Goal: Task Accomplishment & Management: Complete application form

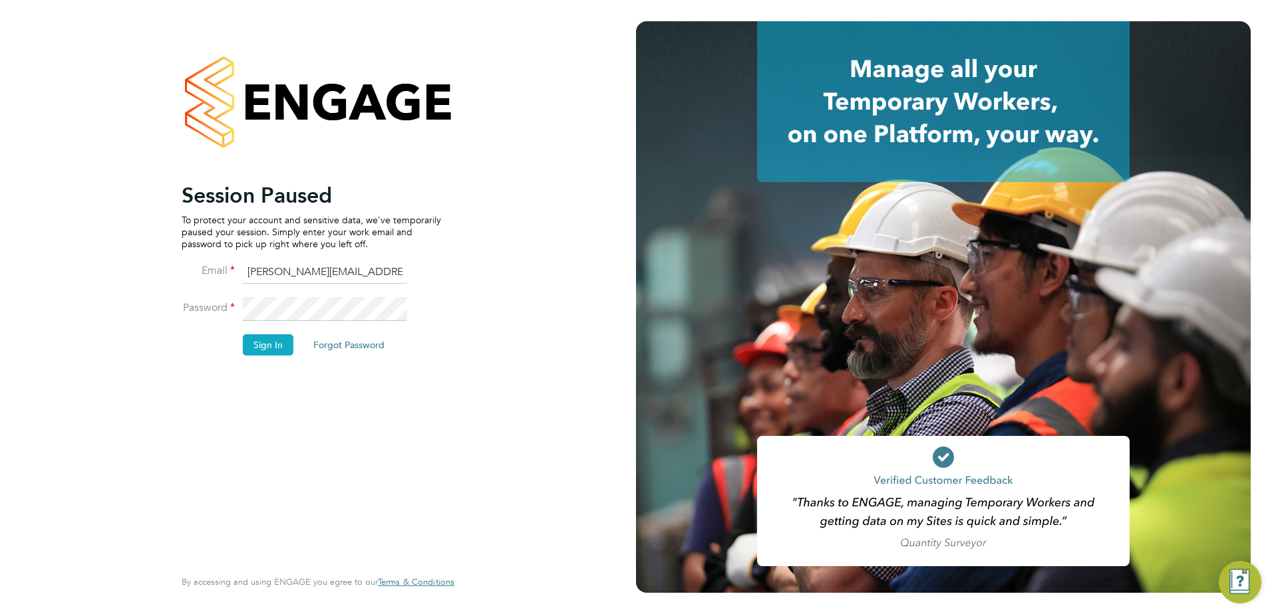
click at [263, 350] on button "Sign In" at bounding box center [268, 345] width 51 height 21
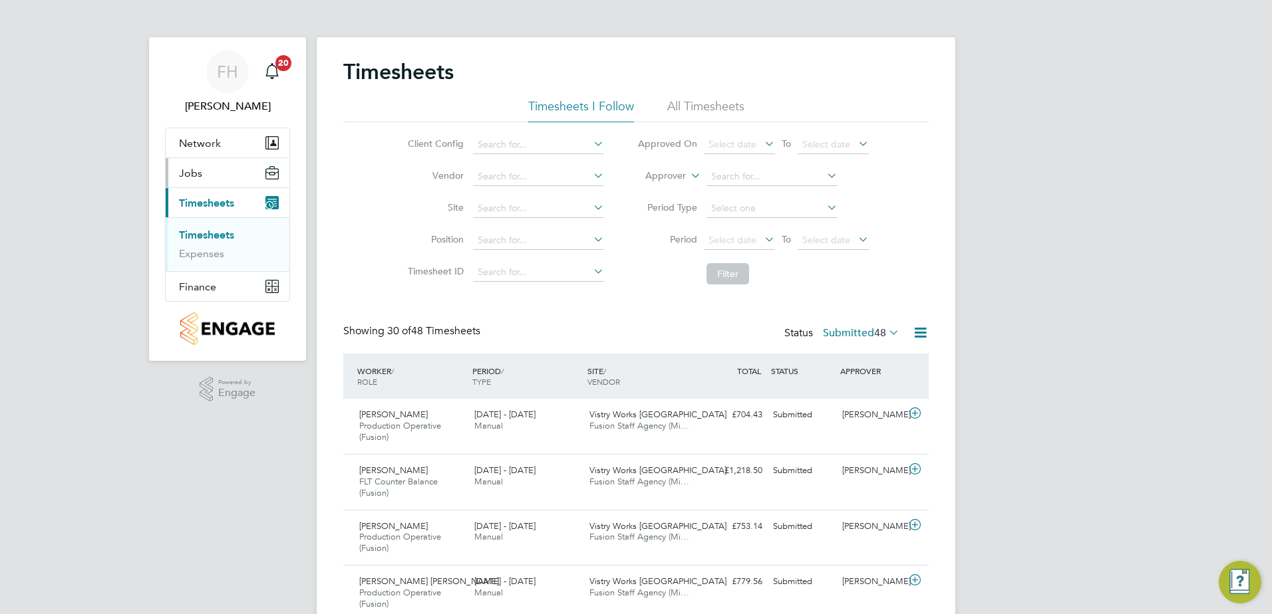
click at [189, 175] on span "Jobs" at bounding box center [190, 173] width 23 height 13
click at [205, 209] on link "Vacancies" at bounding box center [202, 205] width 47 height 13
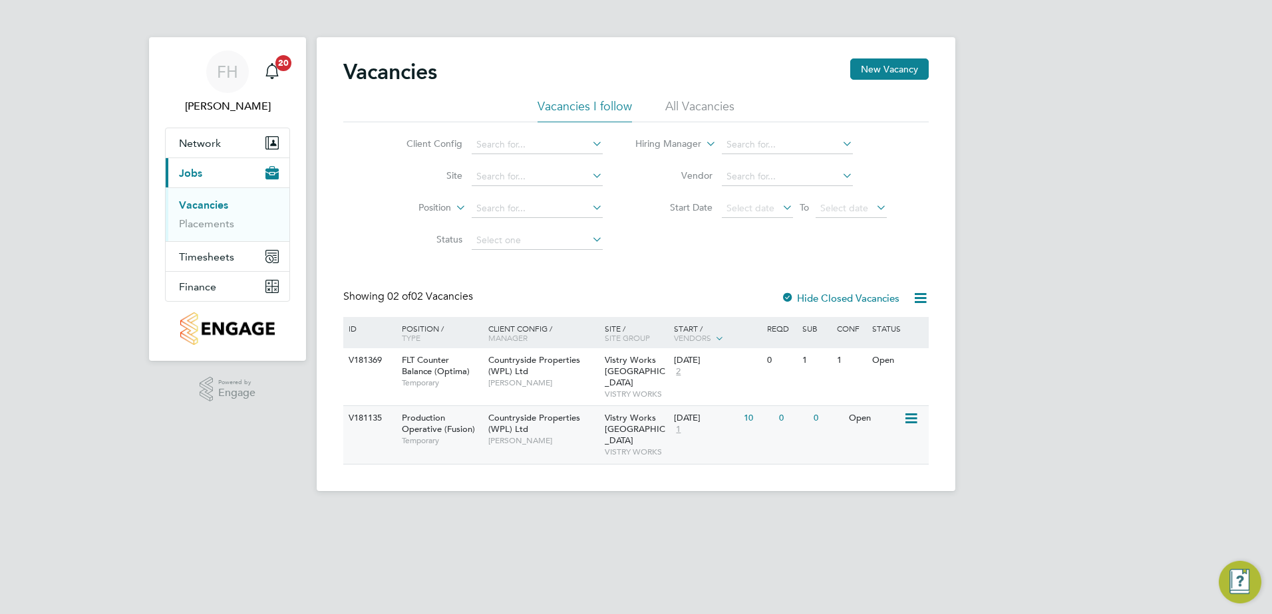
click at [734, 414] on div "[DATE] 1" at bounding box center [705, 424] width 70 height 36
click at [847, 431] on div "V181135 Production Operative (Fusion) Temporary Countryside Properties (WPL) Lt…" at bounding box center [635, 435] width 585 height 58
click at [881, 68] on button "New Vacancy" at bounding box center [889, 69] width 78 height 21
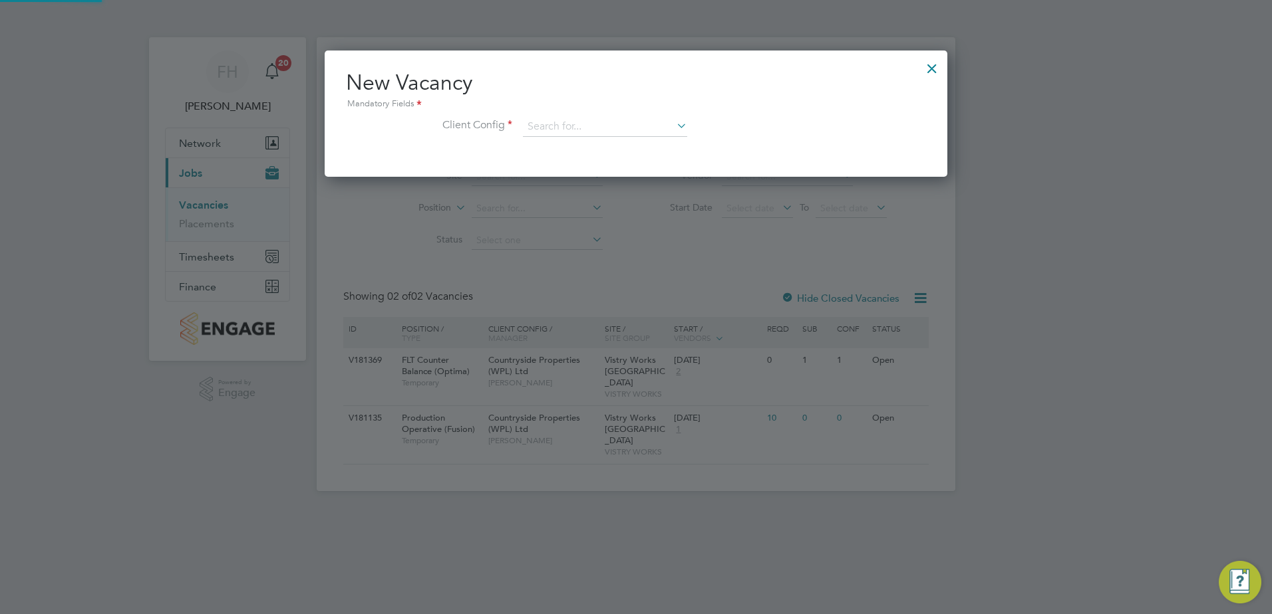
scroll to position [126, 623]
click at [672, 131] on input at bounding box center [605, 127] width 164 height 20
click at [660, 269] on li "Countryside Properties (WPL) Ltd" at bounding box center [692, 272] width 341 height 18
type input "Countryside Properties (WPL) Ltd"
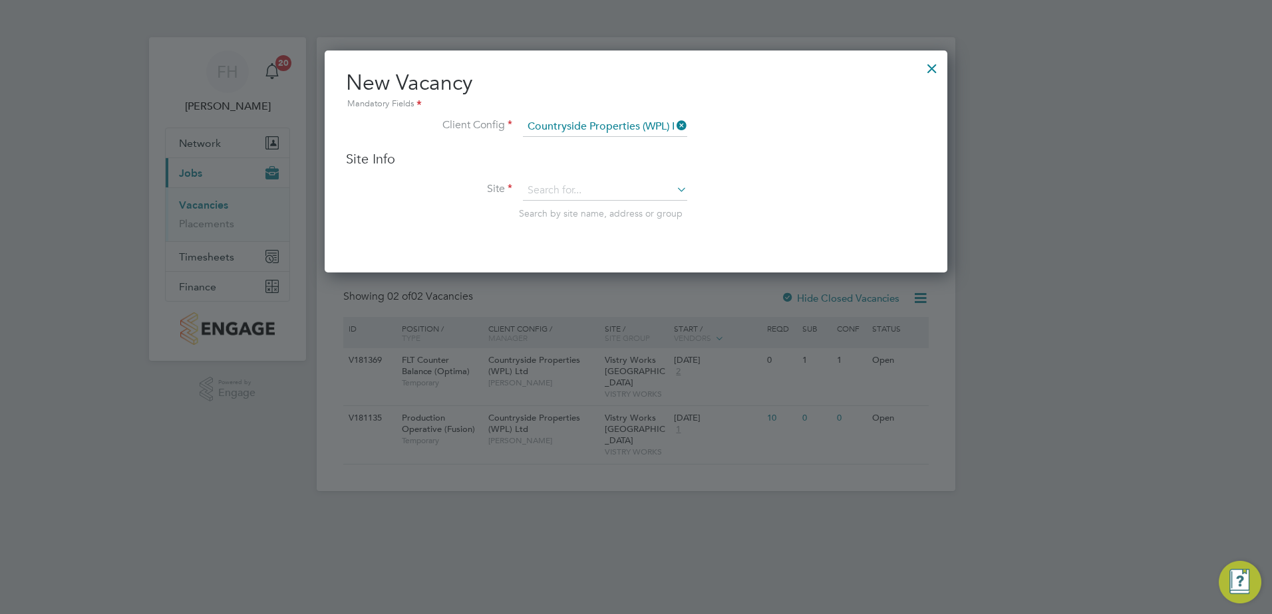
click at [674, 190] on icon at bounding box center [674, 189] width 0 height 19
click at [603, 211] on li "Vistry Works [GEOGRAPHIC_DATA]" at bounding box center [605, 210] width 166 height 18
type input "Vistry Works [GEOGRAPHIC_DATA]"
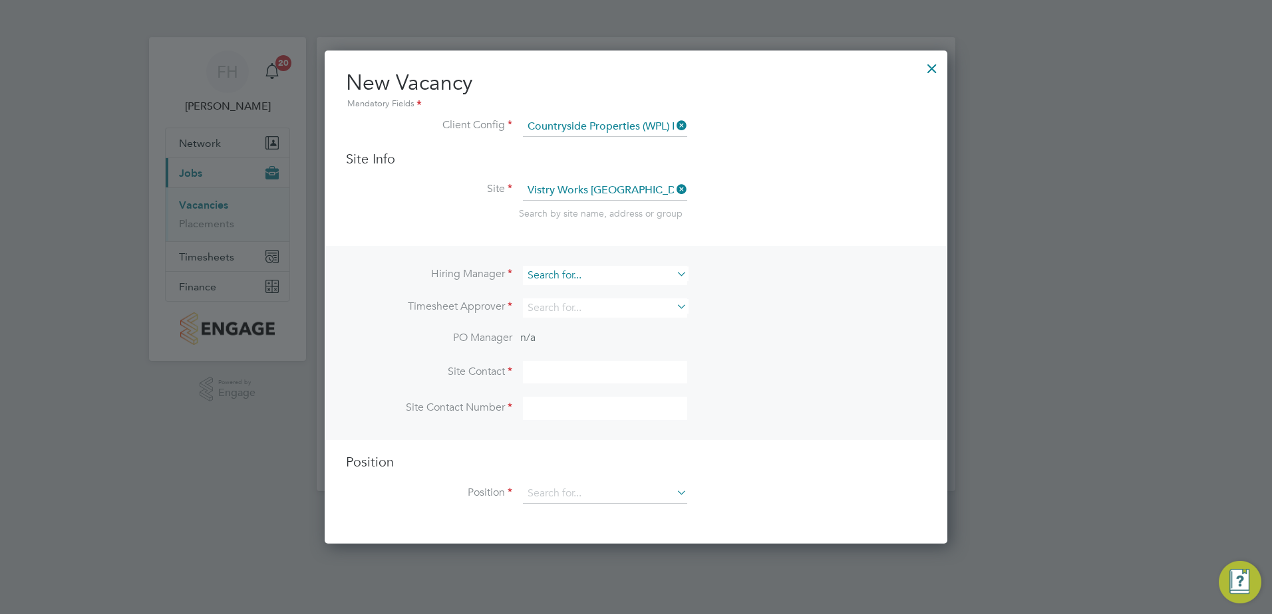
scroll to position [495, 623]
click at [605, 273] on input at bounding box center [605, 275] width 164 height 19
click at [595, 287] on li "Fidel Hill" at bounding box center [605, 294] width 166 height 18
type input "[PERSON_NAME]"
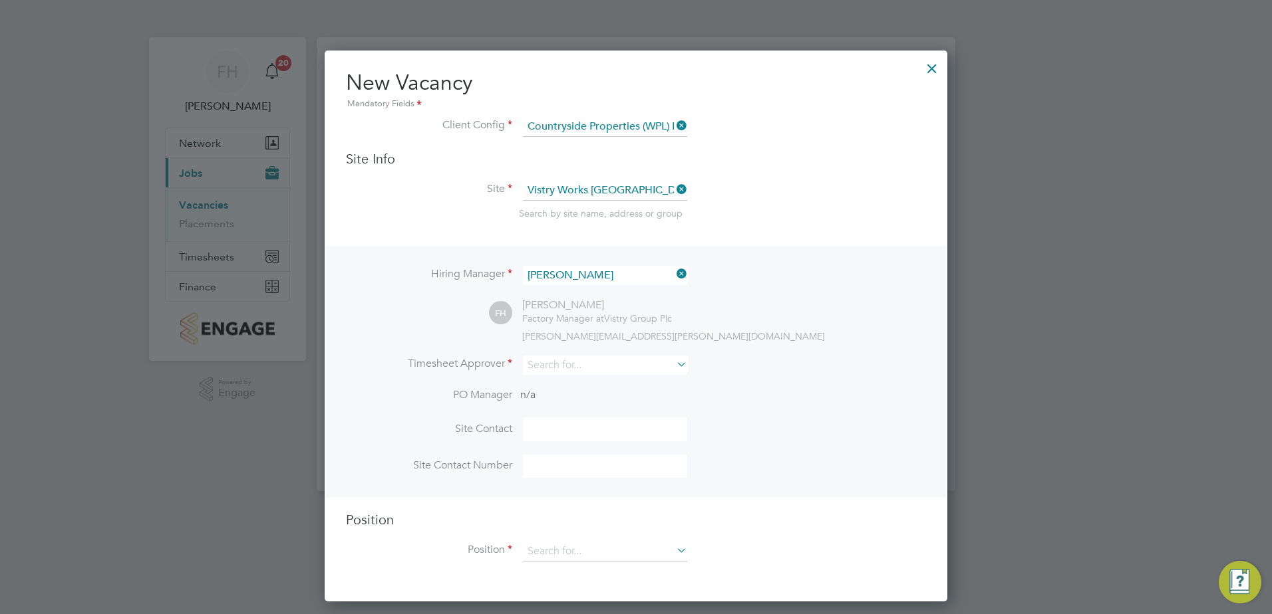
scroll to position [552, 623]
click at [592, 369] on input at bounding box center [605, 365] width 164 height 19
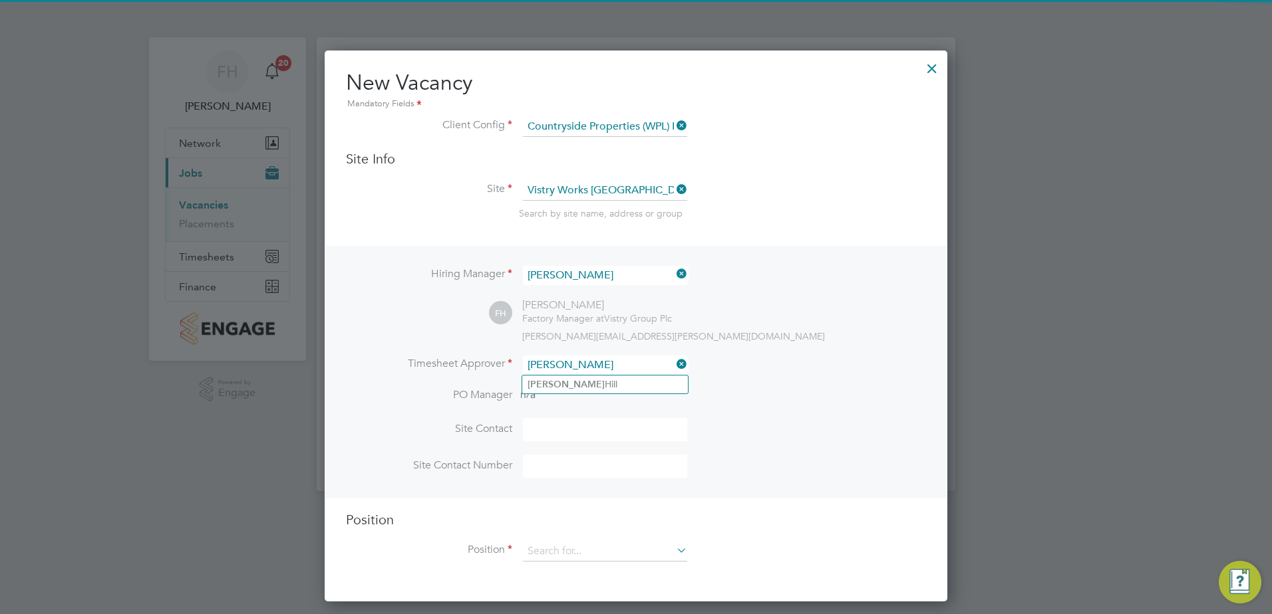
click at [595, 376] on li "Fidel Hill" at bounding box center [605, 385] width 166 height 18
type input "[PERSON_NAME]"
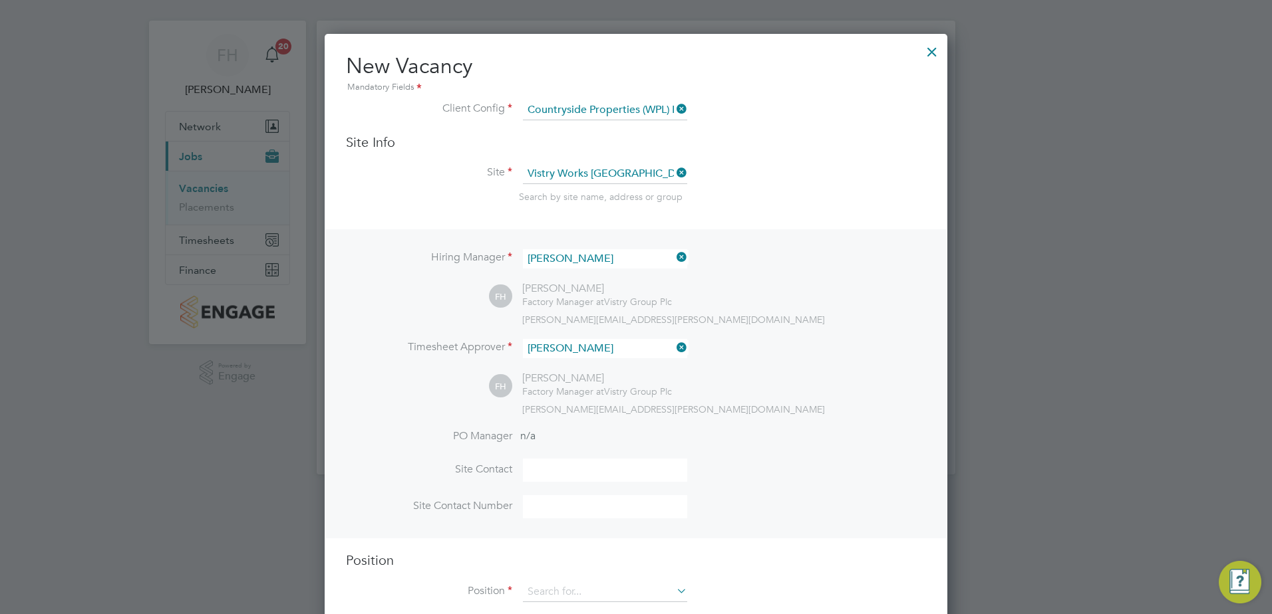
scroll to position [46, 0]
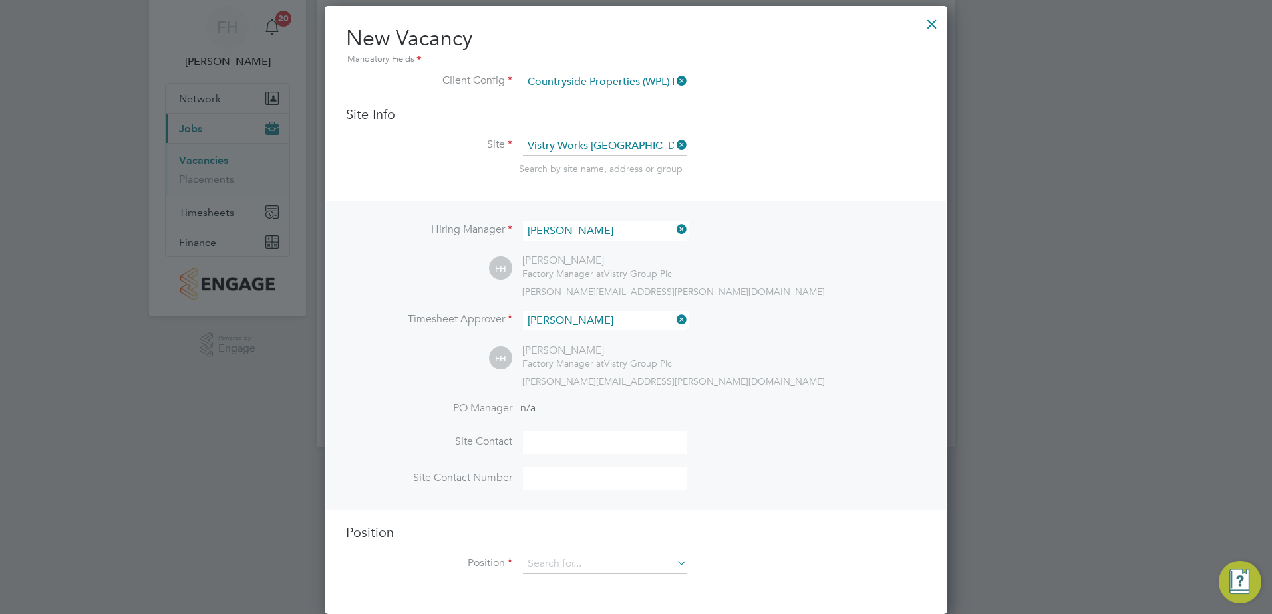
click at [674, 563] on icon at bounding box center [674, 563] width 0 height 19
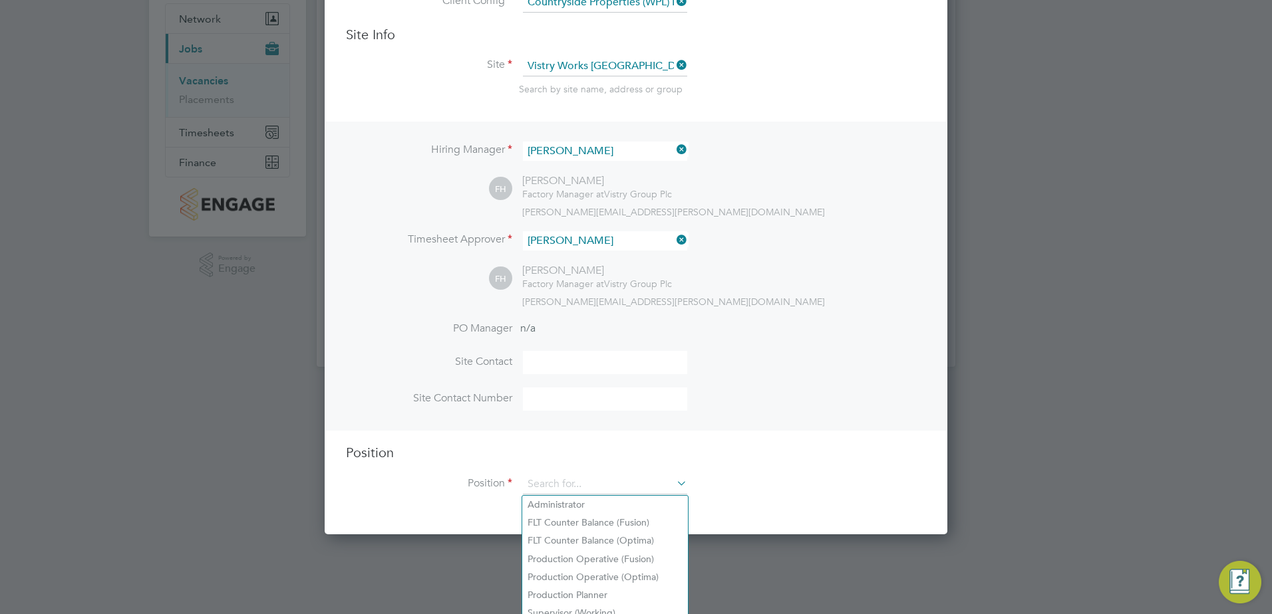
scroll to position [128, 0]
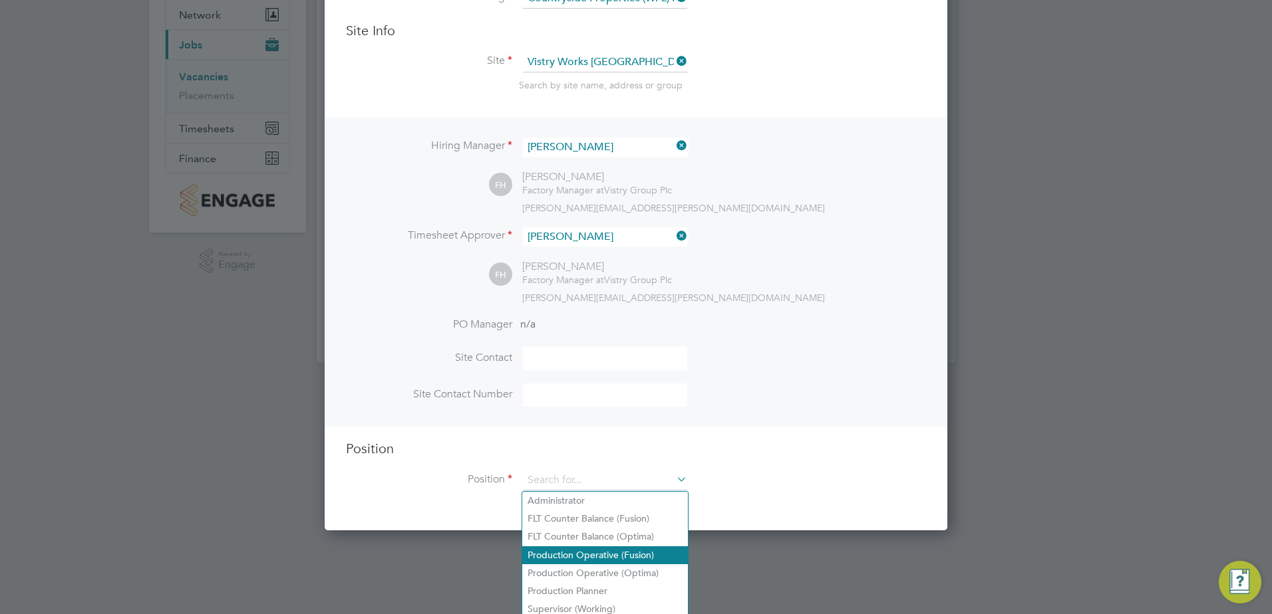
click at [615, 552] on li "Production Operative (Fusion)" at bounding box center [605, 556] width 166 height 18
type input "Production Operative (Fusion)"
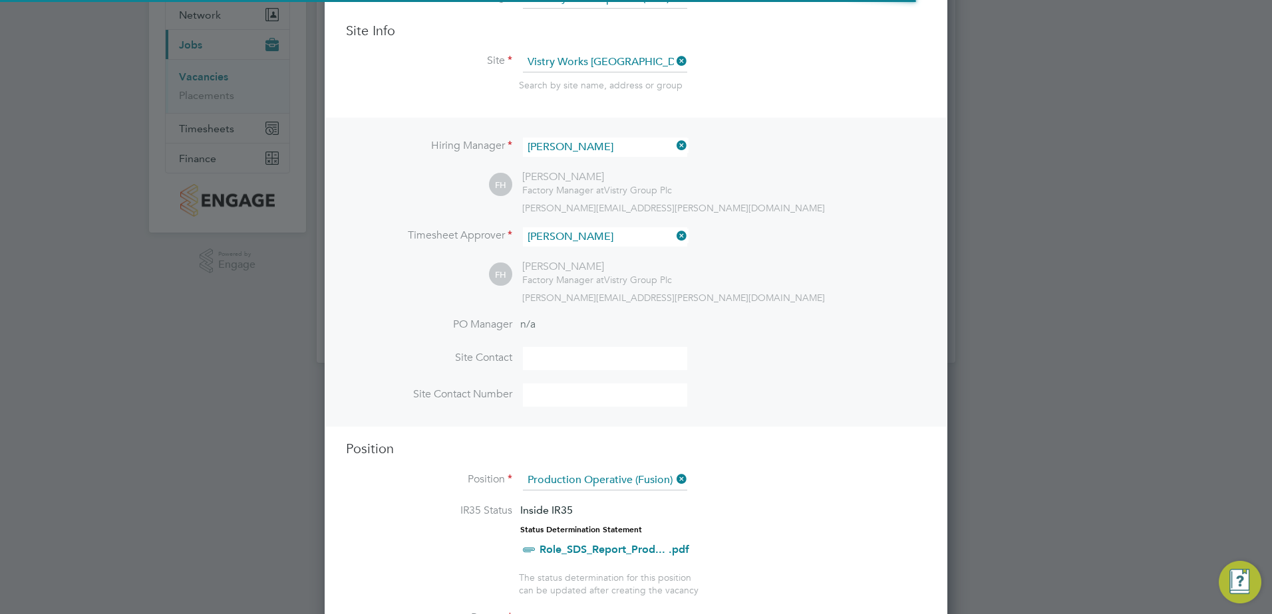
scroll to position [7, 7]
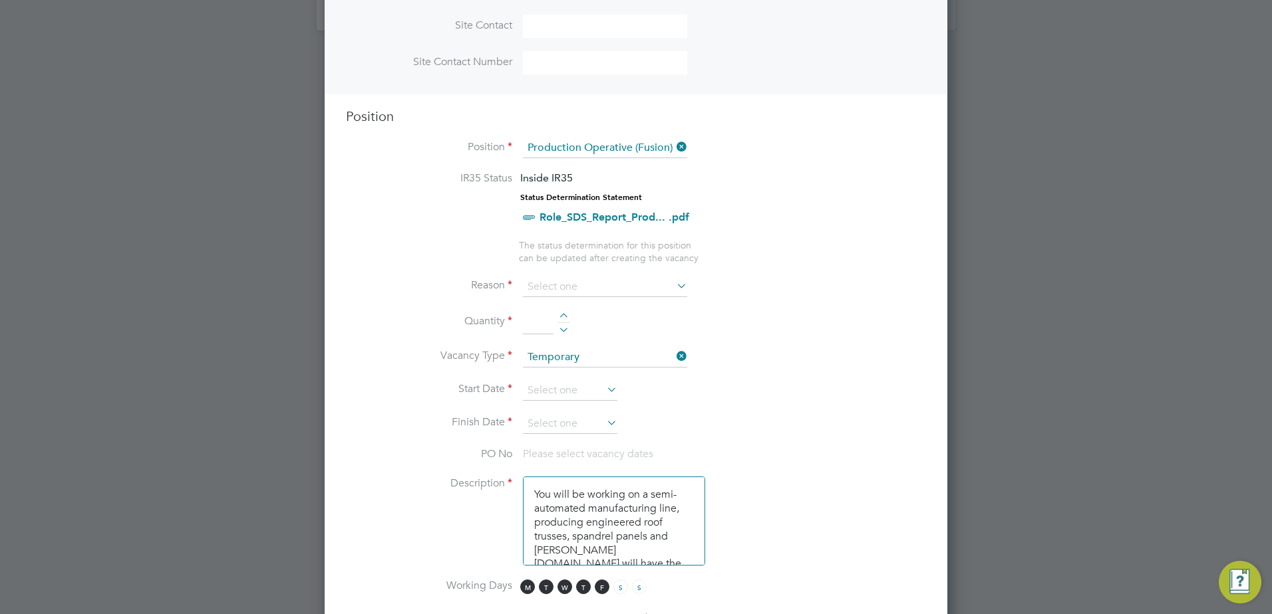
click at [530, 325] on input at bounding box center [538, 323] width 31 height 24
type input "10"
click at [803, 419] on li "Finish Date" at bounding box center [636, 430] width 580 height 33
click at [604, 393] on icon at bounding box center [604, 389] width 0 height 19
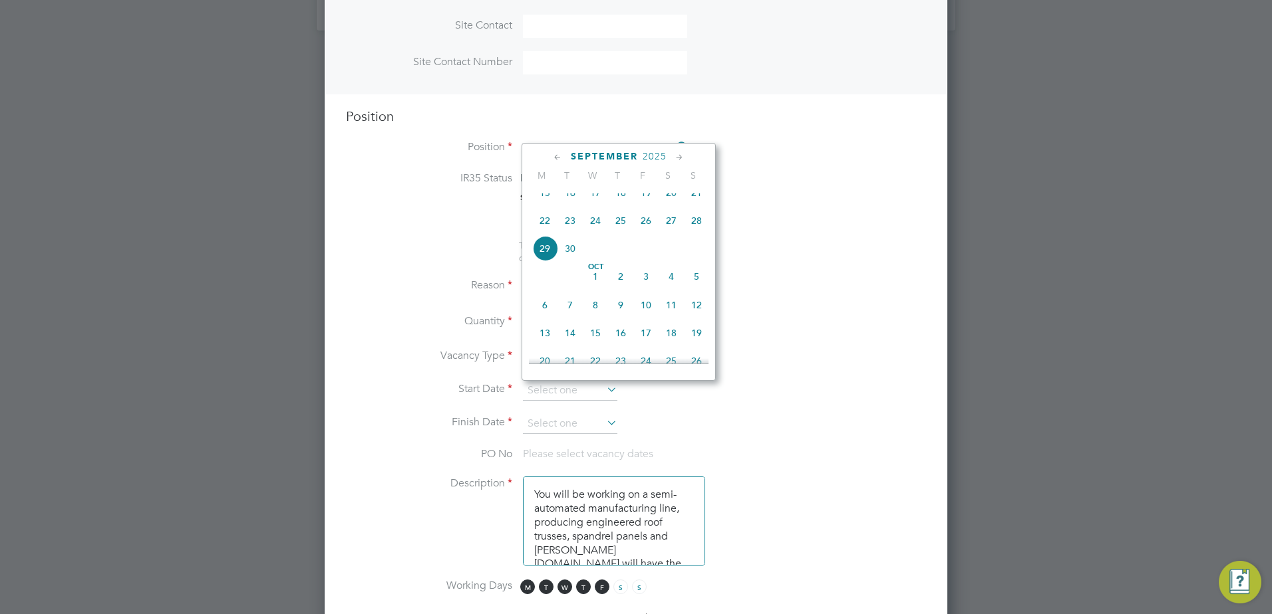
click at [802, 287] on li "Reason" at bounding box center [636, 293] width 580 height 33
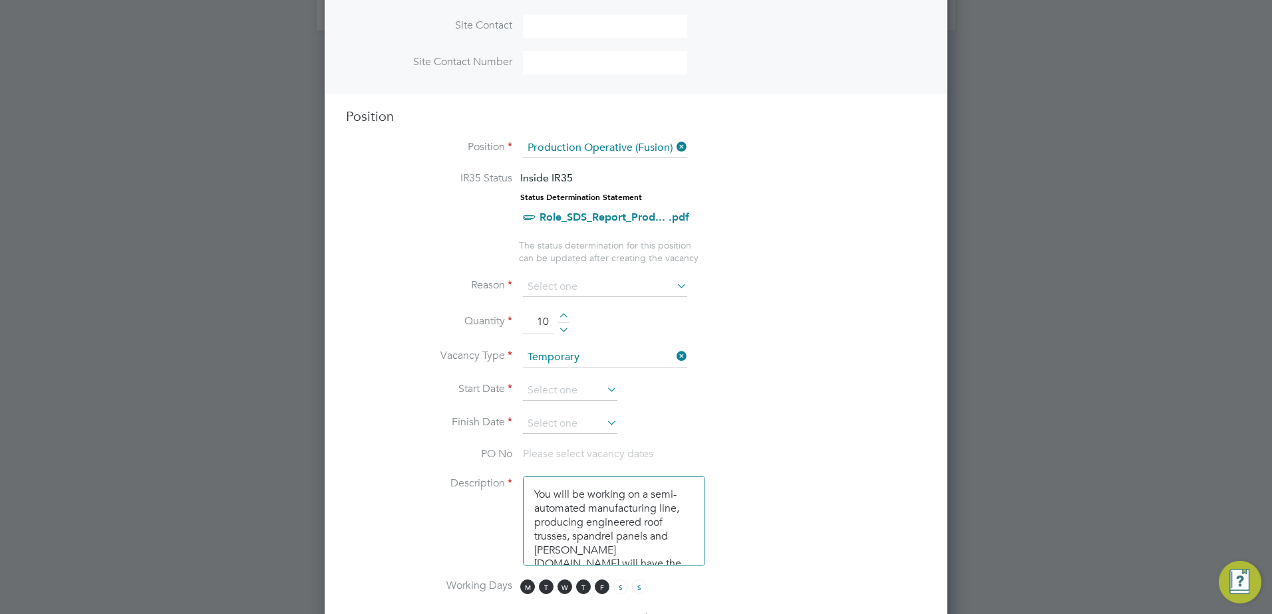
click at [1144, 330] on div at bounding box center [636, 307] width 1272 height 614
click at [1147, 356] on div at bounding box center [636, 307] width 1272 height 614
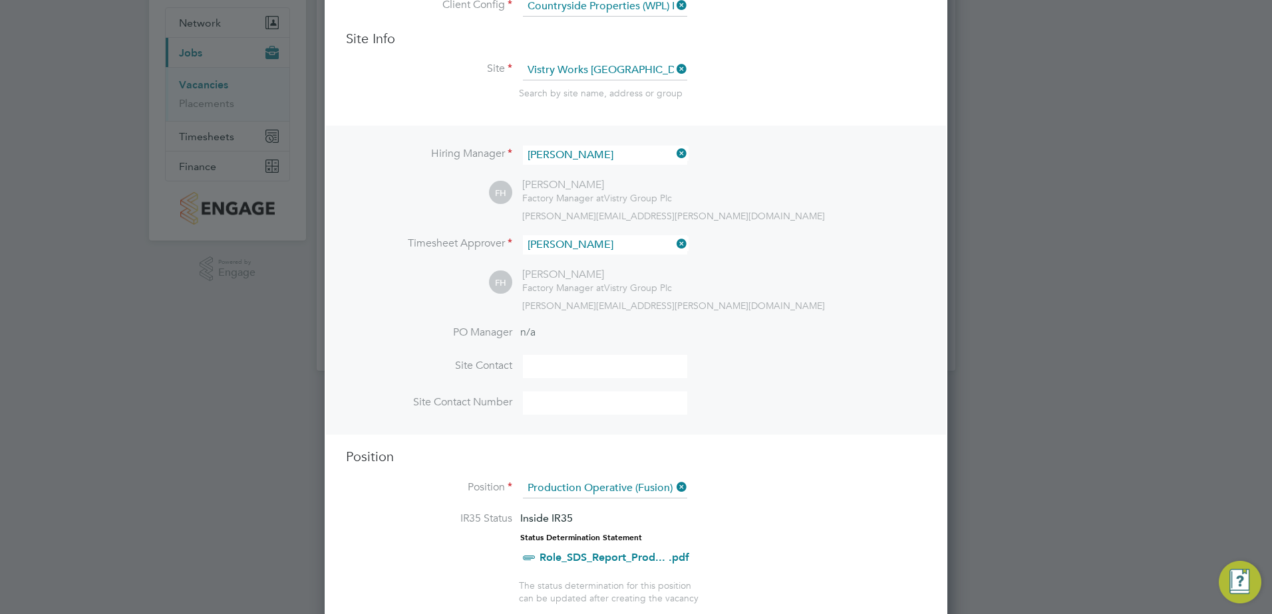
scroll to position [0, 0]
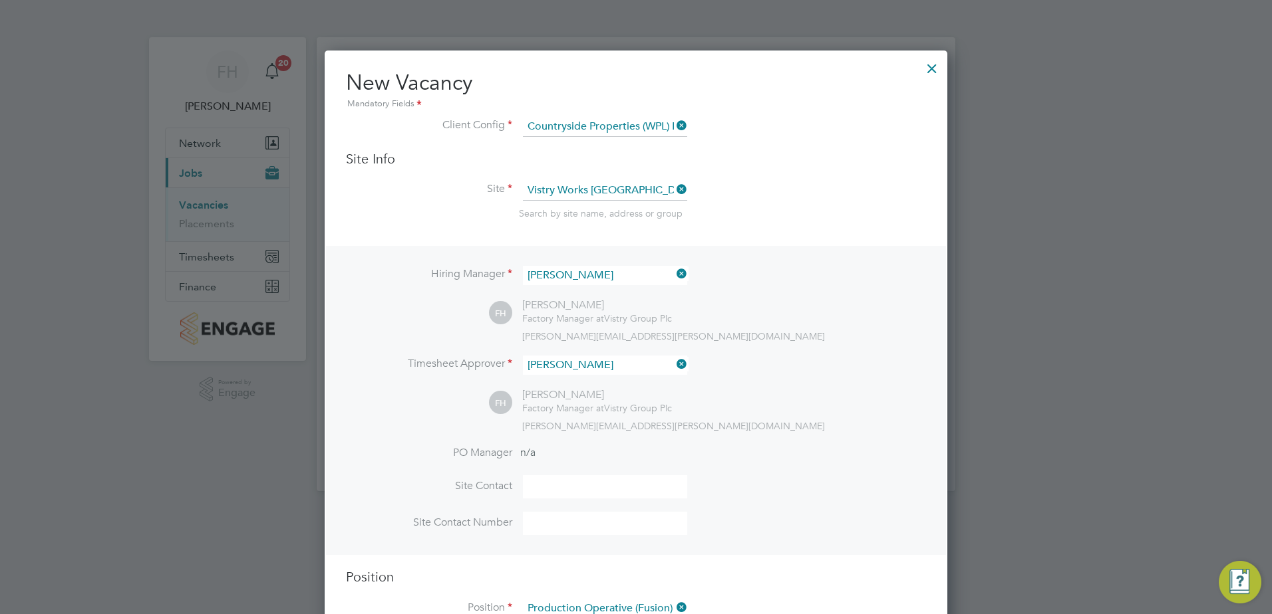
click at [932, 68] on div at bounding box center [932, 65] width 24 height 24
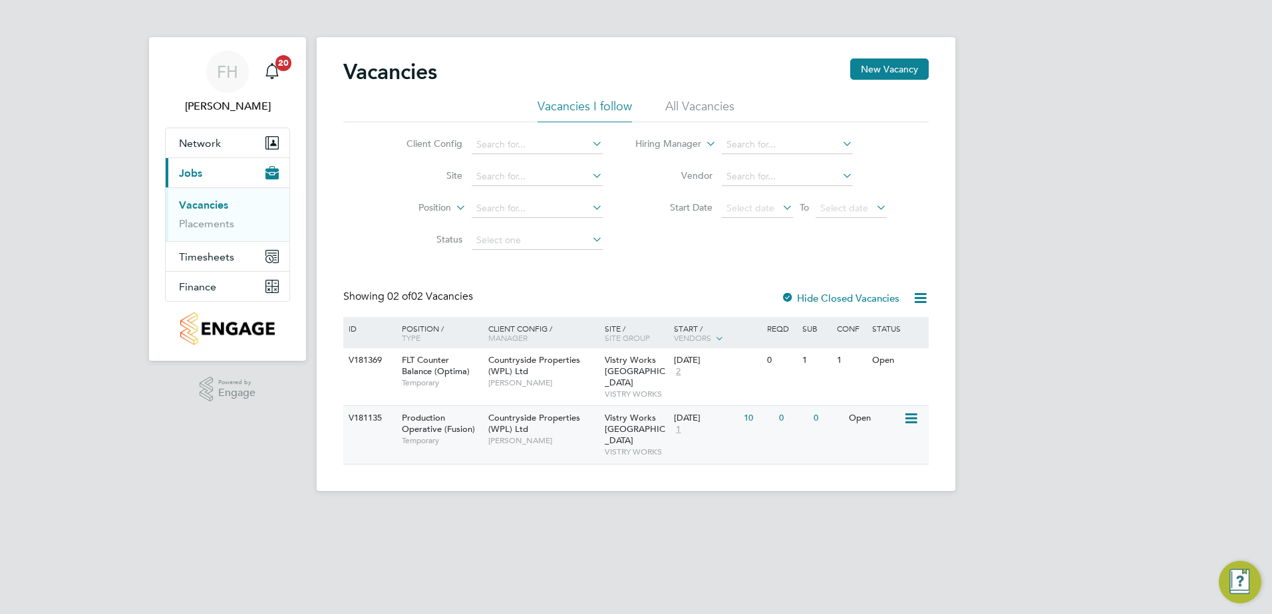
click at [914, 412] on icon at bounding box center [909, 419] width 13 height 16
click at [878, 439] on li "View Details" at bounding box center [877, 438] width 77 height 19
click at [888, 70] on button "New Vacancy" at bounding box center [889, 69] width 78 height 21
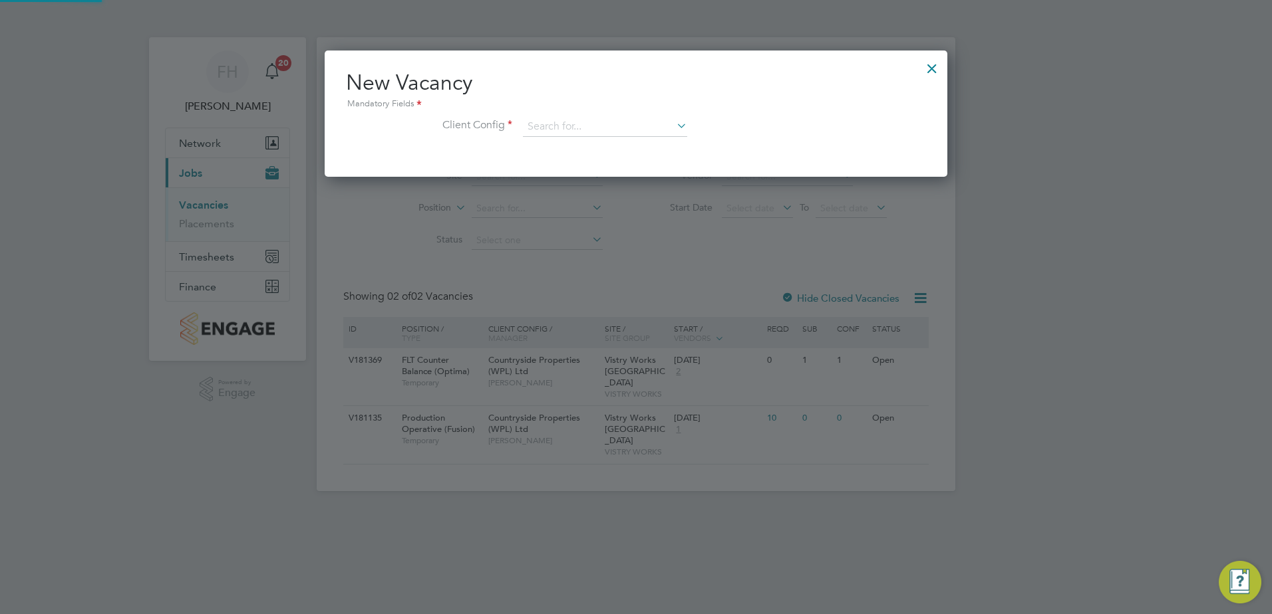
scroll to position [126, 623]
click at [674, 128] on icon at bounding box center [674, 125] width 0 height 19
click at [621, 270] on li "Countryside Properties (WPL) Ltd" at bounding box center [692, 272] width 341 height 18
type input "Countryside Properties (WPL) Ltd"
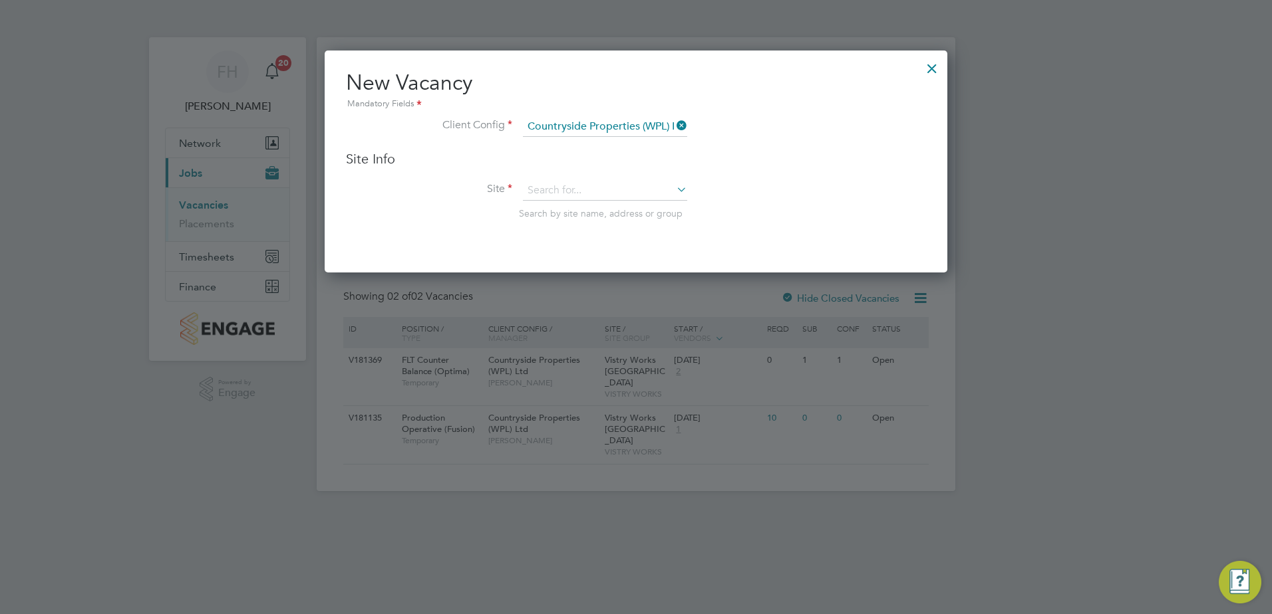
click at [674, 190] on icon at bounding box center [674, 189] width 0 height 19
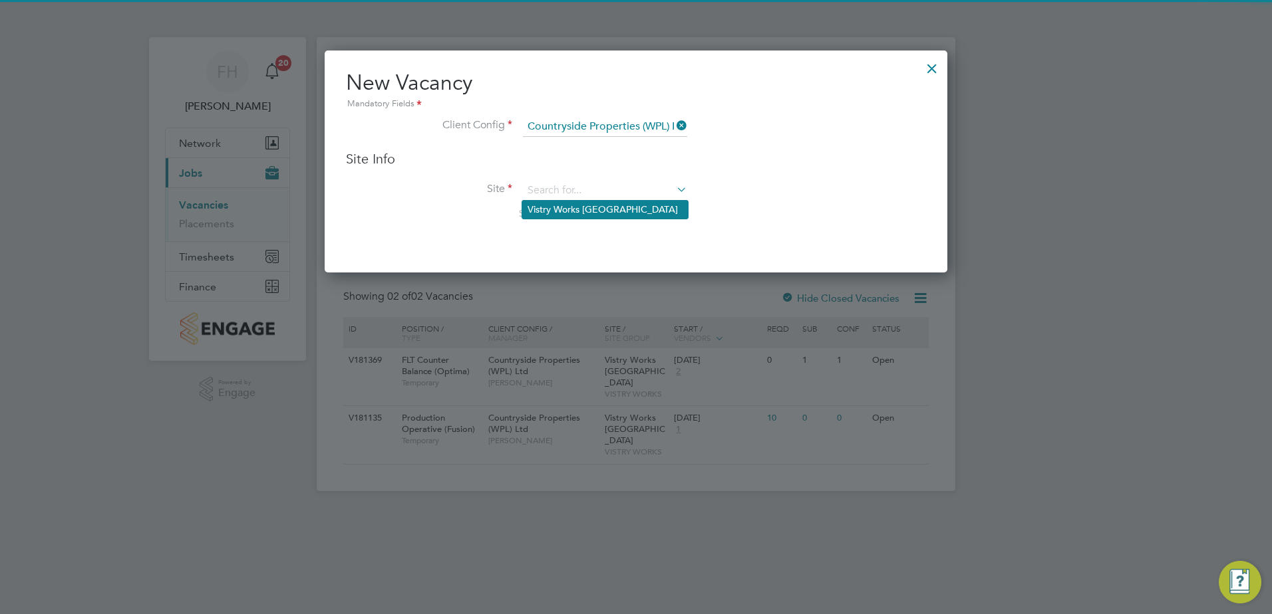
click at [626, 213] on li "Vistry Works [GEOGRAPHIC_DATA]" at bounding box center [605, 210] width 166 height 18
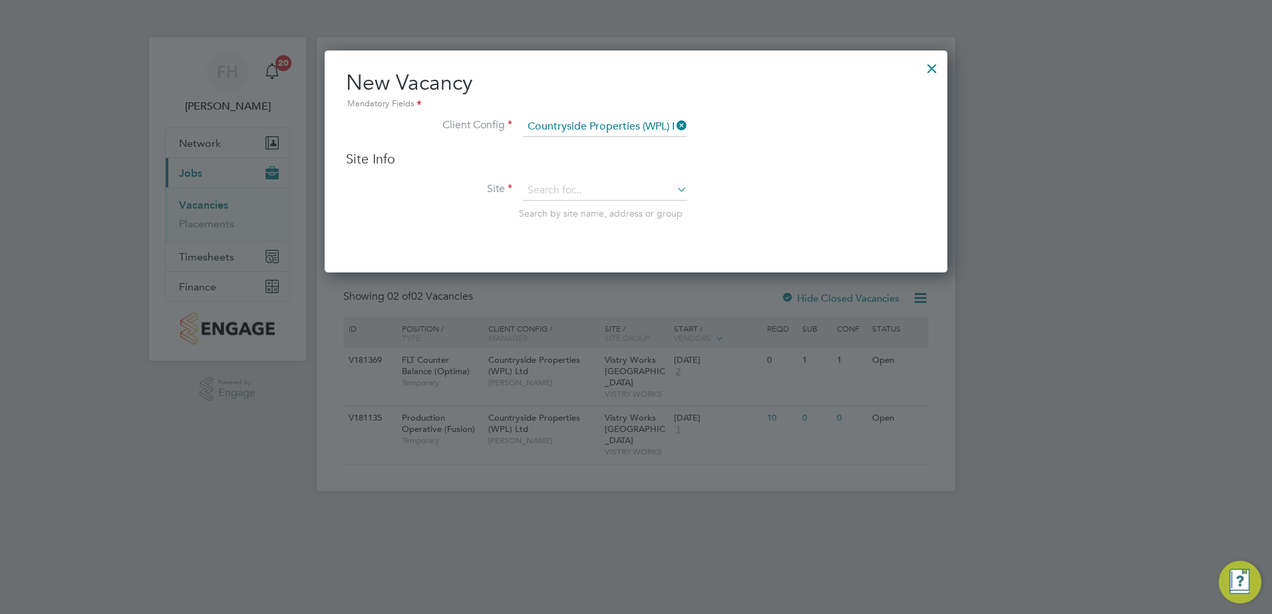
type input "Vistry Works [GEOGRAPHIC_DATA]"
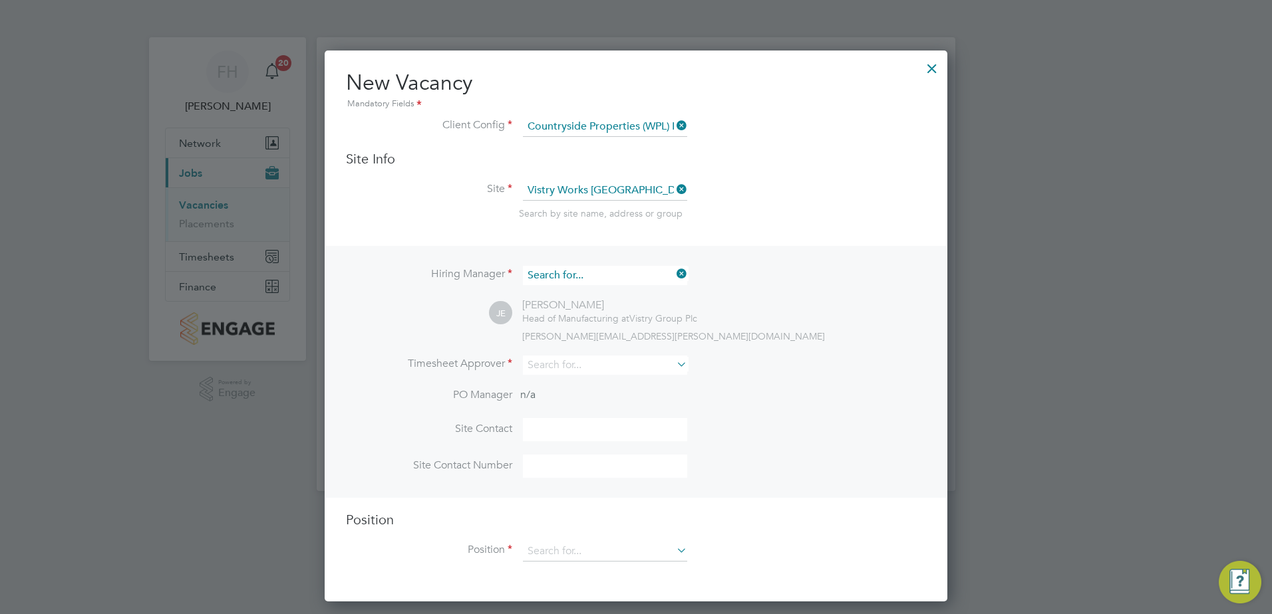
click at [637, 277] on input at bounding box center [605, 275] width 164 height 19
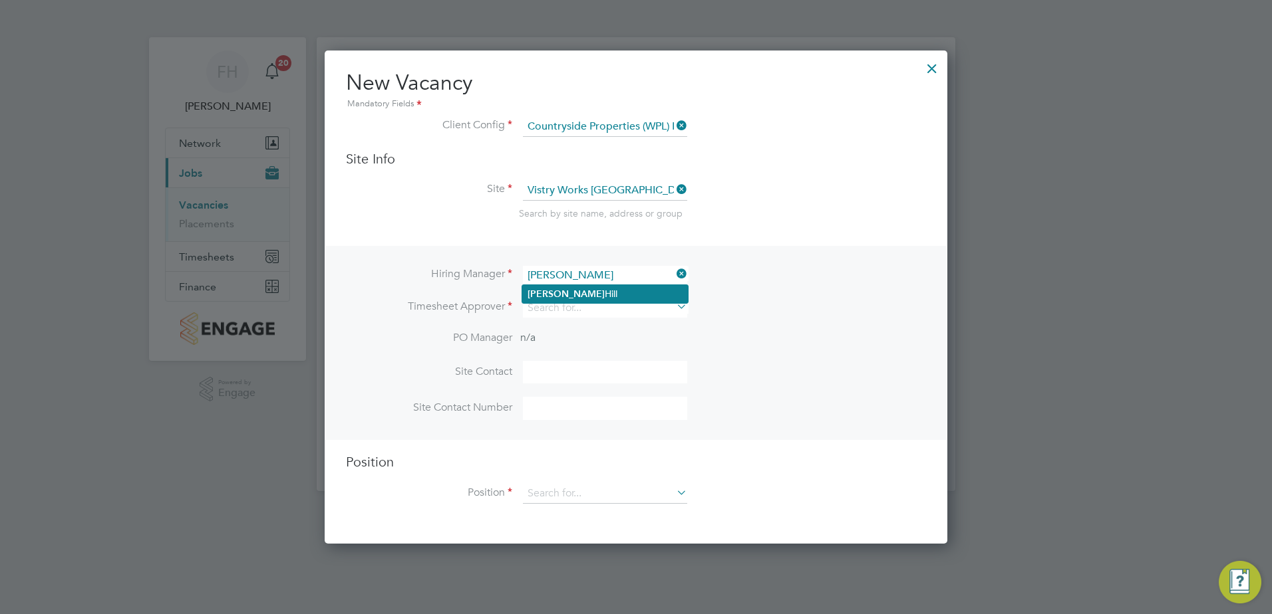
click at [591, 294] on li "Fidel Hill" at bounding box center [605, 294] width 166 height 18
type input "[PERSON_NAME]"
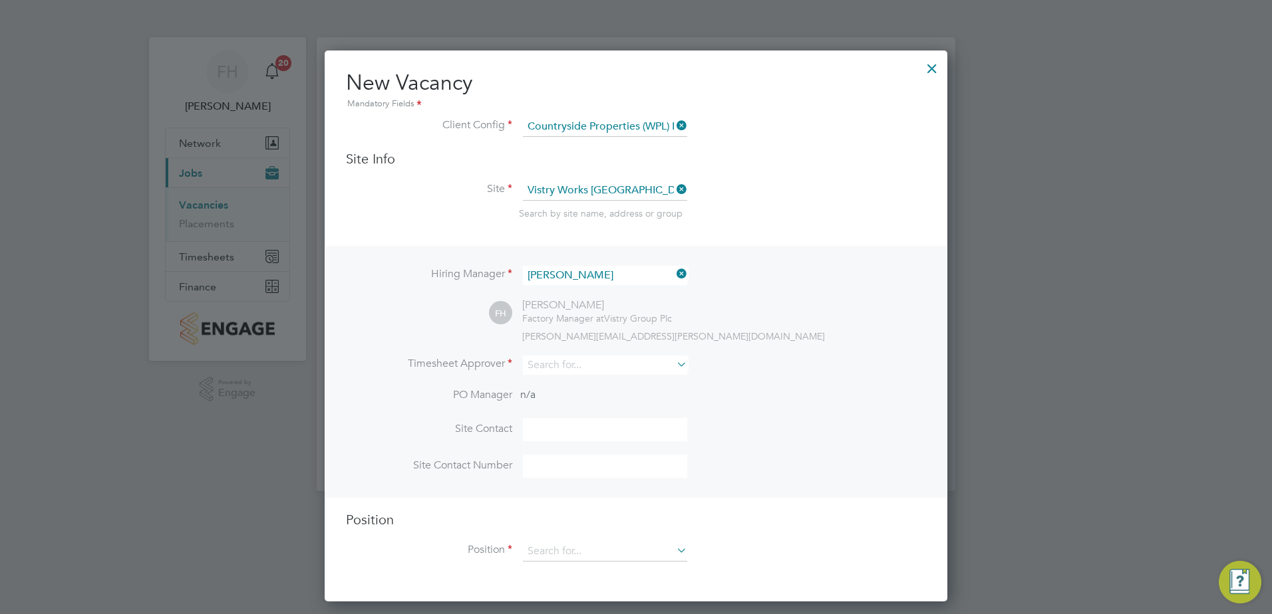
click at [674, 368] on icon at bounding box center [674, 364] width 0 height 19
click at [614, 389] on li "Fidel Hill" at bounding box center [605, 385] width 166 height 18
type input "[PERSON_NAME]"
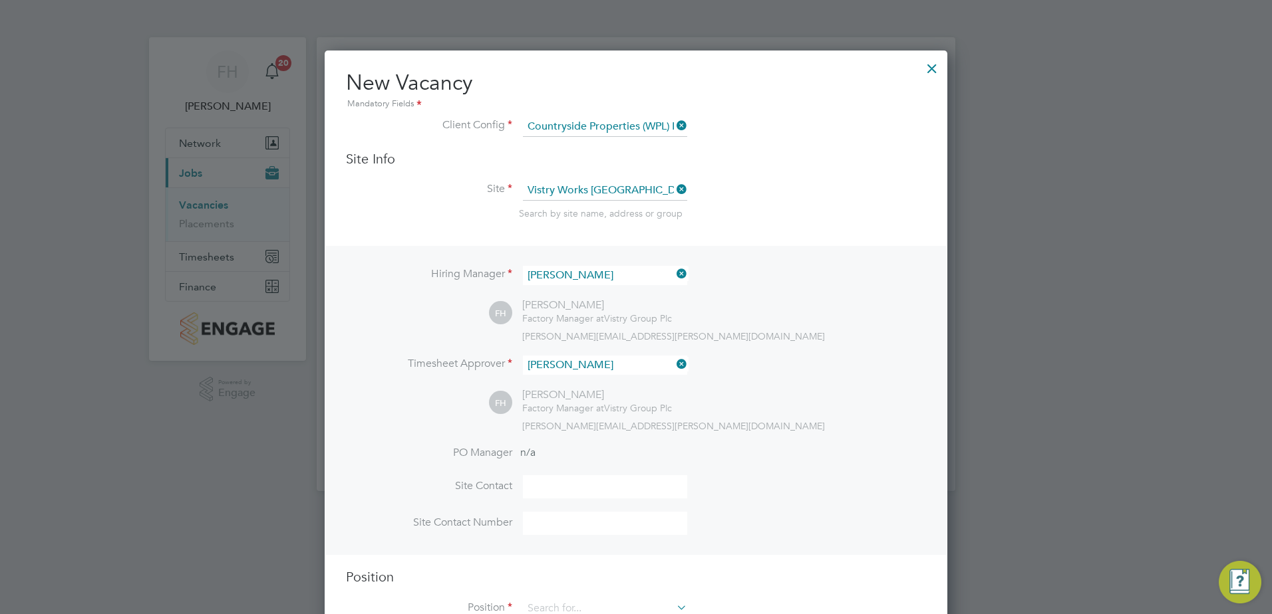
click at [579, 485] on input at bounding box center [605, 487] width 164 height 23
type input "[PERSON_NAME]"
click at [577, 529] on input at bounding box center [605, 523] width 164 height 23
type input "07341648721"
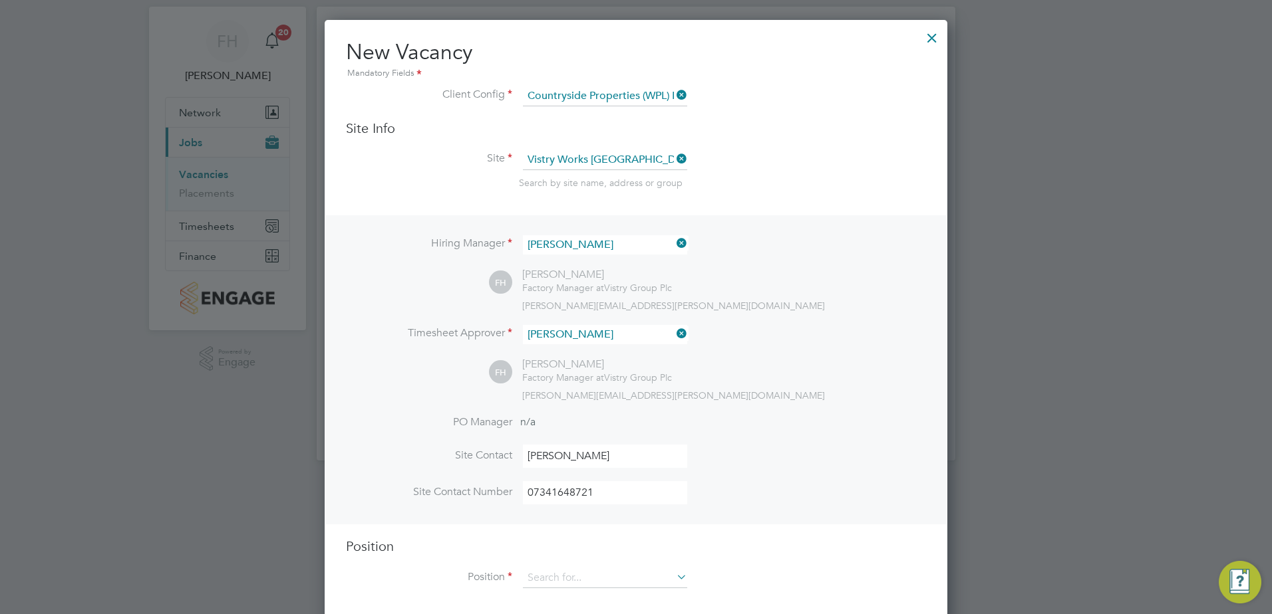
scroll to position [46, 0]
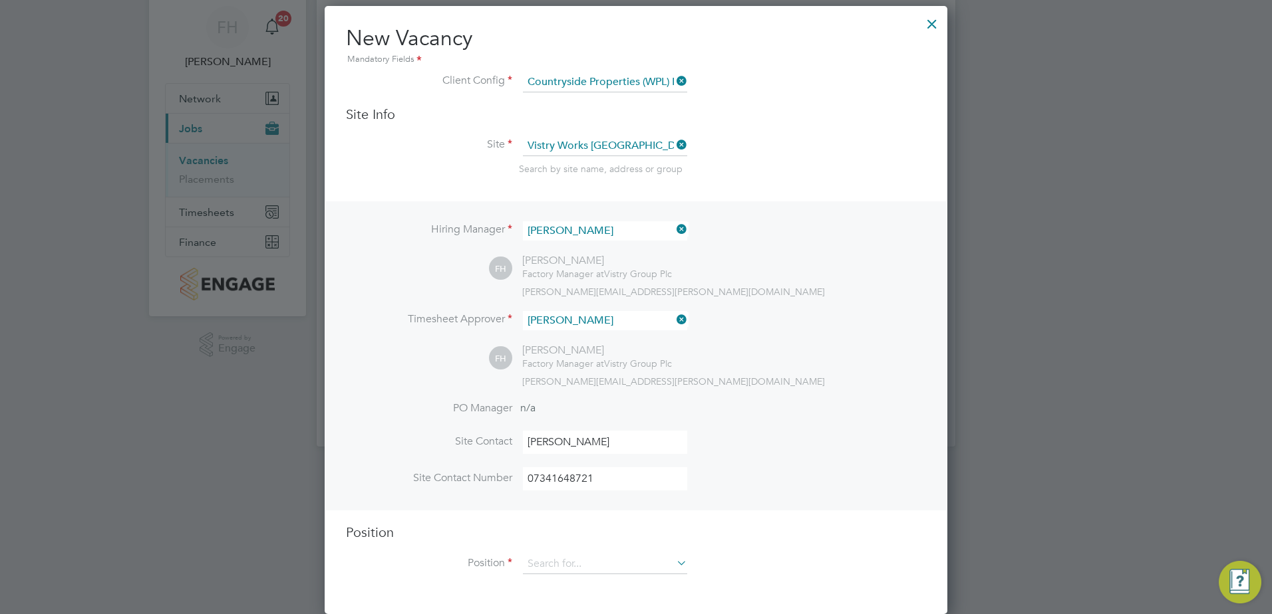
click at [674, 567] on icon at bounding box center [674, 563] width 0 height 19
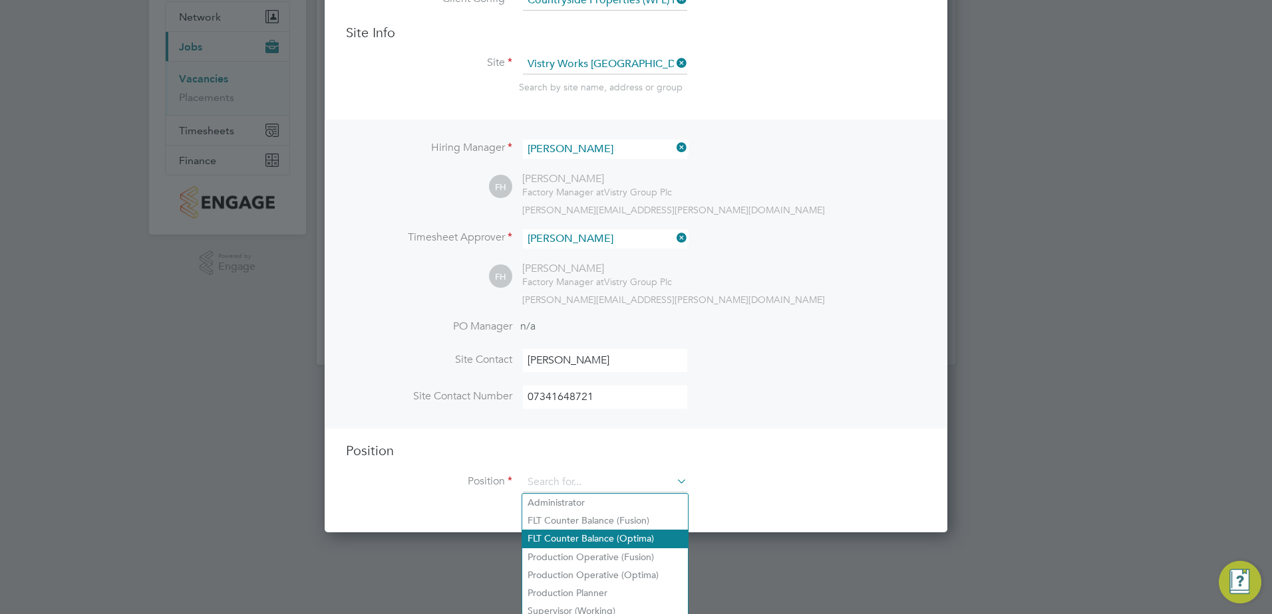
scroll to position [128, 0]
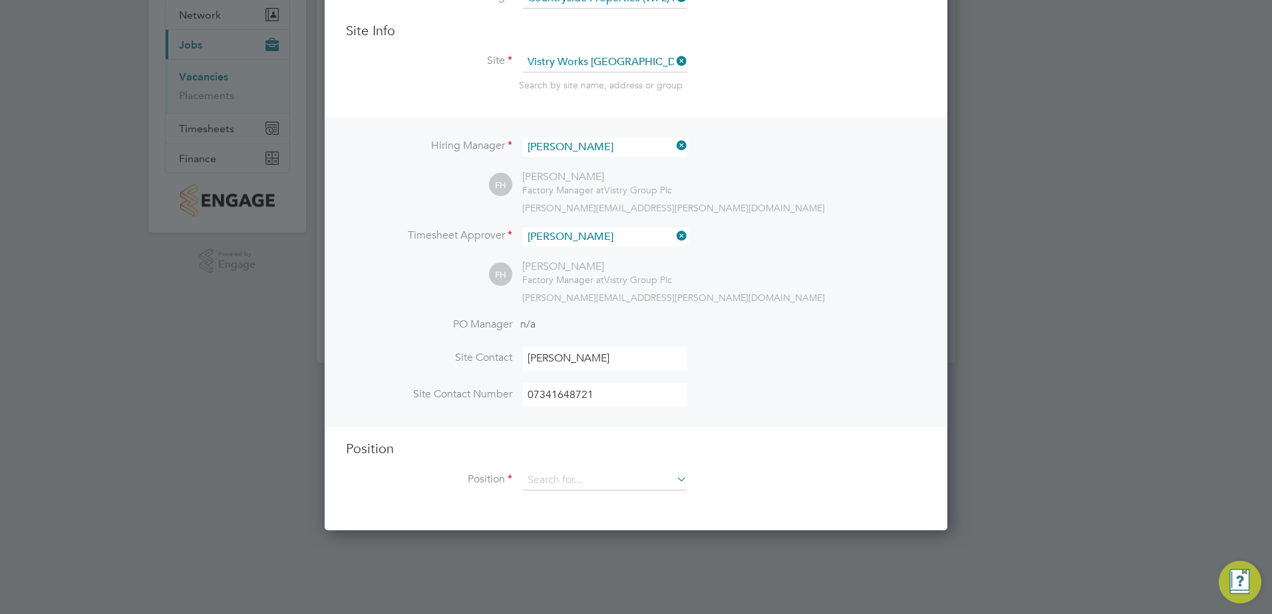
click at [617, 589] on li "Production Planner" at bounding box center [605, 592] width 166 height 18
type input "Production Planner"
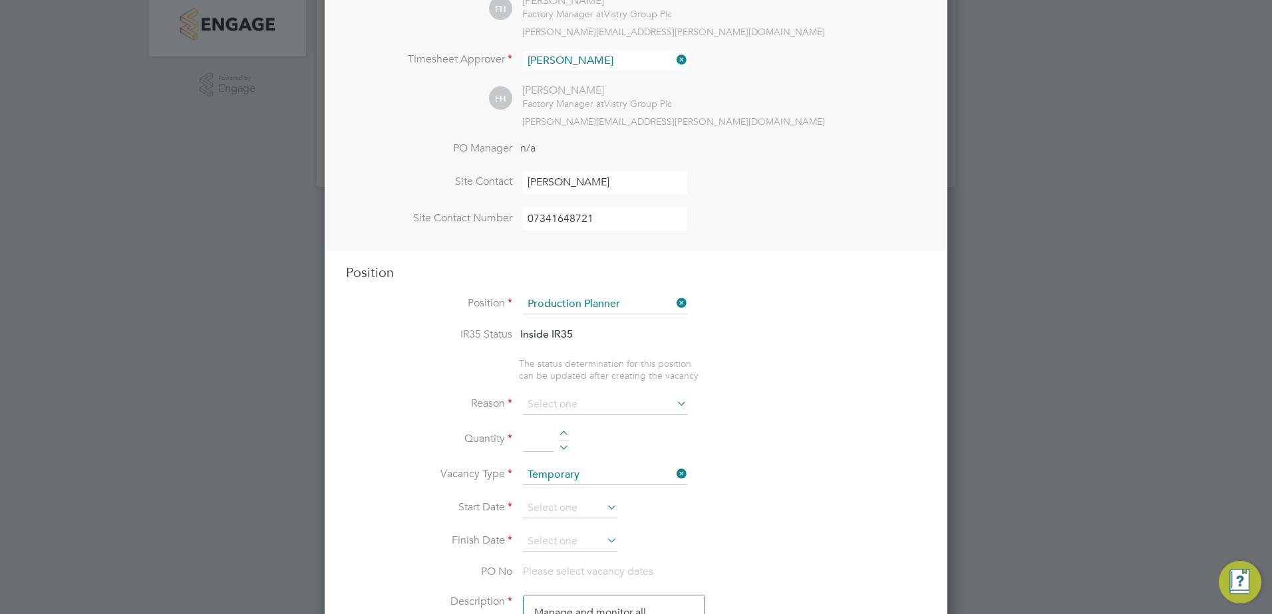
scroll to position [328, 0]
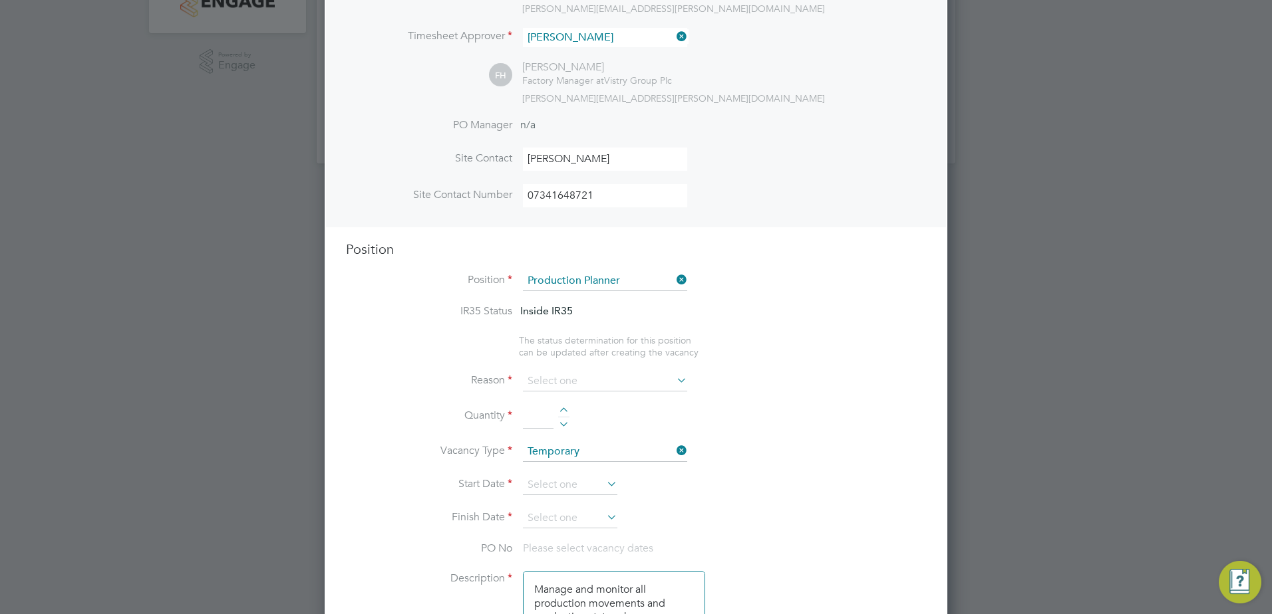
click at [674, 380] on icon at bounding box center [674, 380] width 0 height 19
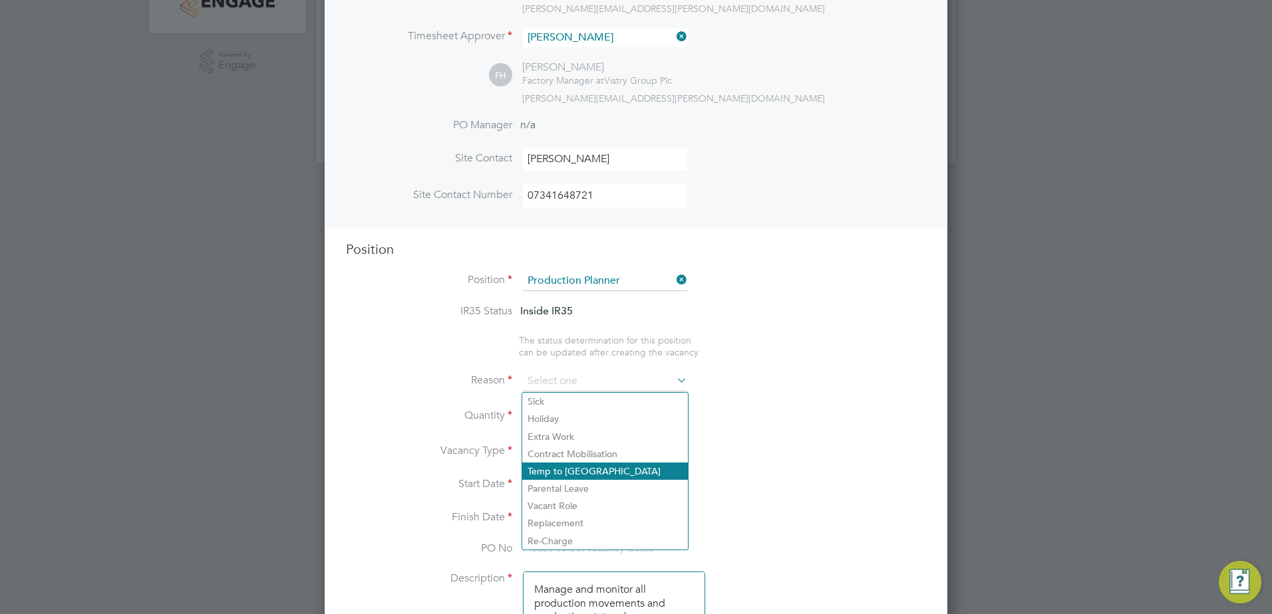
click at [591, 478] on li "Temp to Perm" at bounding box center [605, 471] width 166 height 17
type input "Temp to Perm"
click at [743, 460] on li "Vacancy Type Temporary" at bounding box center [636, 458] width 580 height 33
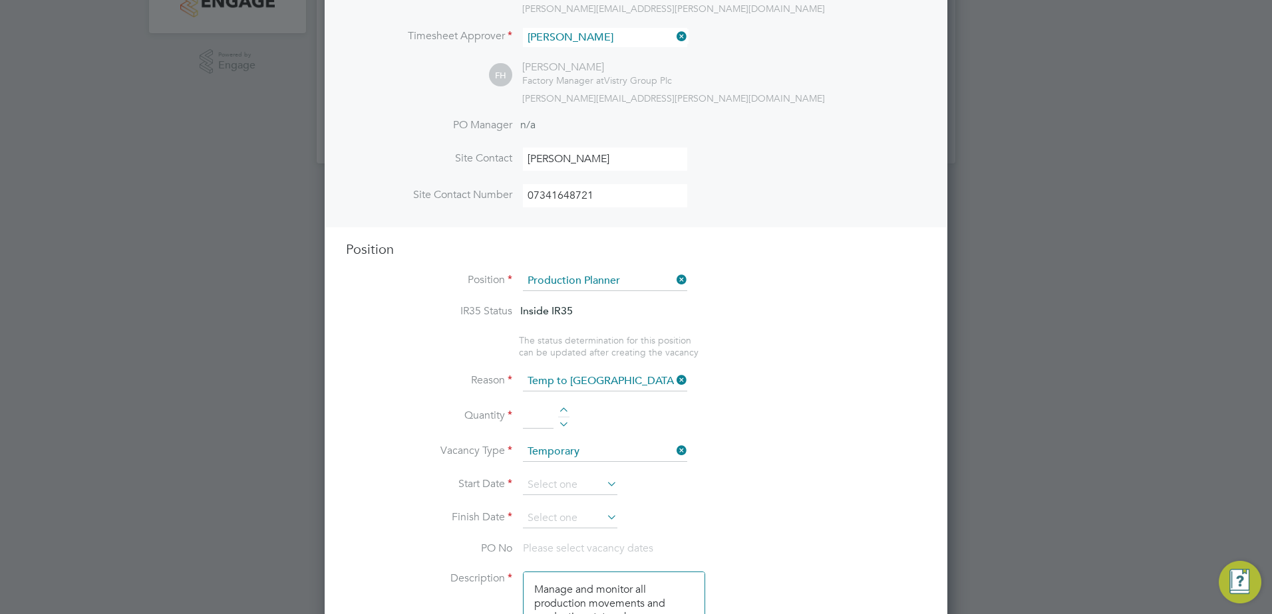
click at [547, 426] on input at bounding box center [538, 417] width 31 height 24
type input "1"
click at [751, 451] on li "Vacancy Type Temporary" at bounding box center [636, 458] width 580 height 33
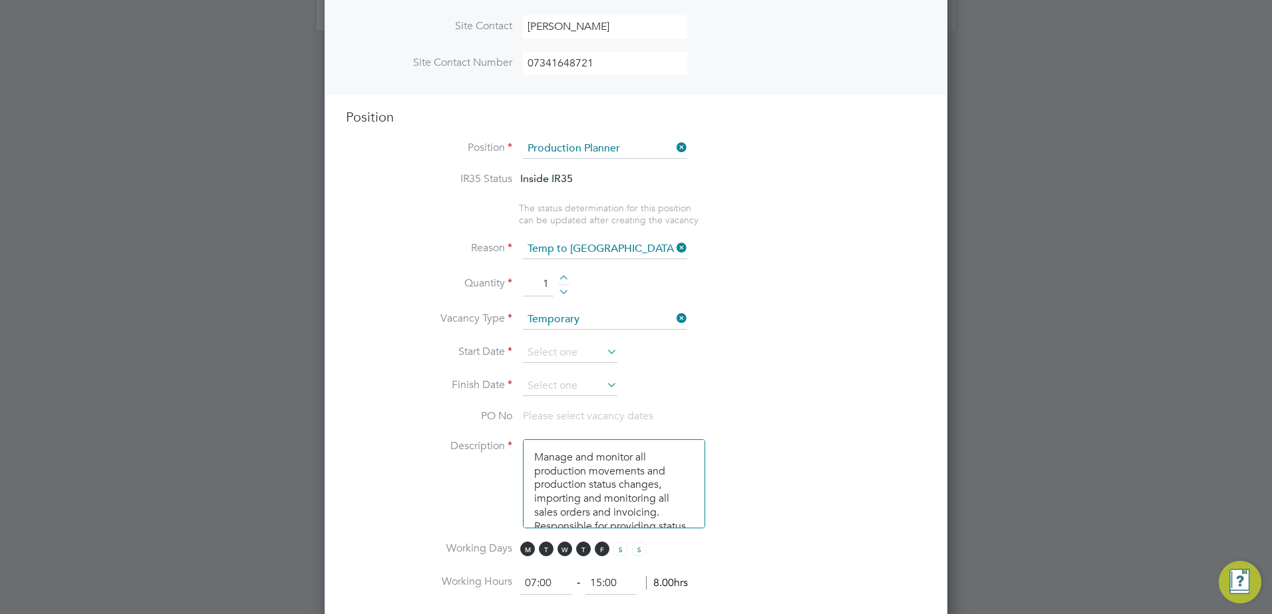
scroll to position [461, 0]
click at [604, 354] on icon at bounding box center [604, 351] width 0 height 19
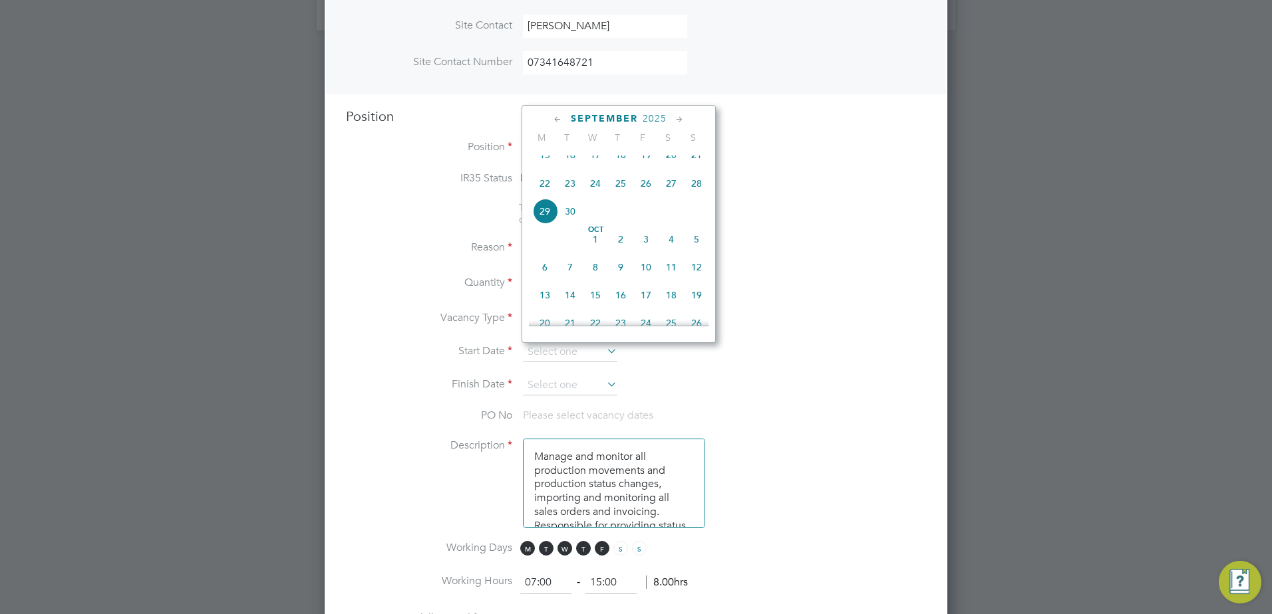
scroll to position [319, 0]
click at [571, 281] on span "26" at bounding box center [569, 270] width 25 height 25
type input "26 Aug 2025"
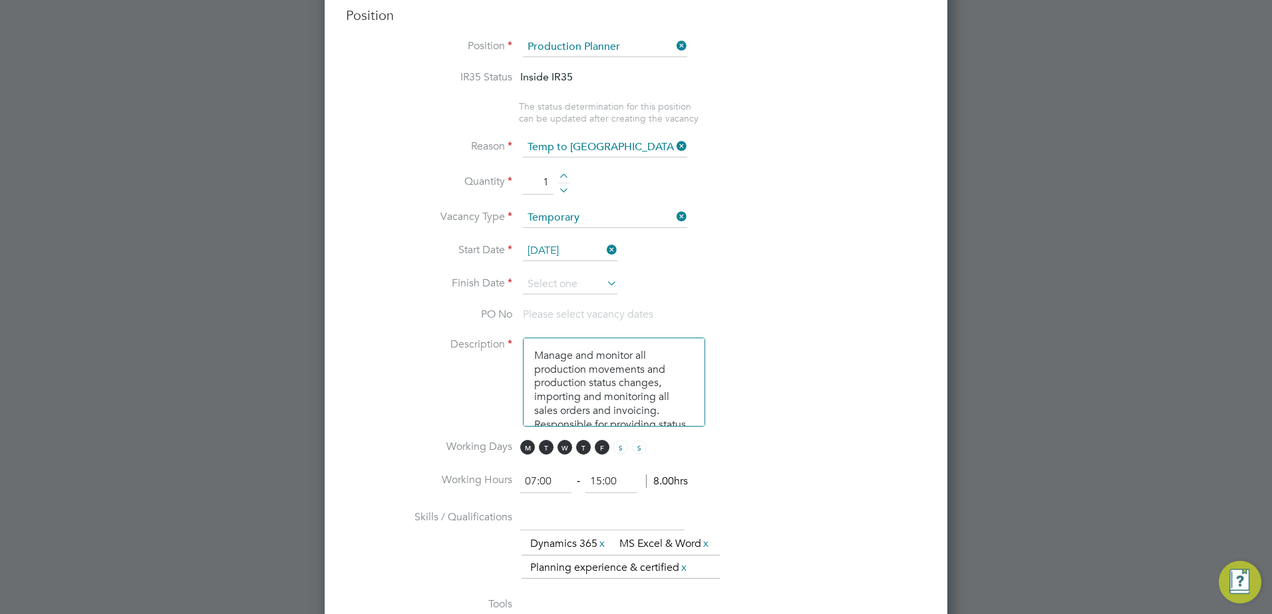
scroll to position [727, 0]
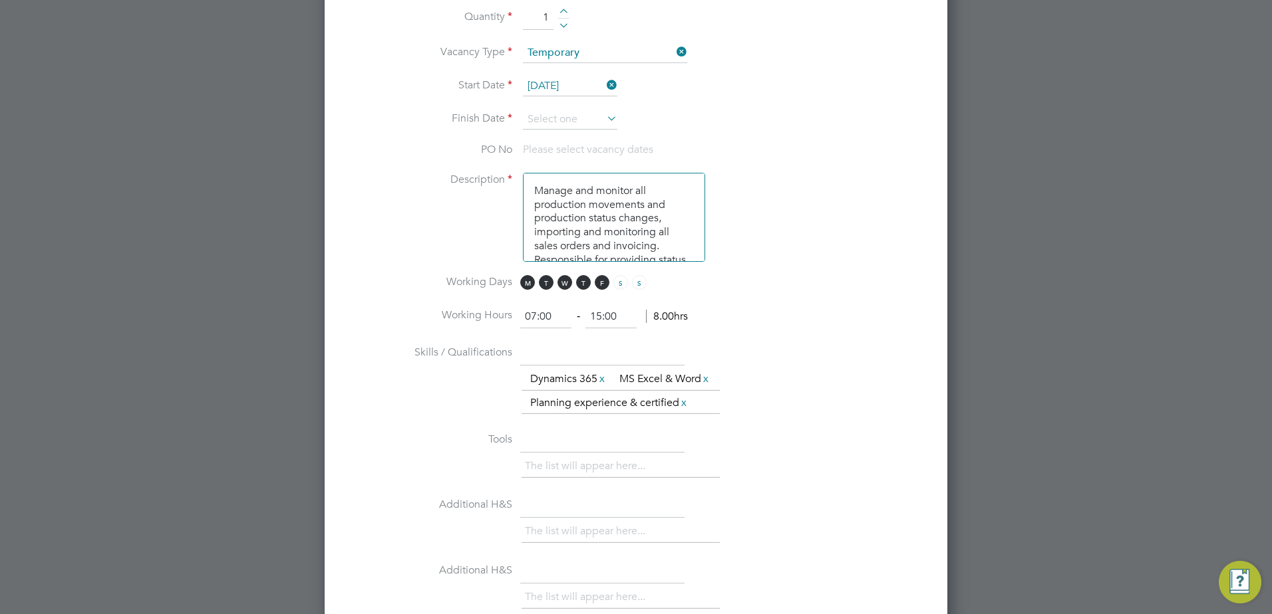
click at [604, 120] on icon at bounding box center [604, 118] width 0 height 19
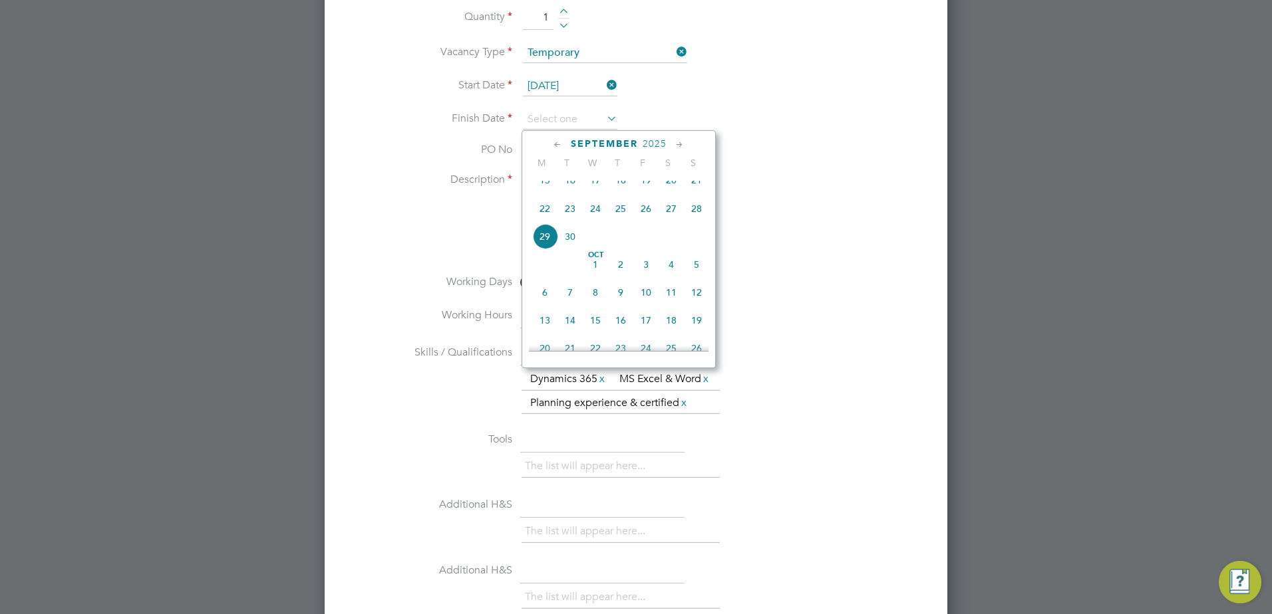
click at [680, 146] on icon at bounding box center [679, 145] width 13 height 15
click at [593, 298] on span "31" at bounding box center [595, 285] width 25 height 25
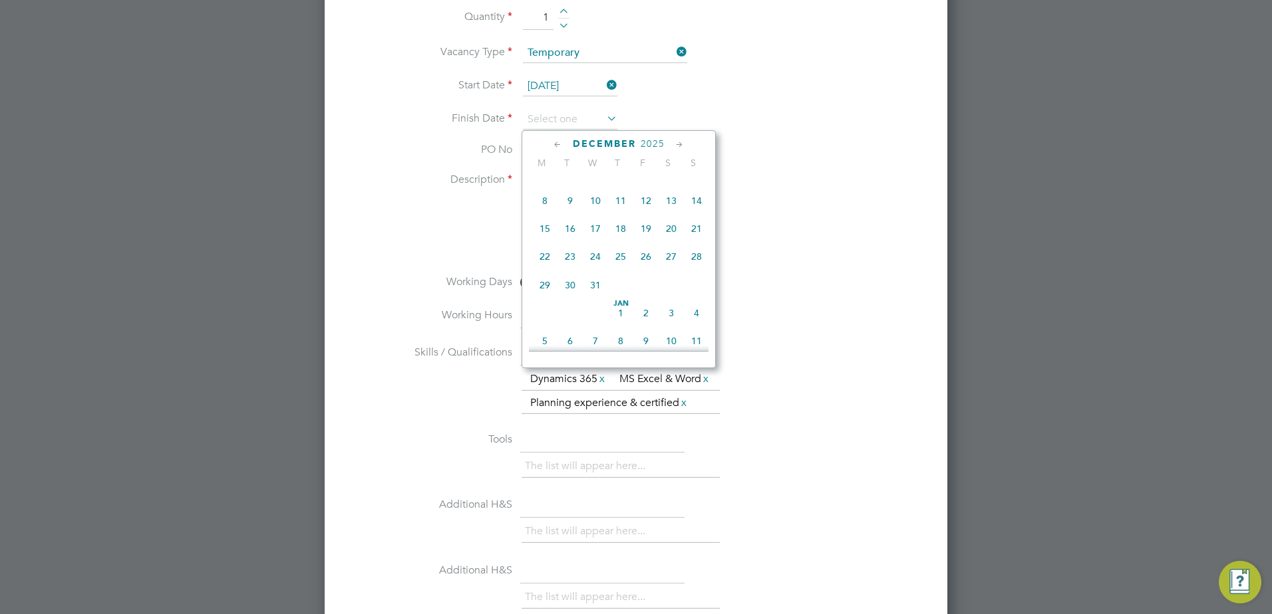
type input "31 Dec 2025"
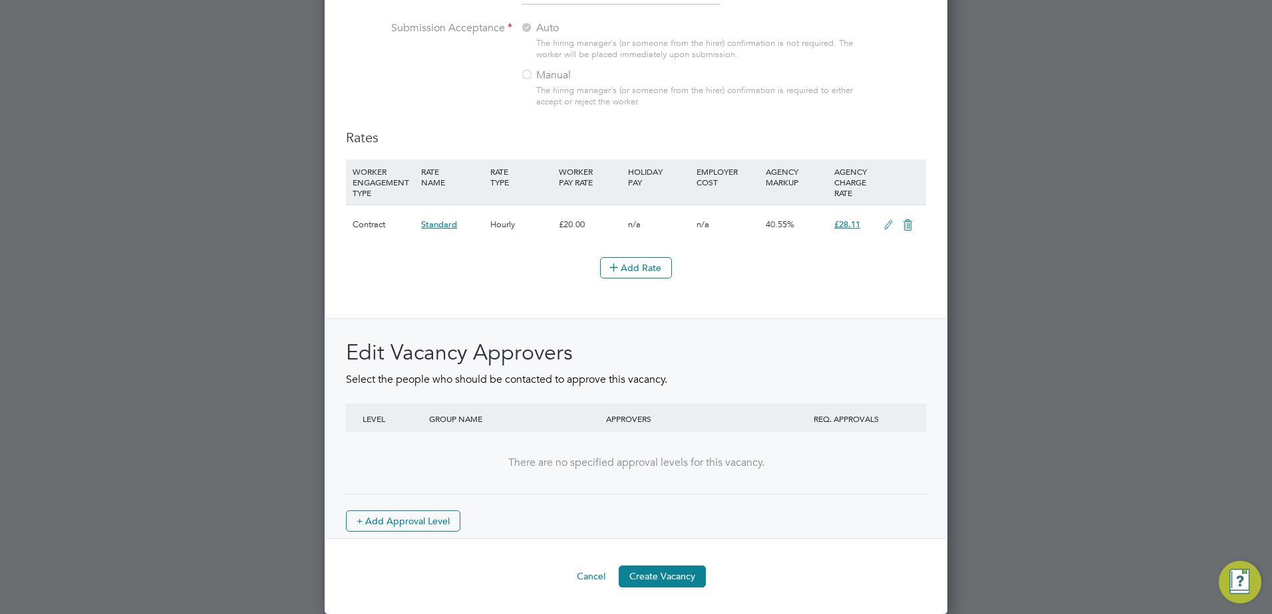
scroll to position [1469, 0]
click at [688, 584] on button "Create Vacancy" at bounding box center [661, 576] width 87 height 21
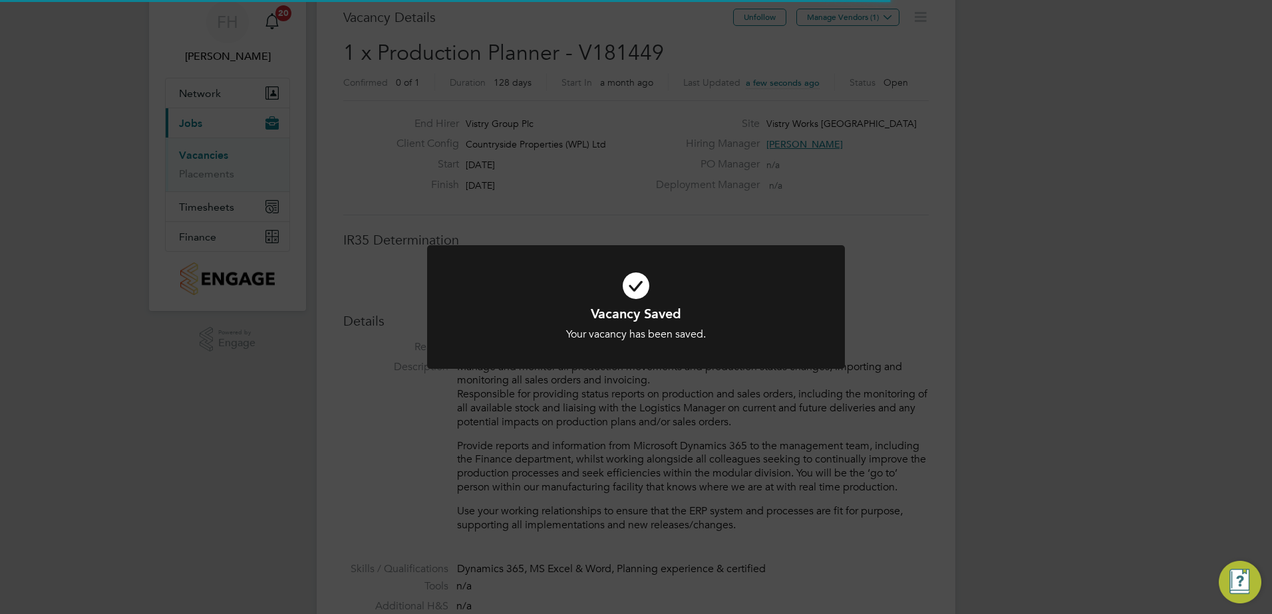
scroll to position [39, 93]
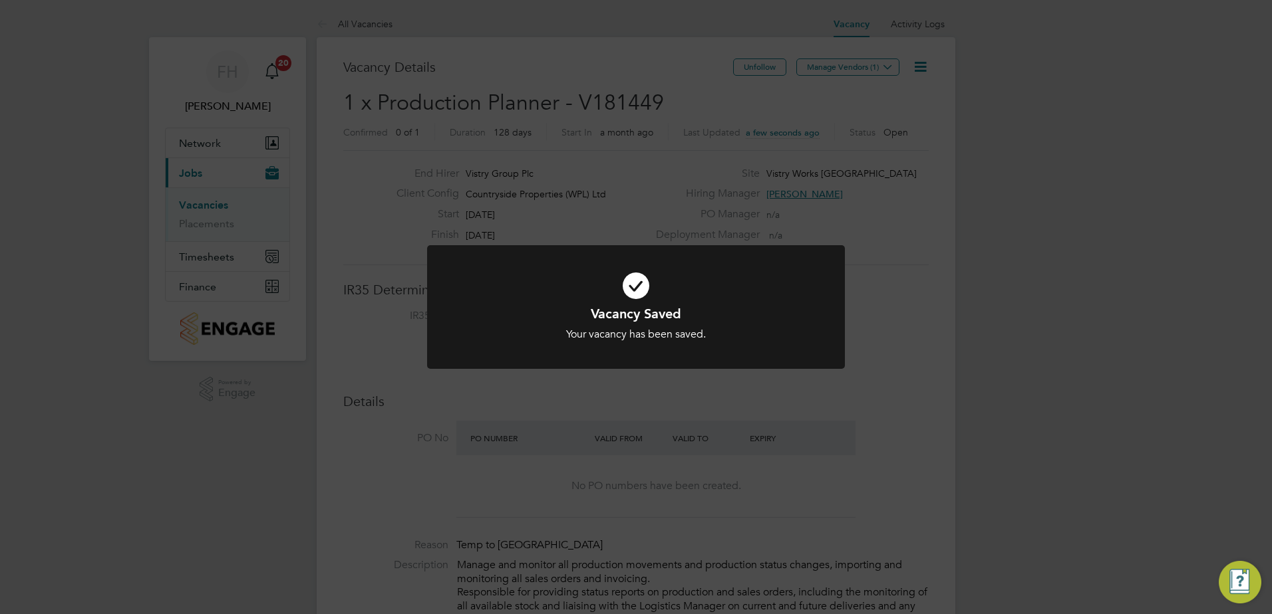
click at [910, 372] on div "Vacancy Saved Your vacancy has been saved. Cancel Okay" at bounding box center [636, 307] width 1272 height 614
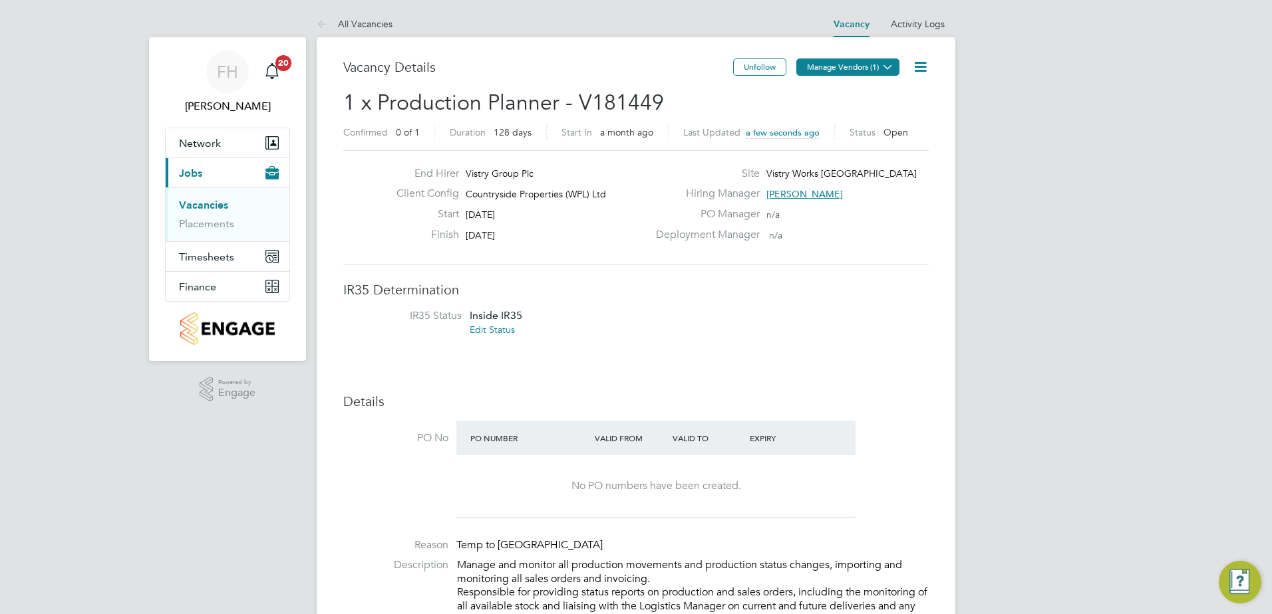
click at [891, 65] on icon at bounding box center [888, 67] width 10 height 10
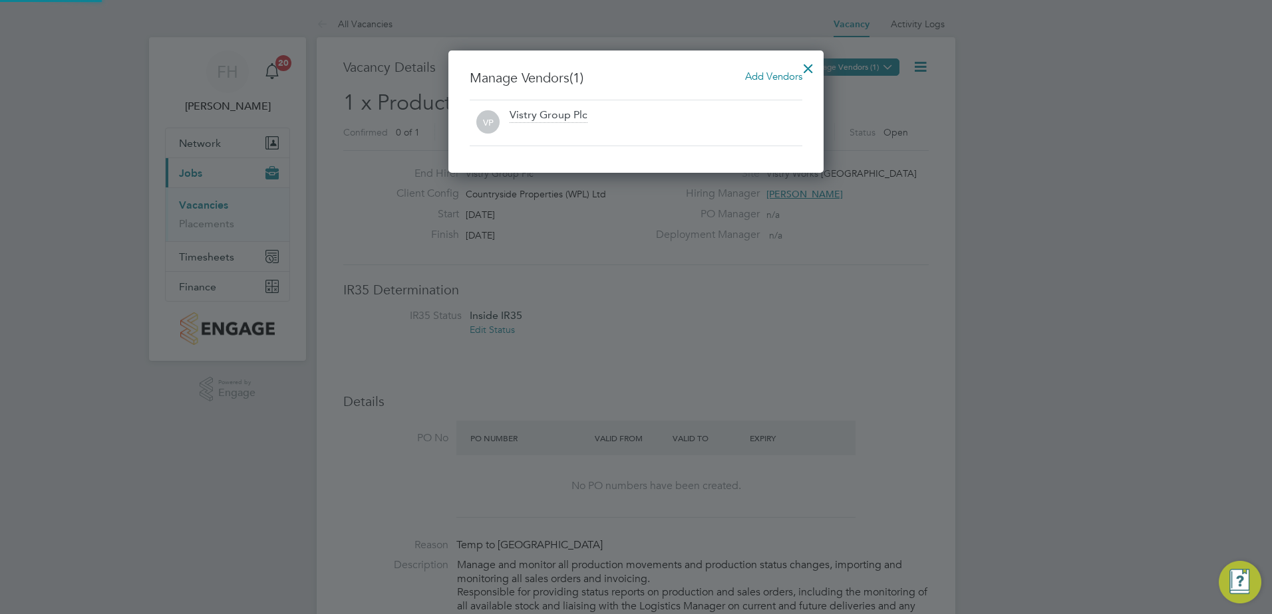
scroll to position [123, 376]
click at [763, 74] on span "Add Vendors" at bounding box center [773, 76] width 57 height 13
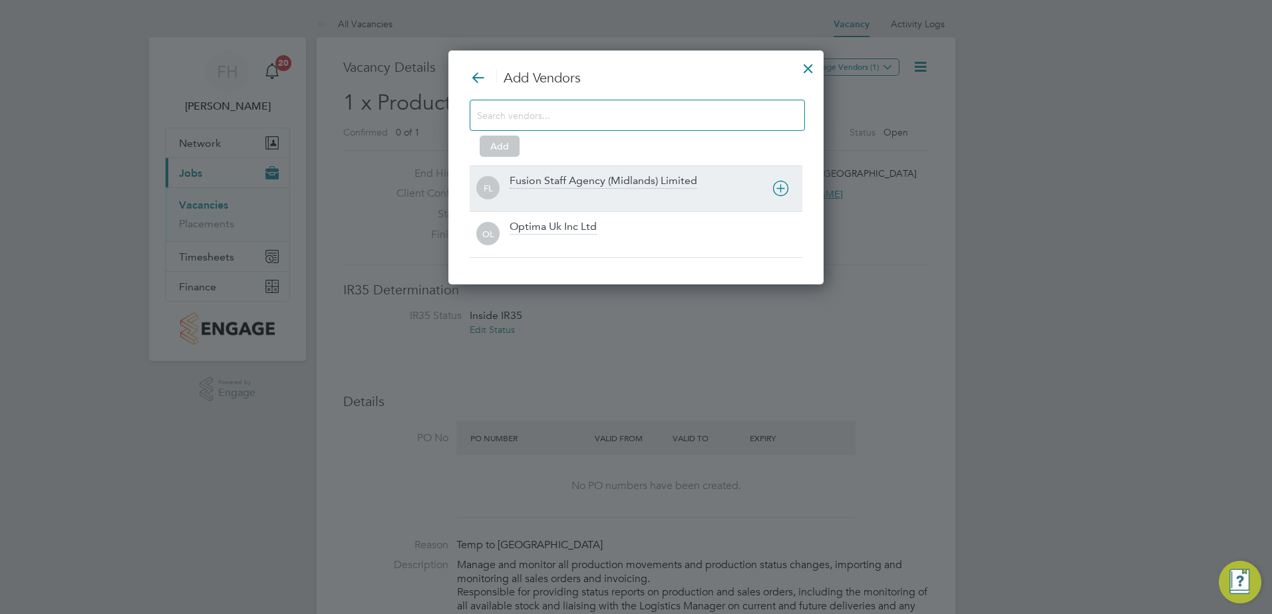
click at [581, 182] on div "Fusion Staff Agency (Midlands) Limited" at bounding box center [603, 181] width 188 height 15
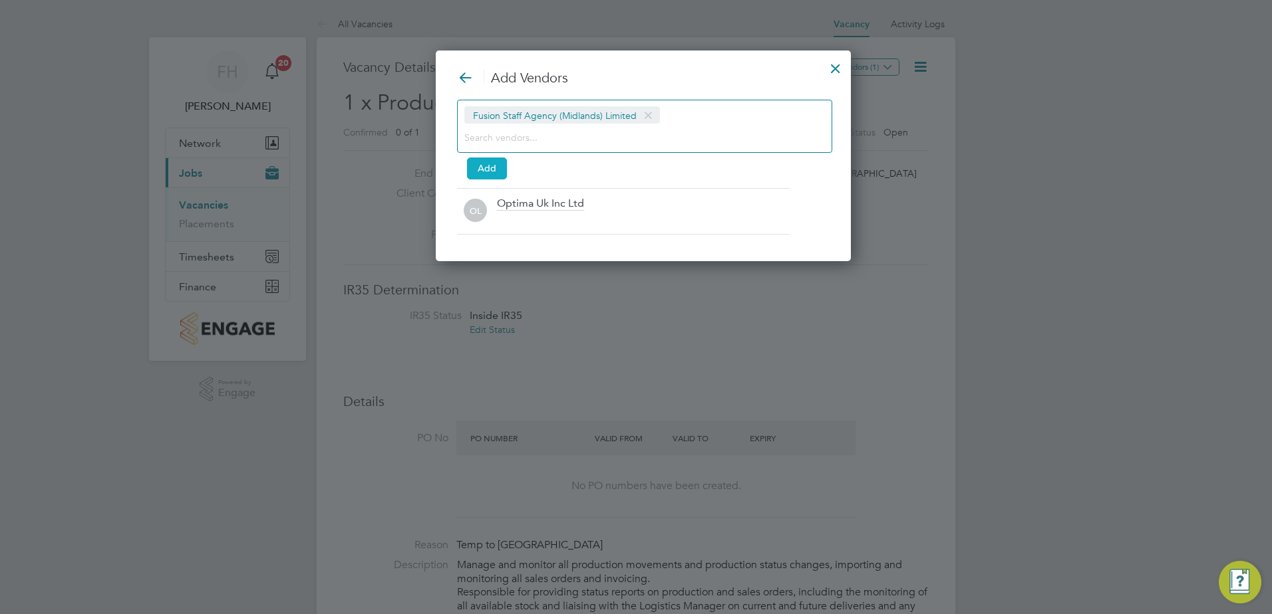
click at [478, 165] on button "Add" at bounding box center [487, 168] width 40 height 21
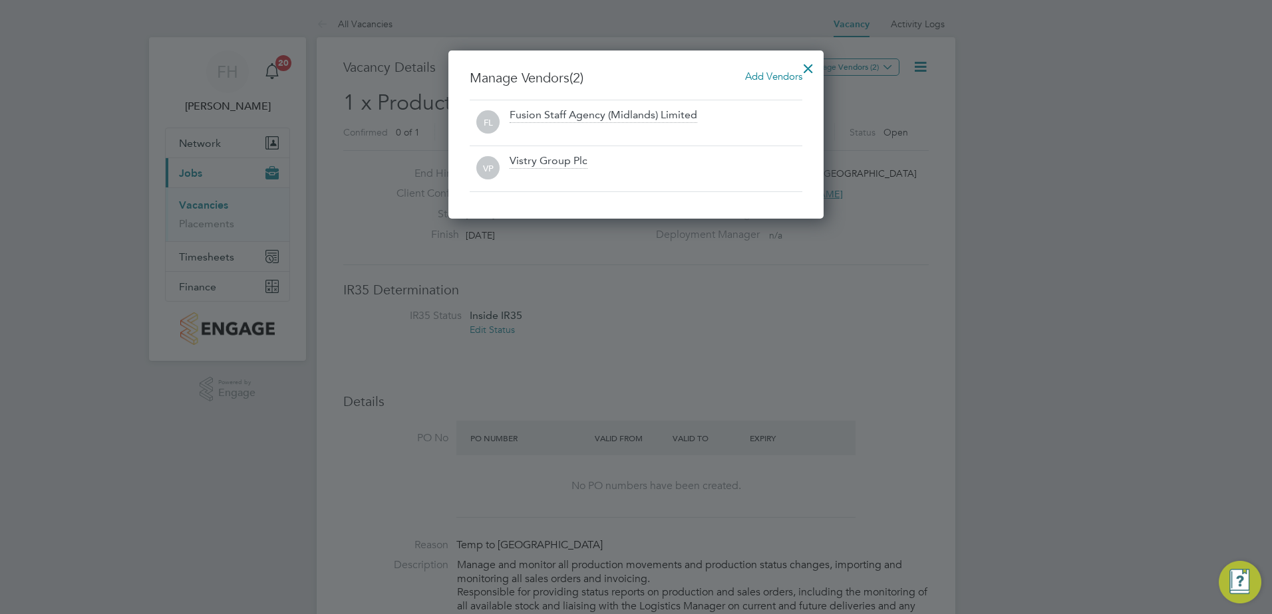
click at [813, 62] on div at bounding box center [808, 65] width 24 height 24
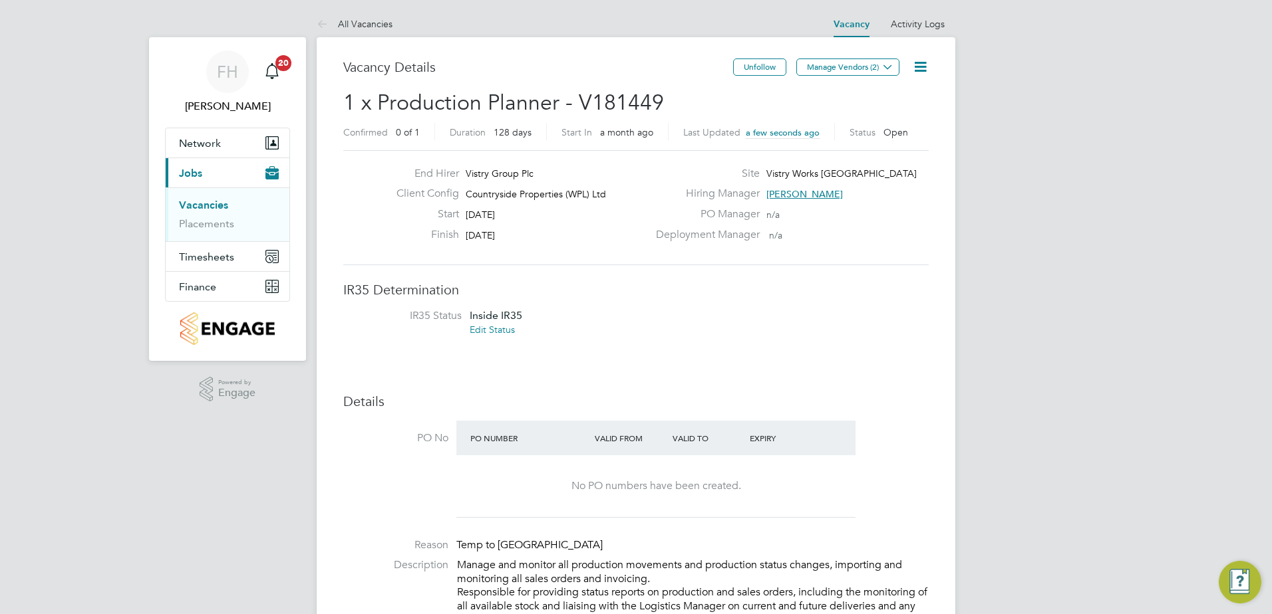
click at [892, 69] on icon at bounding box center [888, 67] width 10 height 10
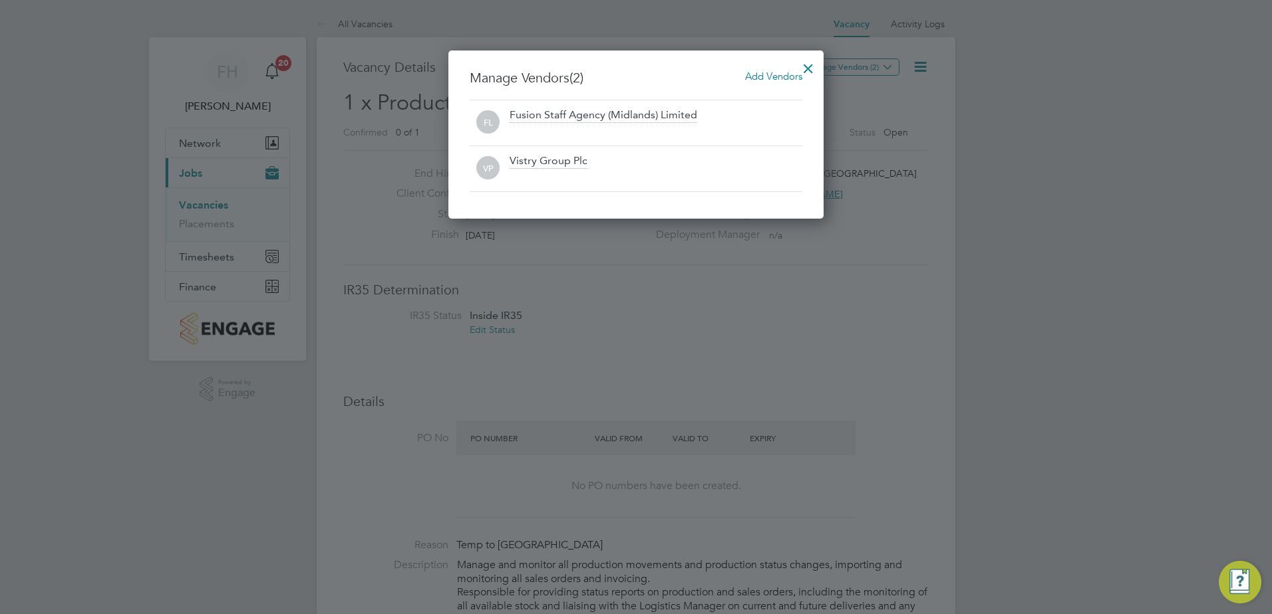
click at [1079, 163] on div at bounding box center [636, 307] width 1272 height 614
click at [807, 63] on div at bounding box center [808, 65] width 24 height 24
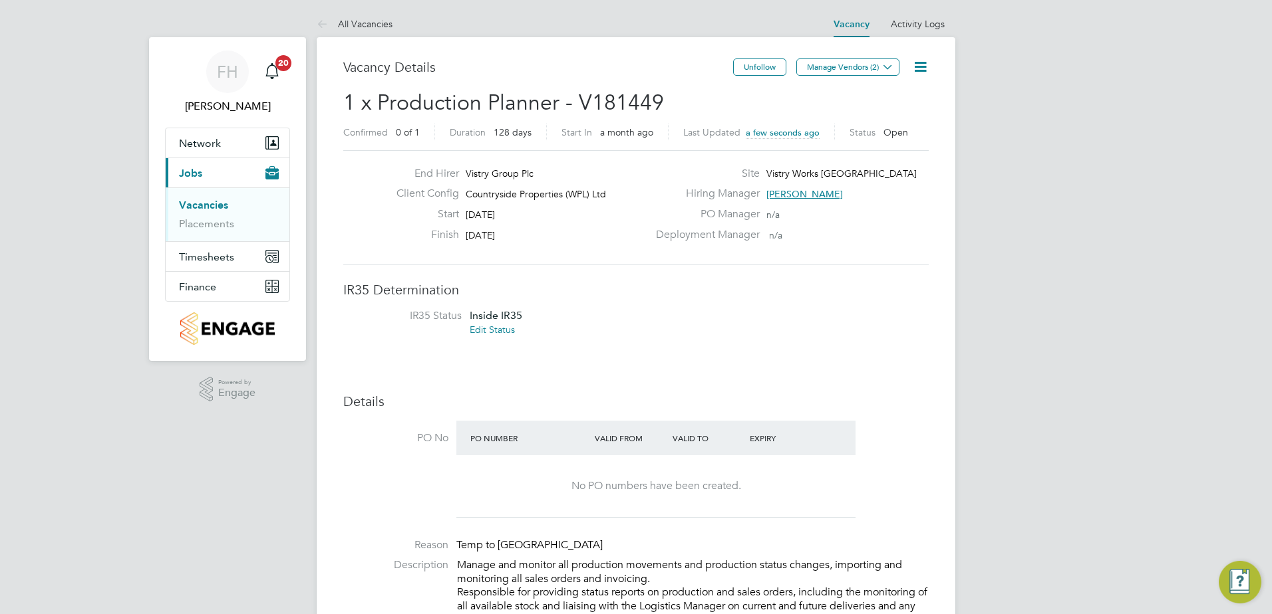
drag, startPoint x: 1065, startPoint y: 212, endPoint x: 988, endPoint y: 202, distance: 78.5
click at [210, 204] on link "Vacancies" at bounding box center [203, 205] width 49 height 13
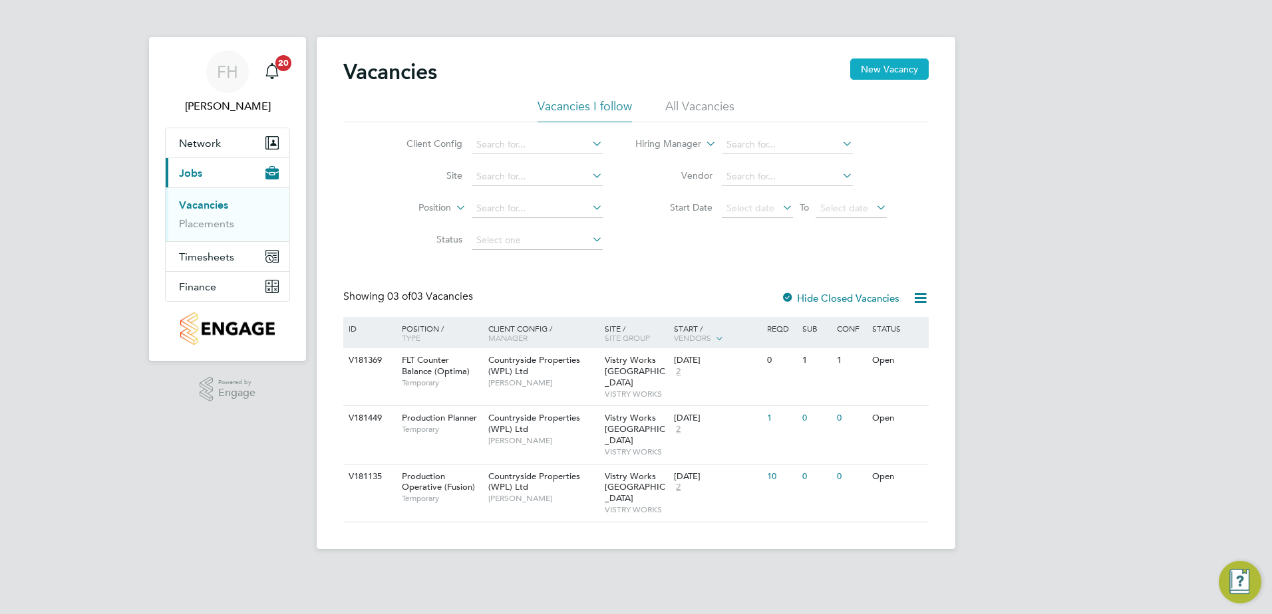
click at [885, 70] on button "New Vacancy" at bounding box center [889, 69] width 78 height 21
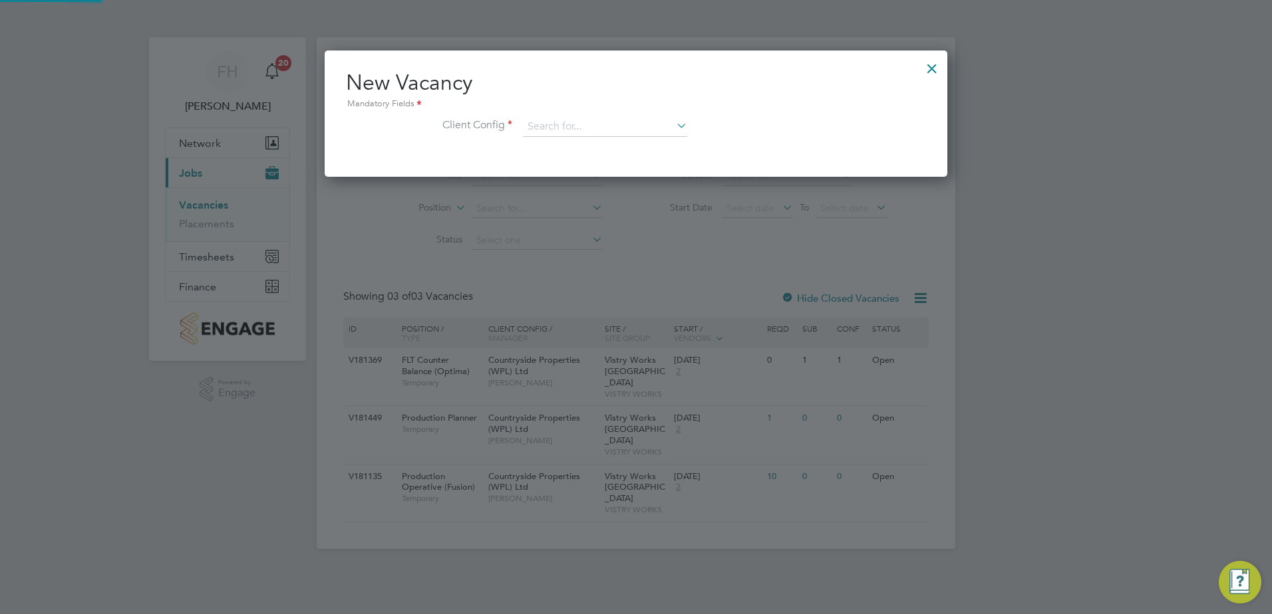
scroll to position [126, 623]
click at [674, 126] on icon at bounding box center [674, 125] width 0 height 19
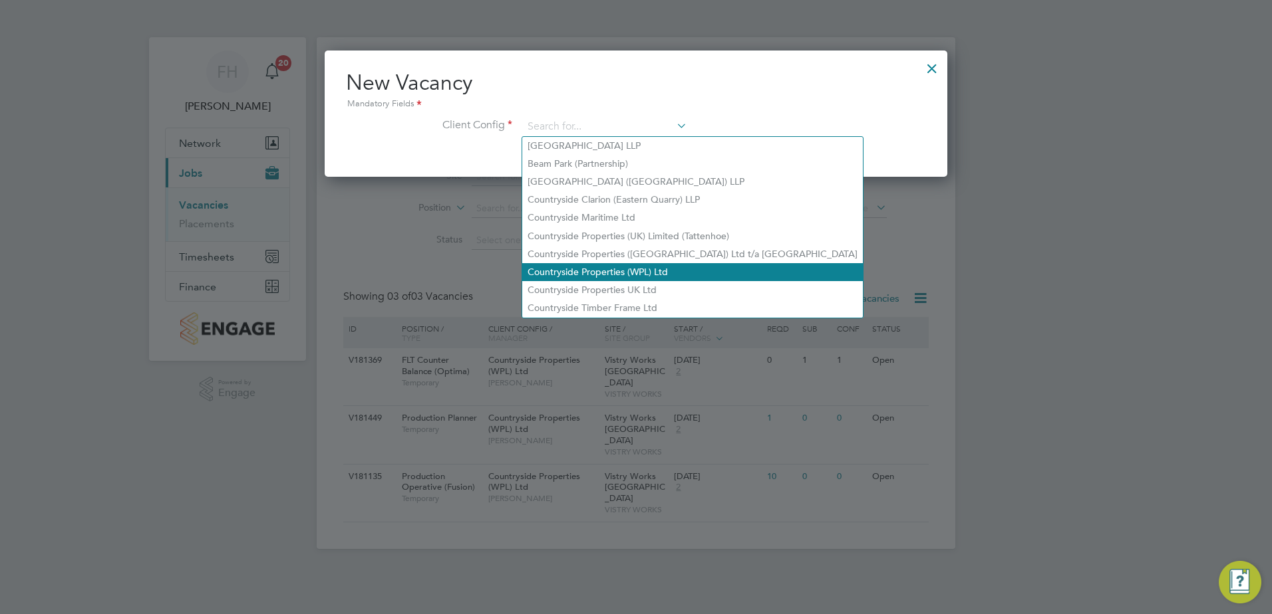
click at [631, 267] on li "Countryside Properties (WPL) Ltd" at bounding box center [692, 272] width 341 height 18
type input "Countryside Properties (WPL) Ltd"
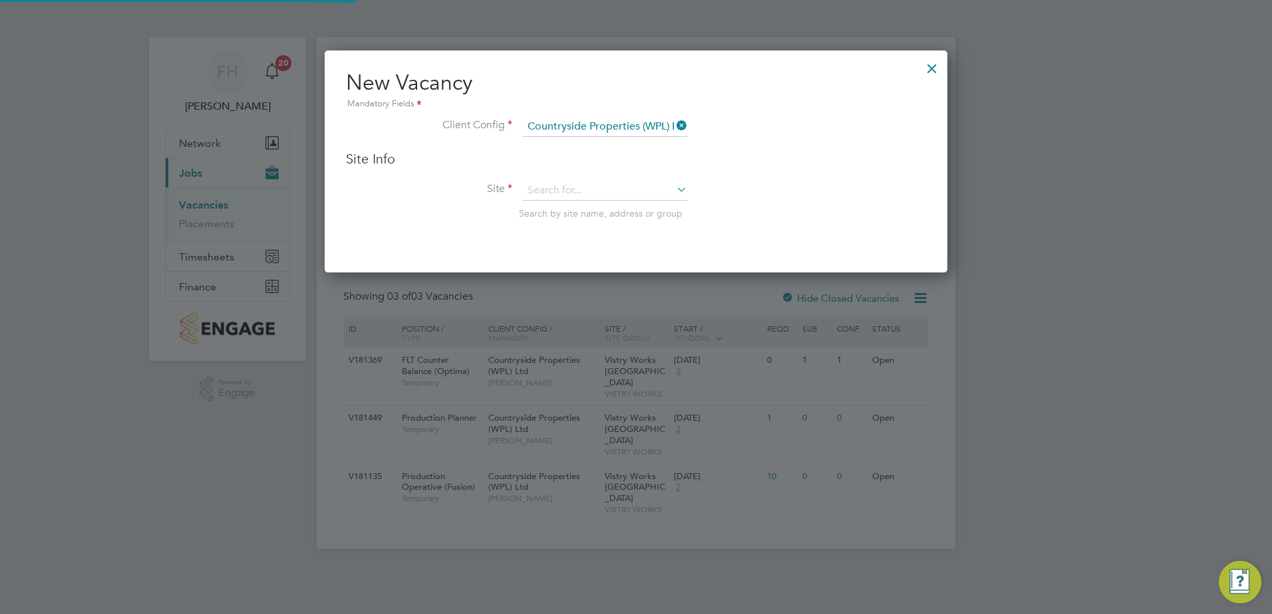
scroll to position [223, 623]
click at [674, 190] on icon at bounding box center [674, 189] width 0 height 19
click at [634, 209] on li "Vistry Works [GEOGRAPHIC_DATA]" at bounding box center [605, 210] width 166 height 18
type input "Vistry Works [GEOGRAPHIC_DATA]"
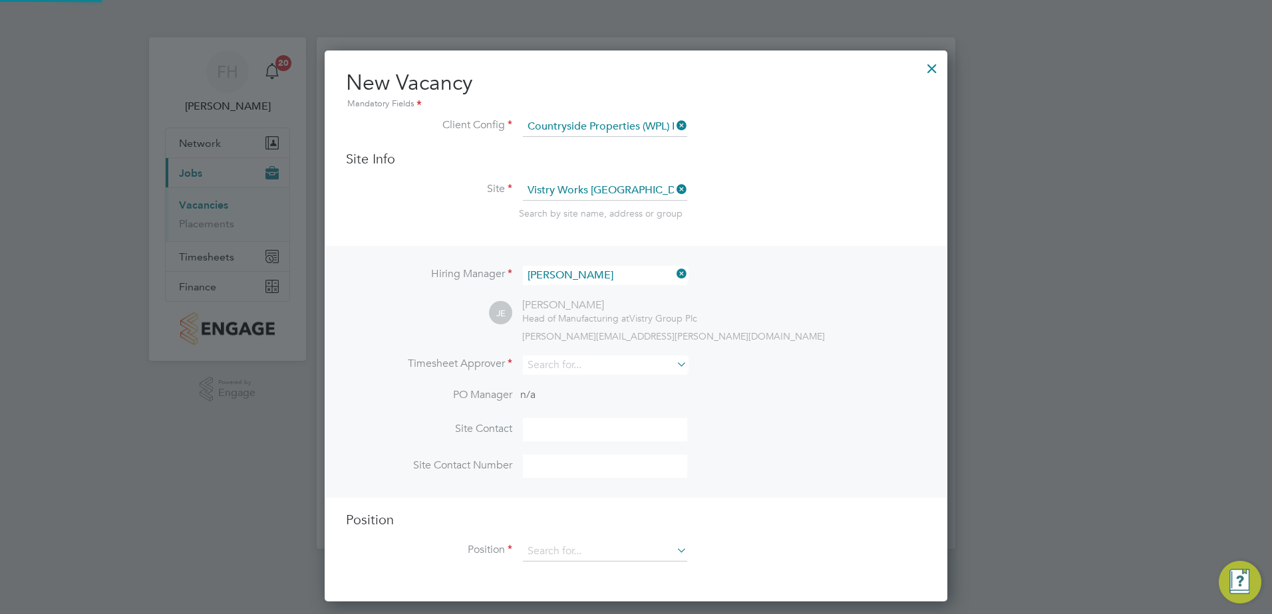
scroll to position [552, 623]
click at [614, 275] on input at bounding box center [605, 275] width 164 height 19
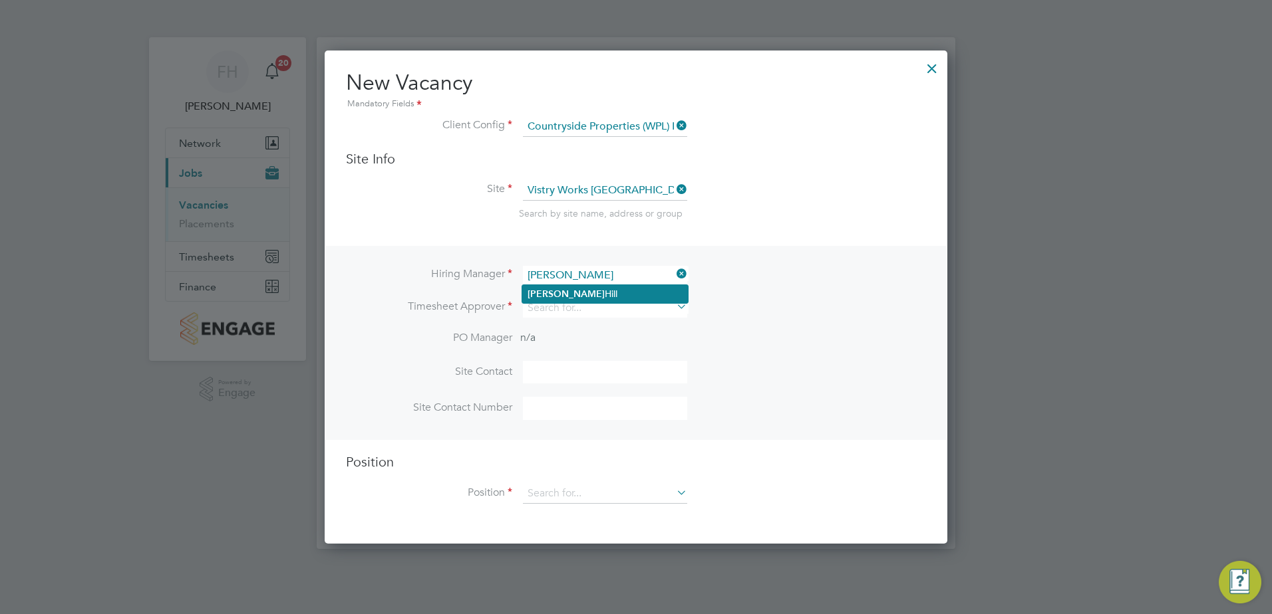
click at [593, 299] on li "Fidel Hill" at bounding box center [605, 294] width 166 height 18
type input "[PERSON_NAME]"
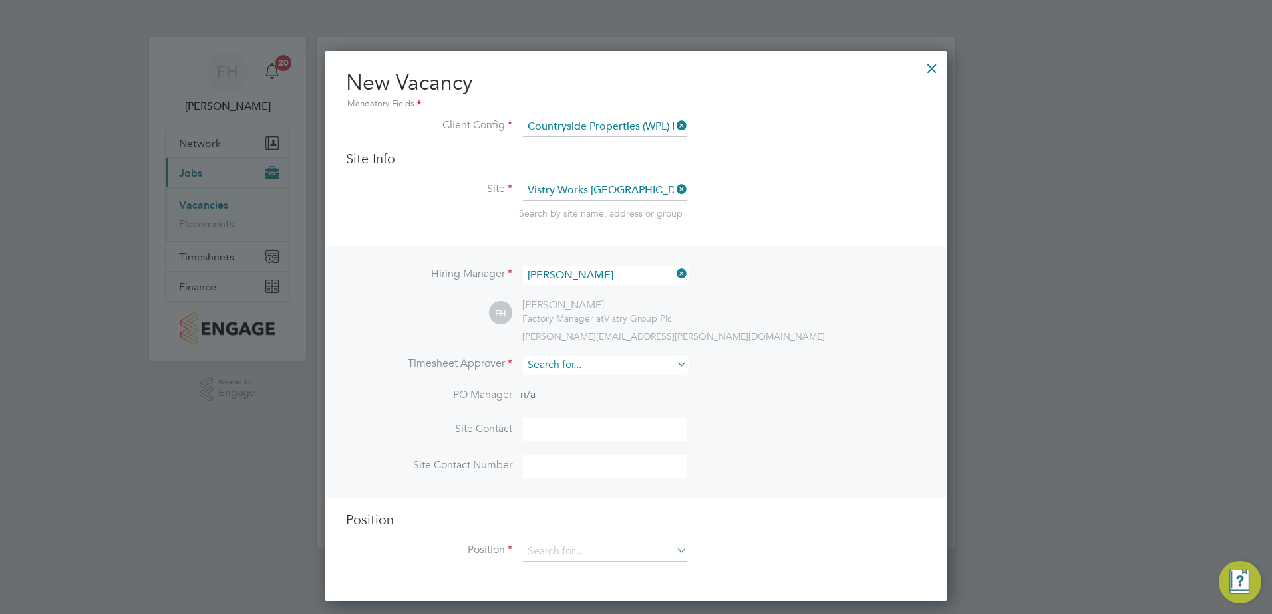
click at [661, 362] on input at bounding box center [605, 365] width 164 height 19
click at [573, 388] on li "Fidel Hill" at bounding box center [605, 385] width 166 height 18
type input "[PERSON_NAME]"
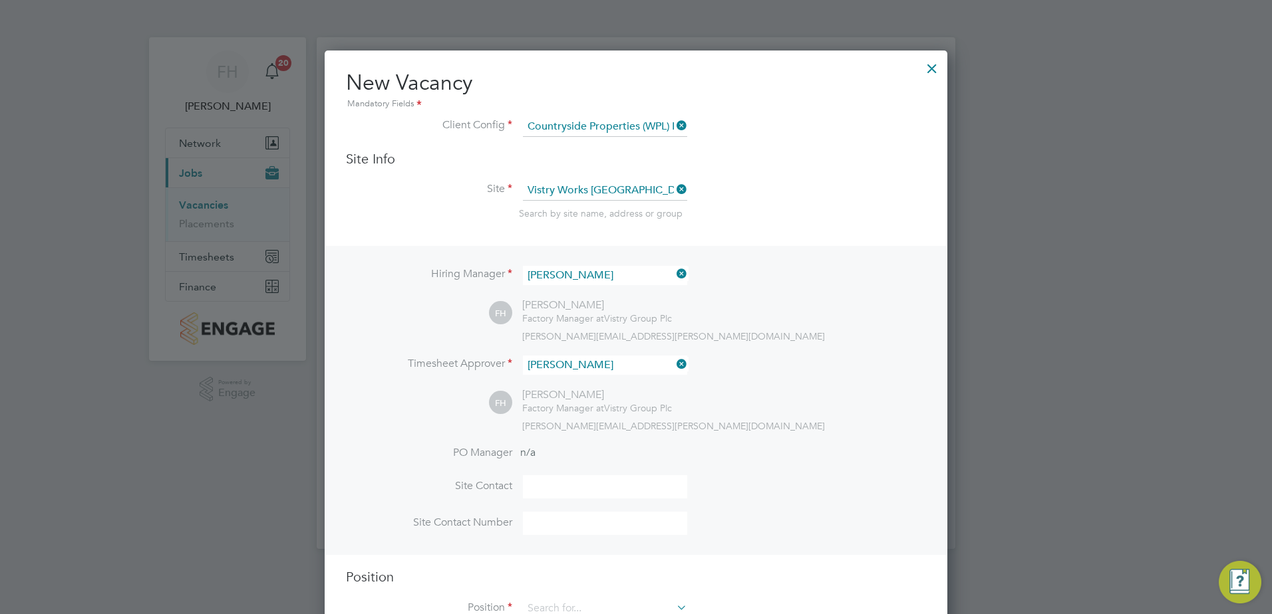
click at [571, 485] on input at bounding box center [605, 487] width 164 height 23
type input "[PERSON_NAME]"
type input "07341648721"
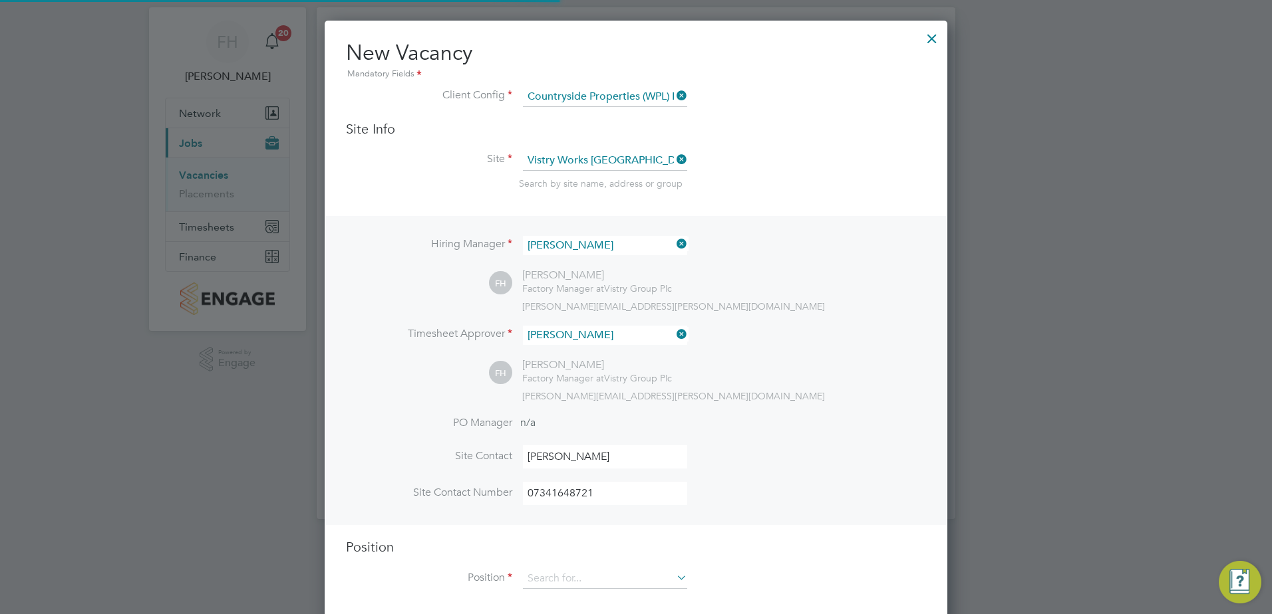
scroll to position [46, 0]
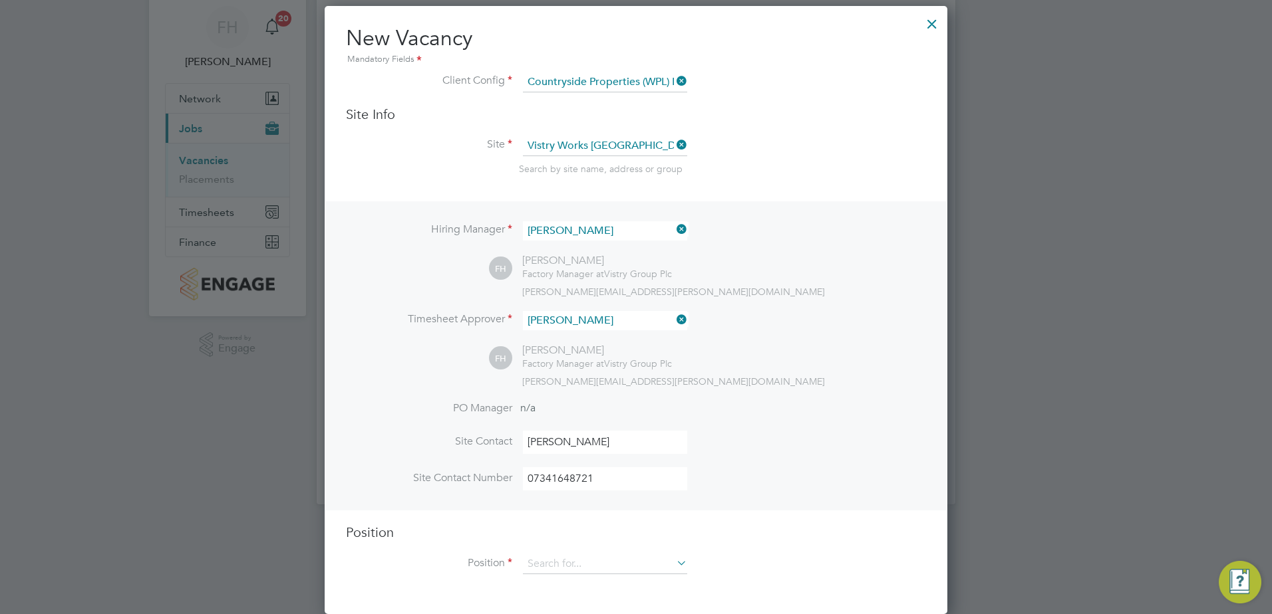
click at [674, 560] on icon at bounding box center [674, 563] width 0 height 19
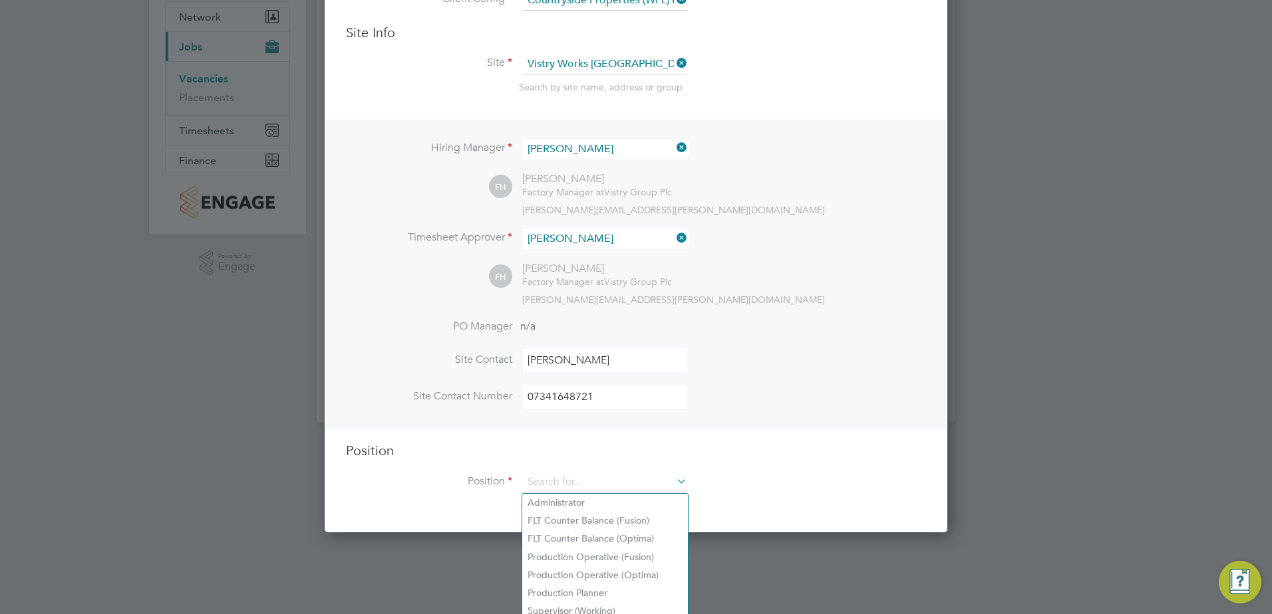
scroll to position [128, 0]
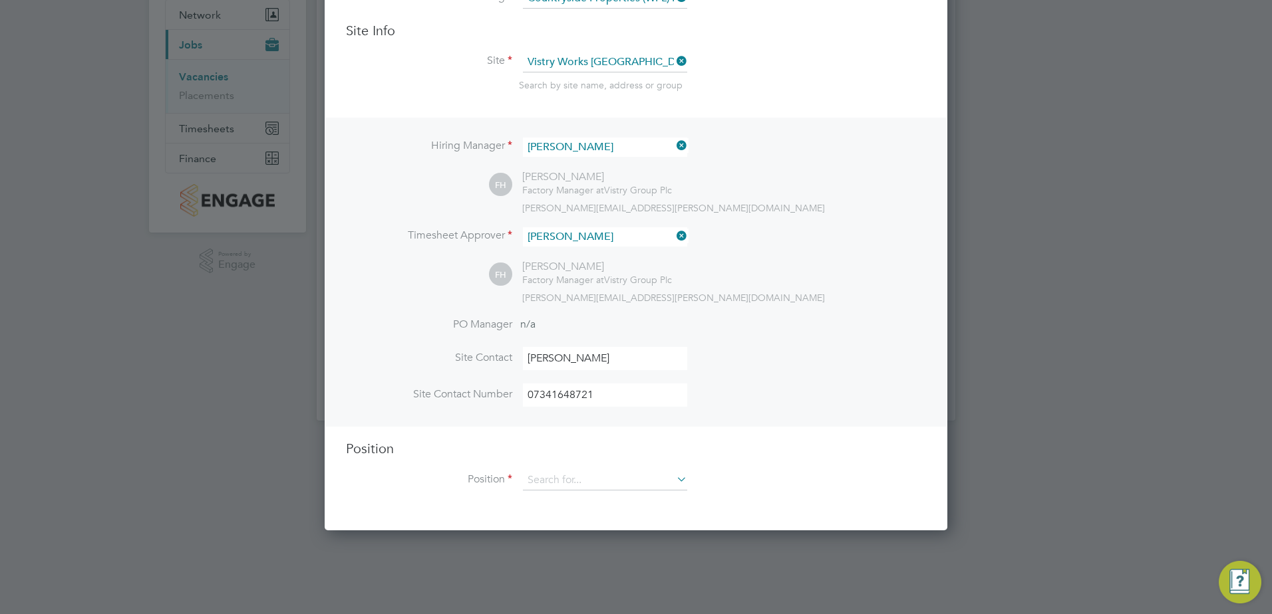
click at [591, 515] on li "FLT Counter Balance (Fusion)" at bounding box center [605, 519] width 166 height 18
type input "FLT Counter Balance (Fusion)"
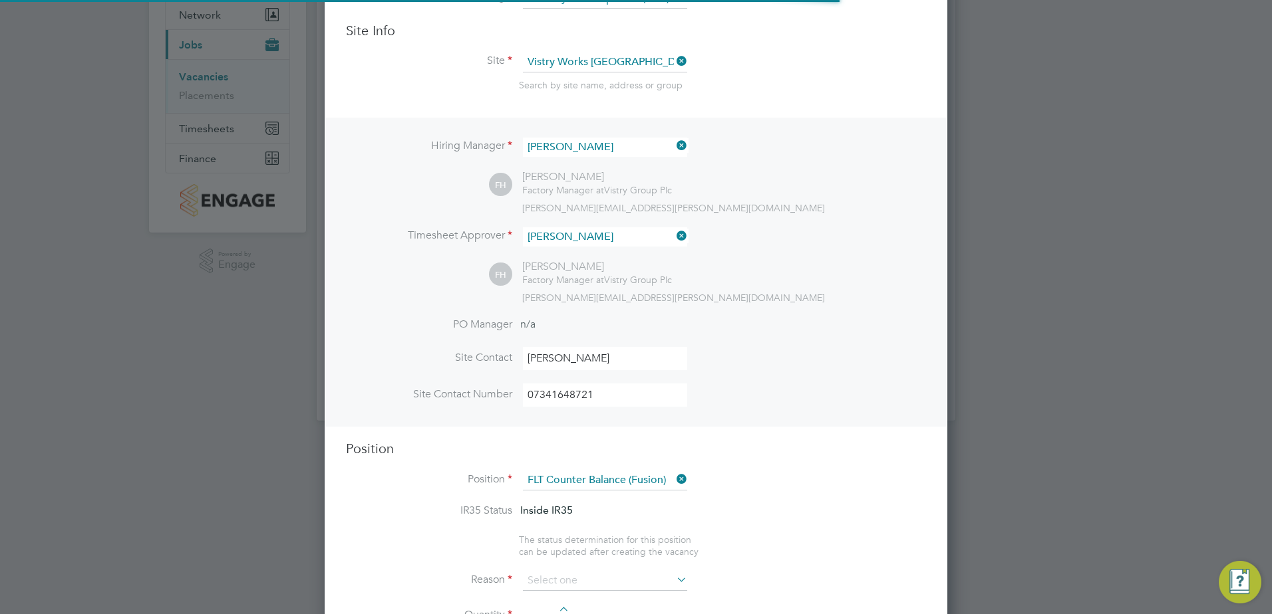
scroll to position [39, 70]
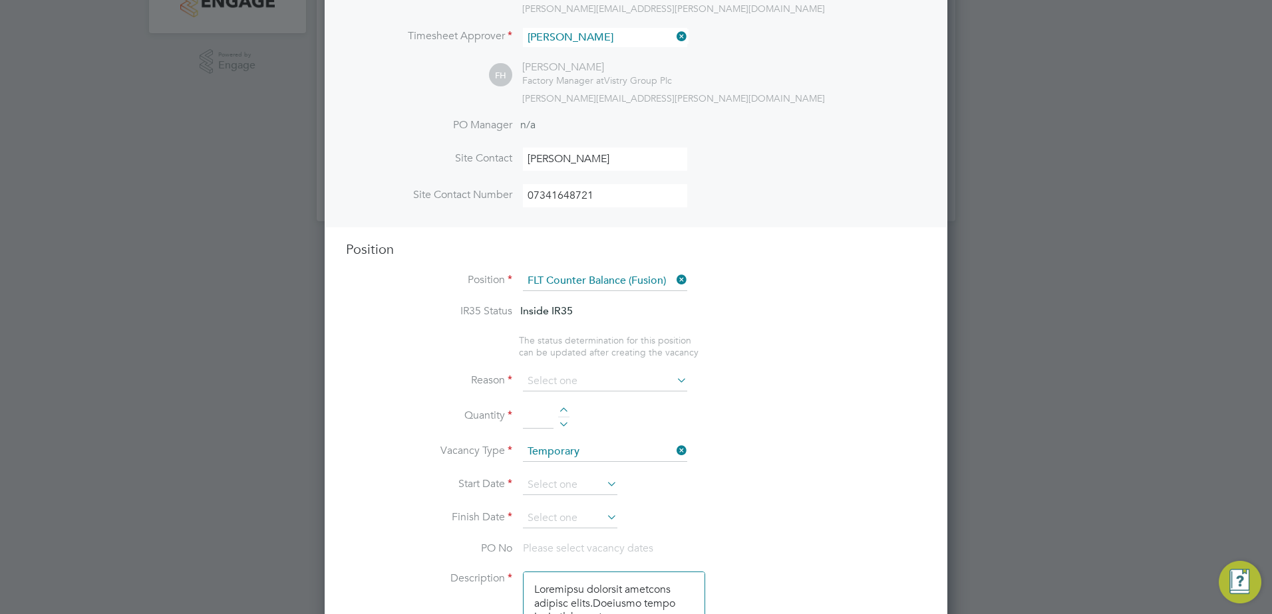
click at [674, 382] on icon at bounding box center [674, 380] width 0 height 19
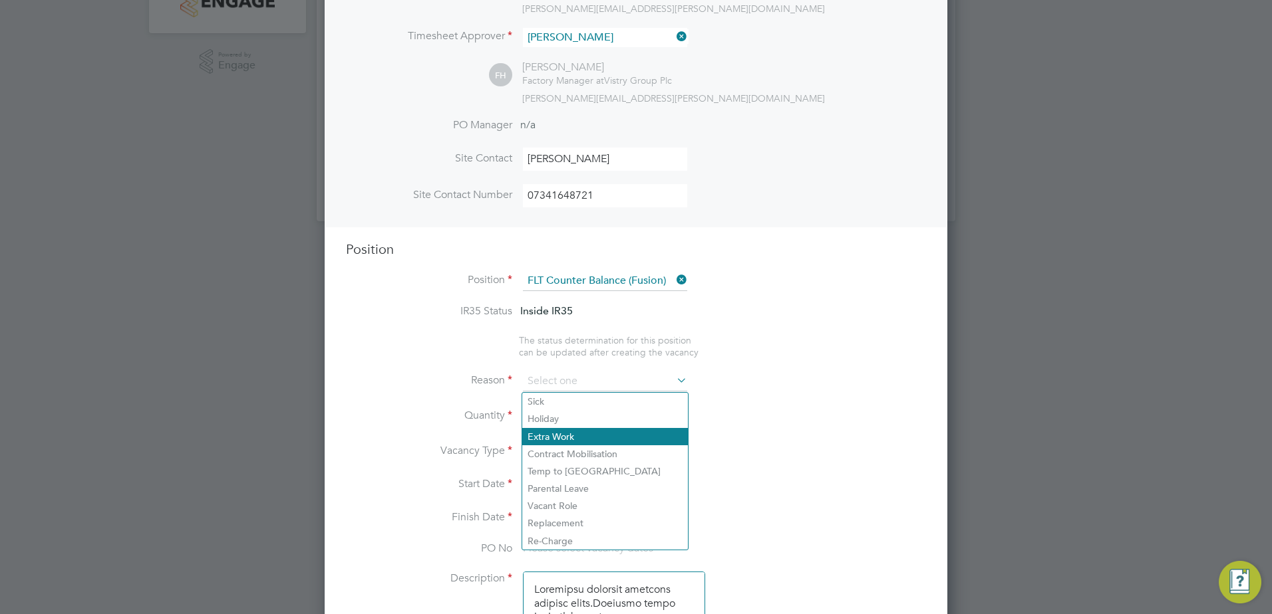
click at [579, 434] on li "Extra Work" at bounding box center [605, 436] width 166 height 17
type input "Extra Work"
click at [805, 427] on li "Quantity" at bounding box center [636, 423] width 580 height 37
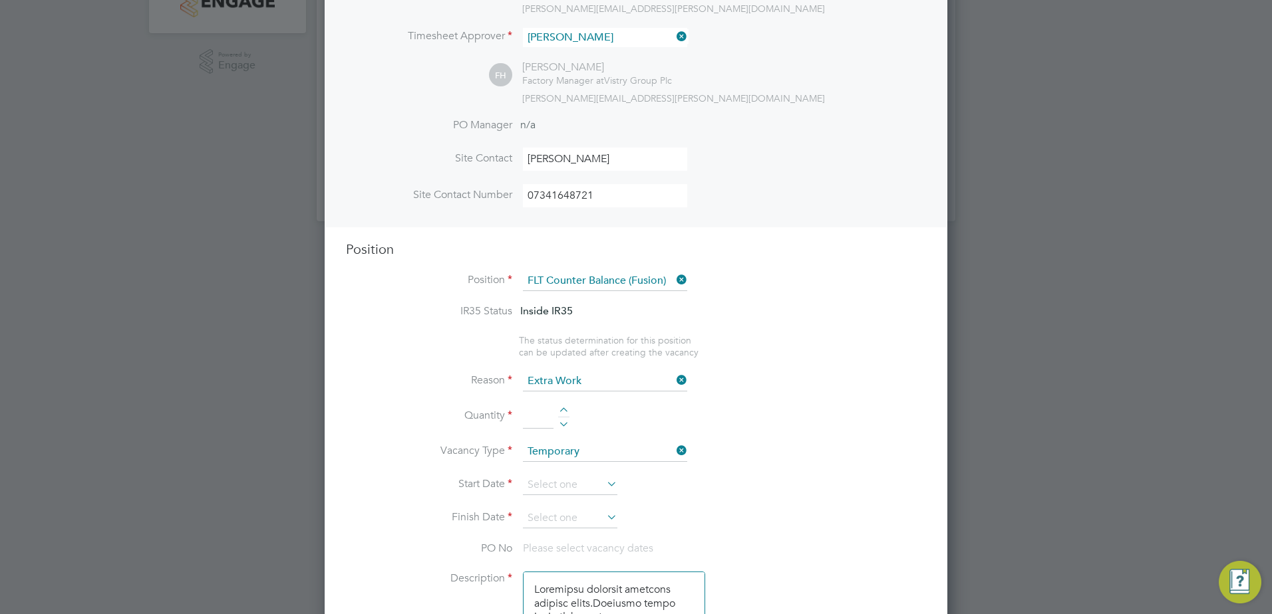
click at [547, 419] on input at bounding box center [538, 417] width 31 height 24
type input "1"
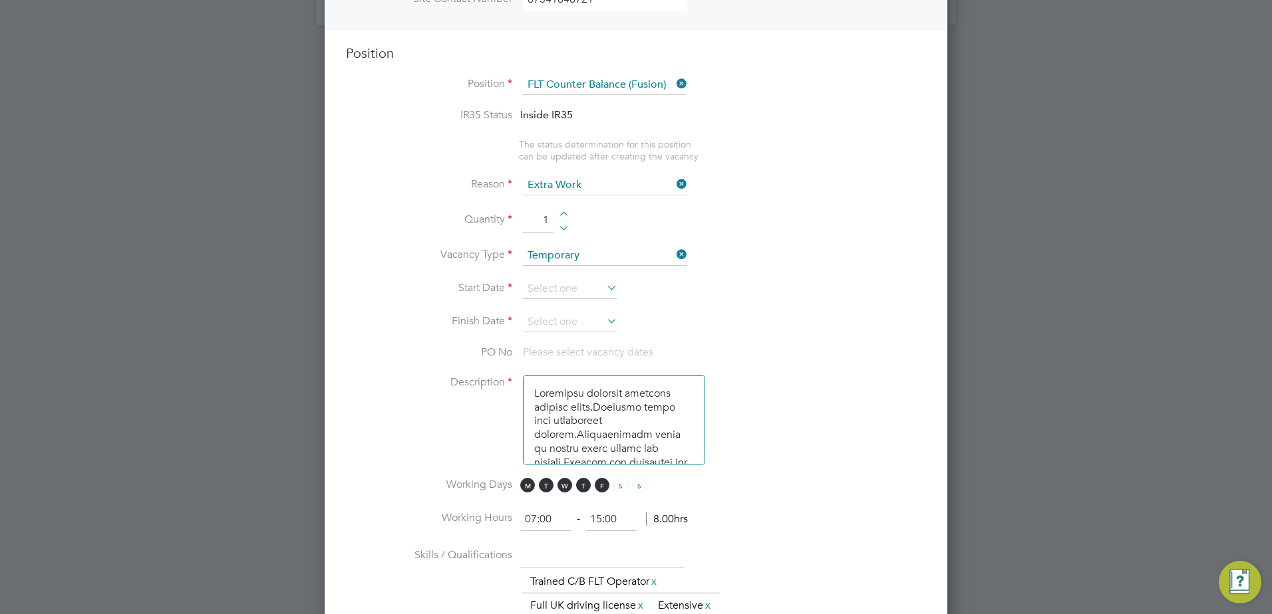
scroll to position [527, 0]
click at [604, 288] on icon at bounding box center [604, 284] width 0 height 19
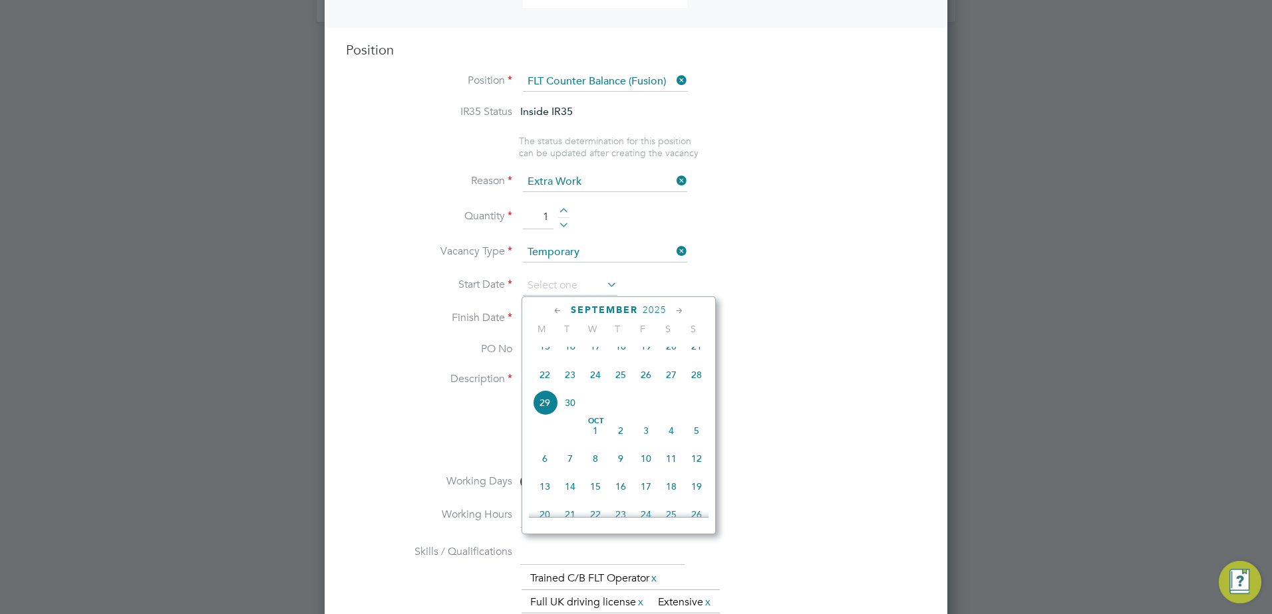
click at [545, 415] on span "29" at bounding box center [544, 402] width 25 height 25
type input "[DATE]"
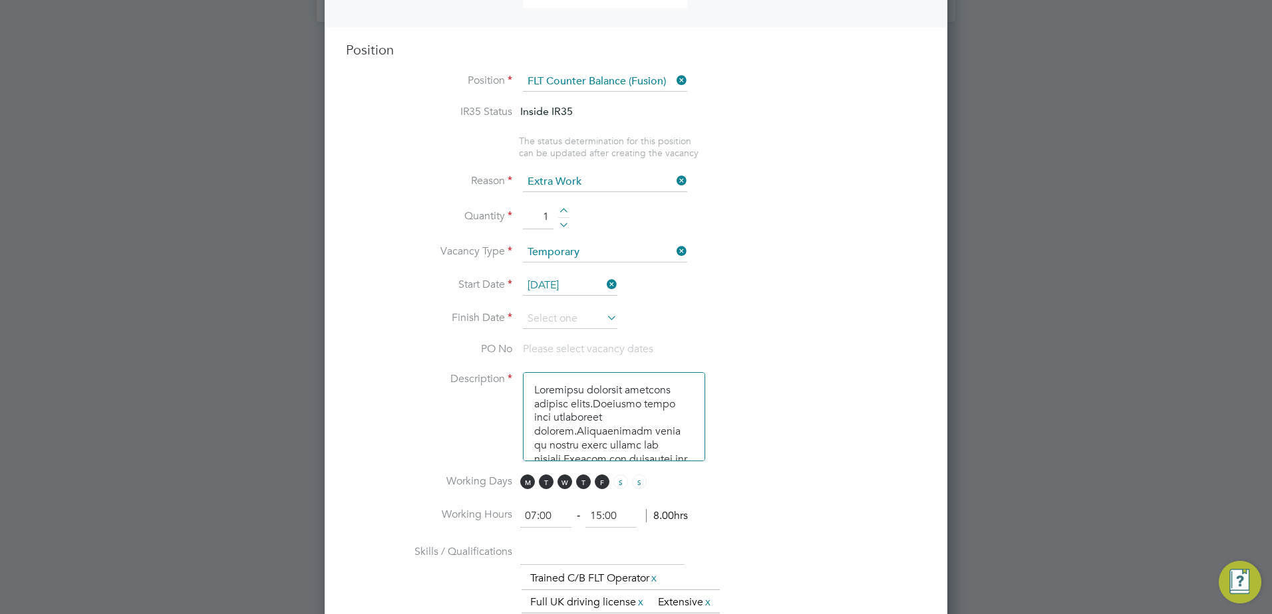
click at [799, 372] on li "PO No Please select vacancy dates" at bounding box center [636, 357] width 580 height 30
click at [604, 318] on icon at bounding box center [604, 318] width 0 height 19
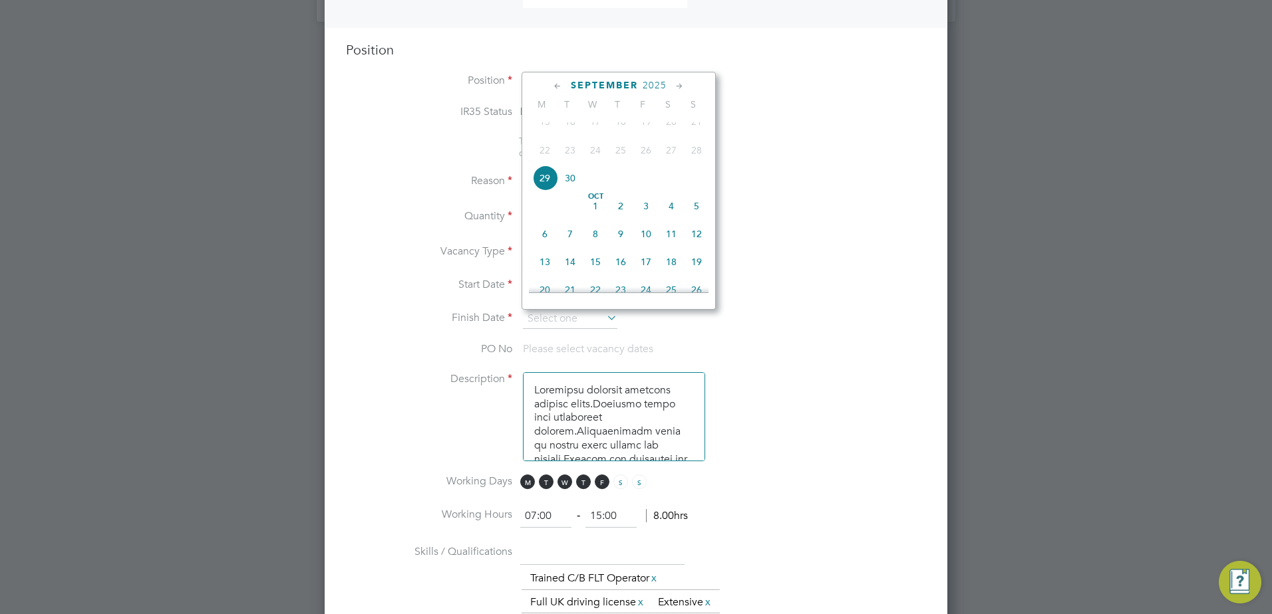
click at [678, 86] on icon at bounding box center [679, 86] width 13 height 15
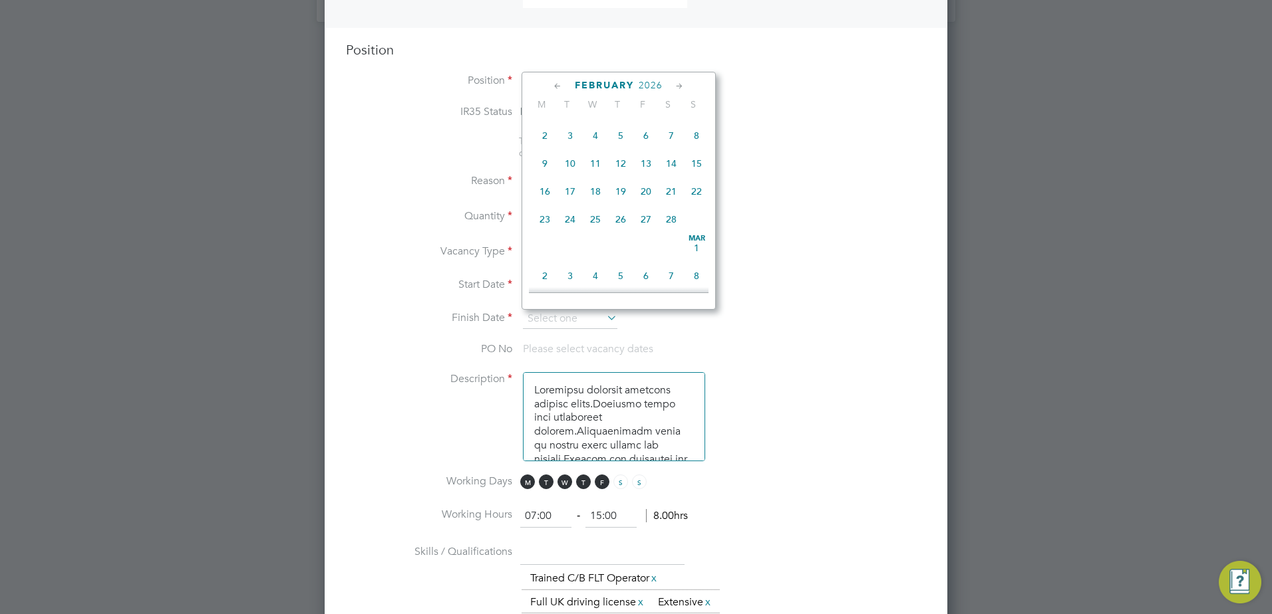
click at [678, 86] on icon at bounding box center [679, 86] width 13 height 15
click at [570, 257] on span "31" at bounding box center [569, 244] width 25 height 25
type input "31 Mar 2026"
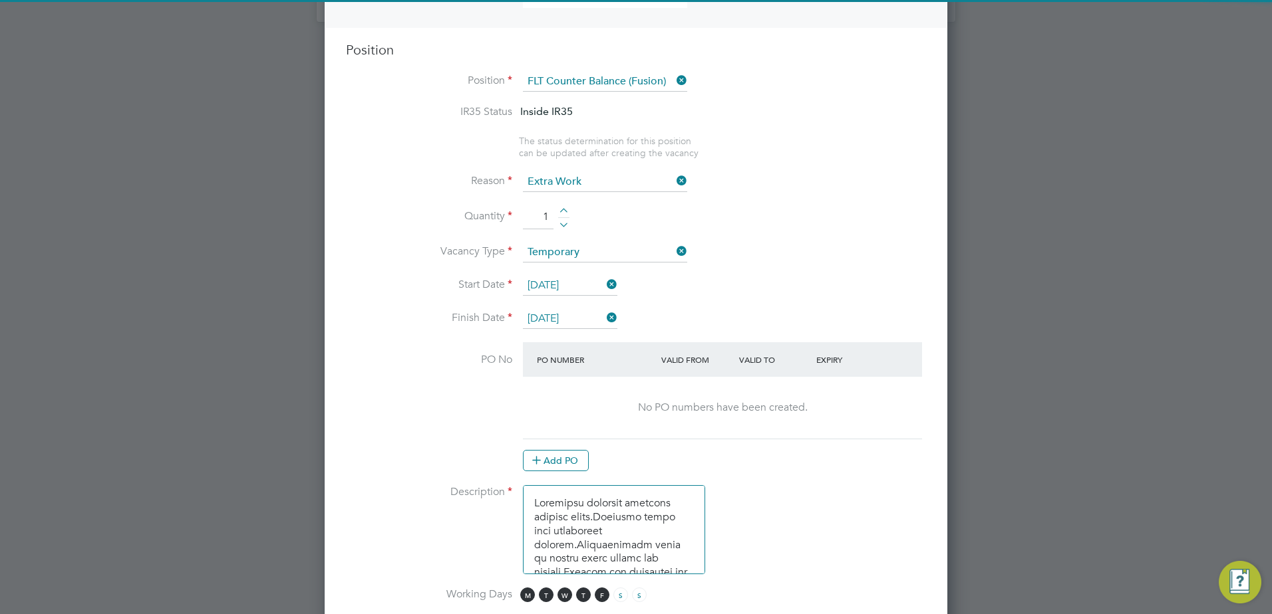
click at [872, 265] on li "Vacancy Type Temporary" at bounding box center [636, 259] width 580 height 33
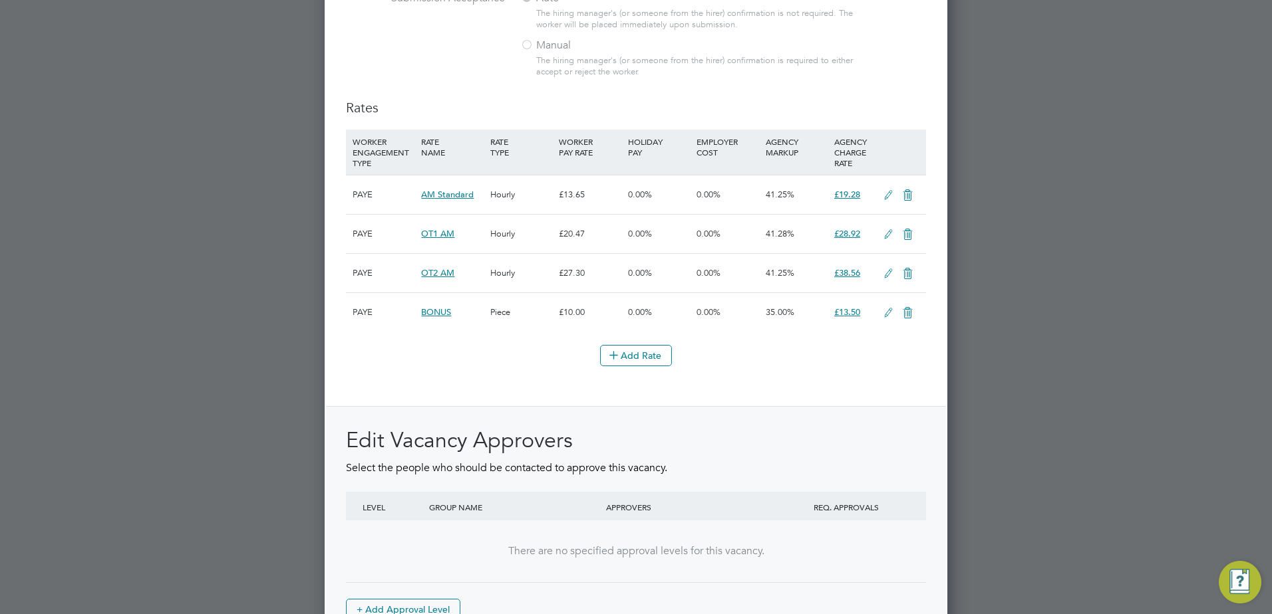
scroll to position [1639, 0]
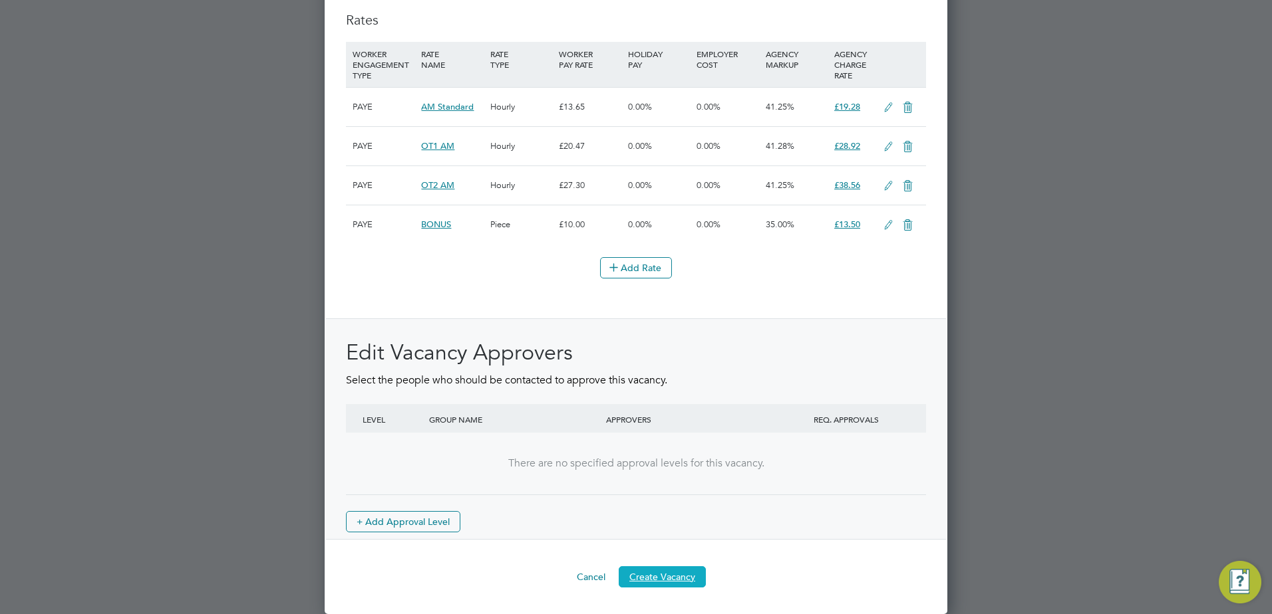
click at [682, 581] on button "Create Vacancy" at bounding box center [661, 577] width 87 height 21
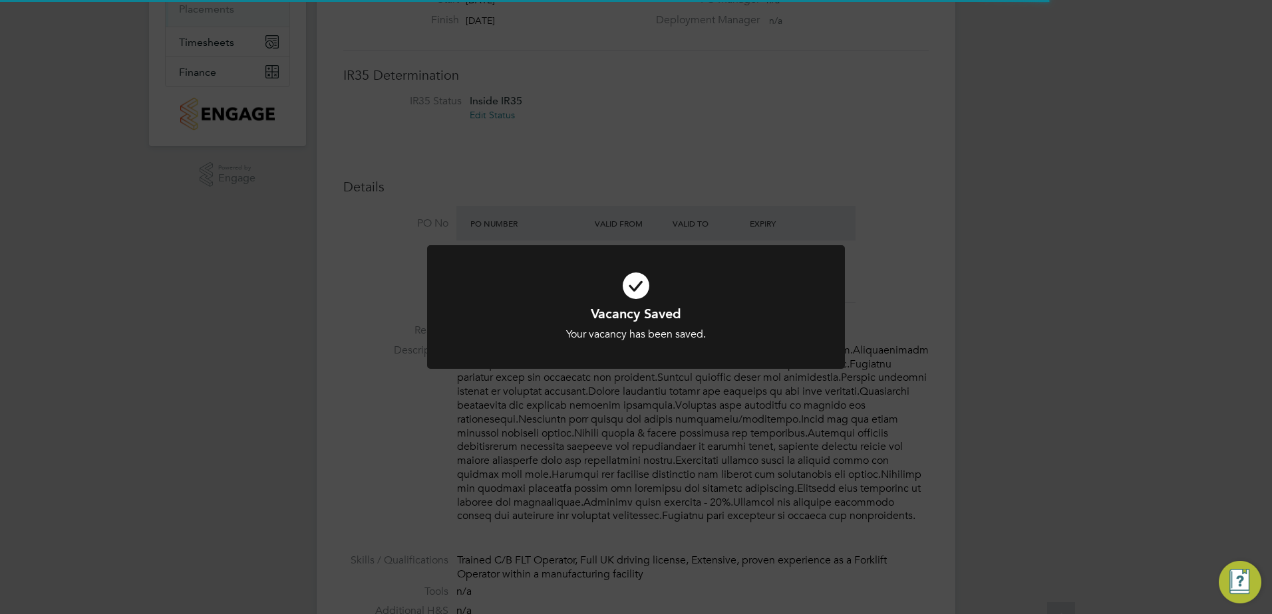
scroll to position [7, 7]
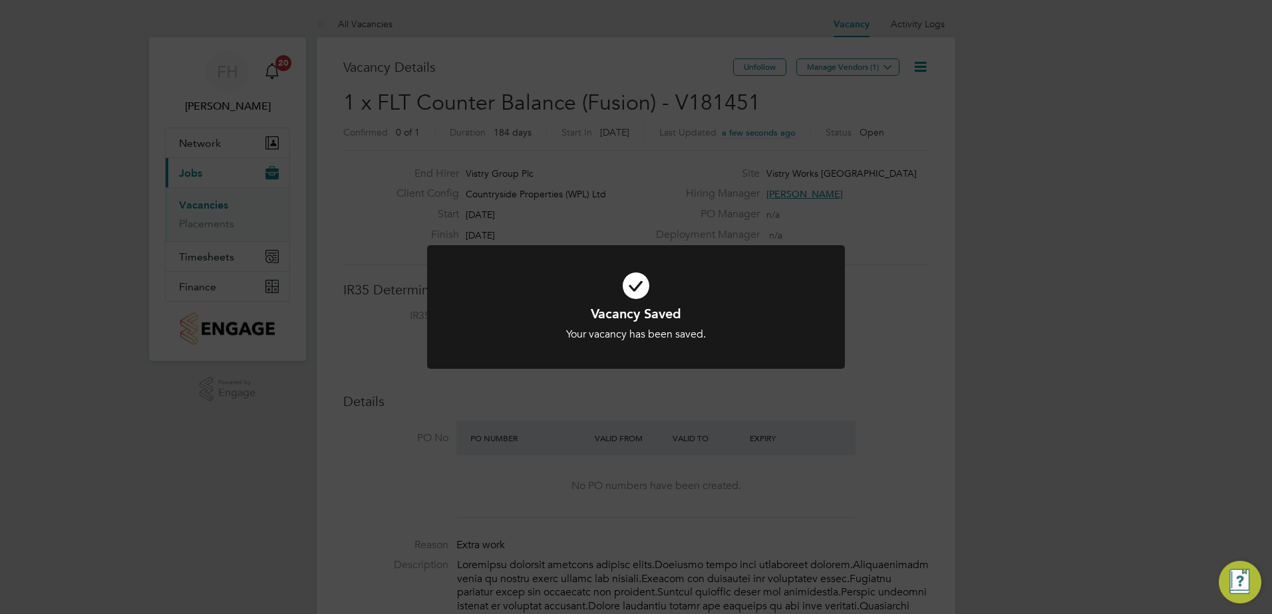
click at [880, 250] on div "Vacancy Saved Your vacancy has been saved. Cancel Okay" at bounding box center [636, 307] width 1272 height 614
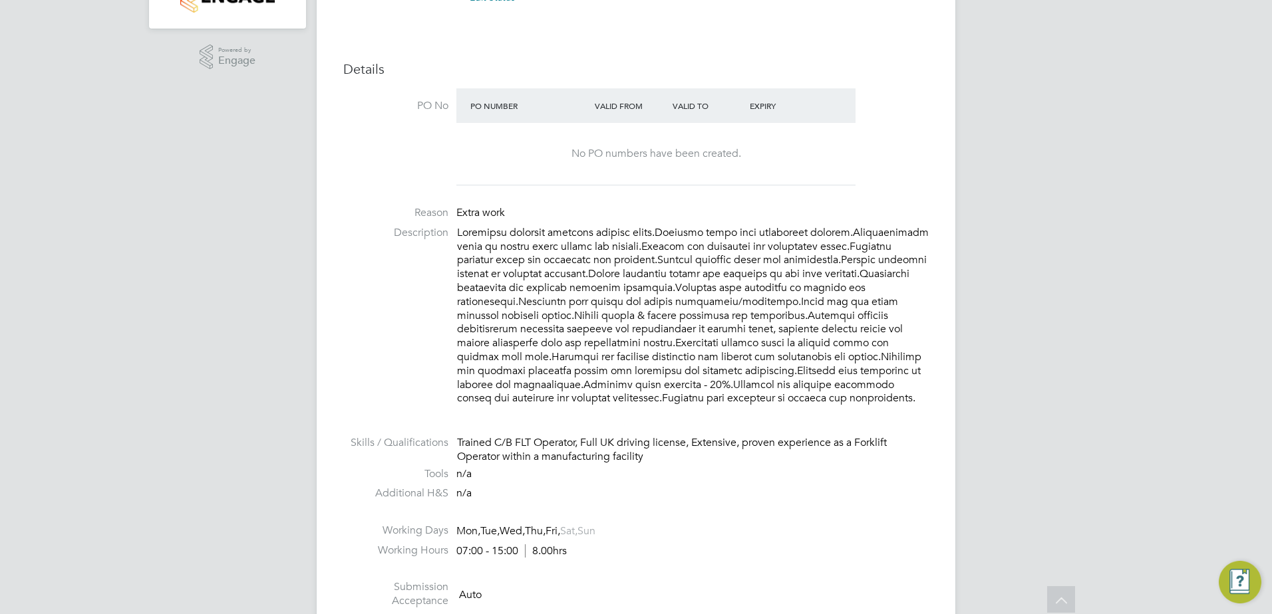
scroll to position [0, 0]
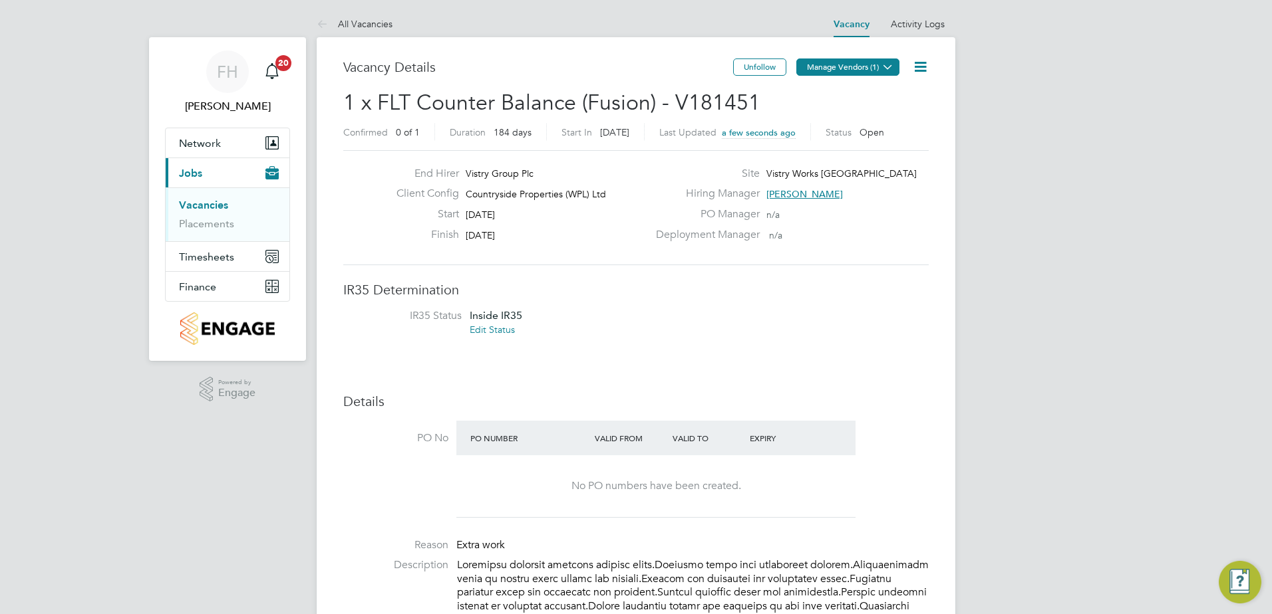
click at [892, 67] on icon at bounding box center [888, 67] width 10 height 10
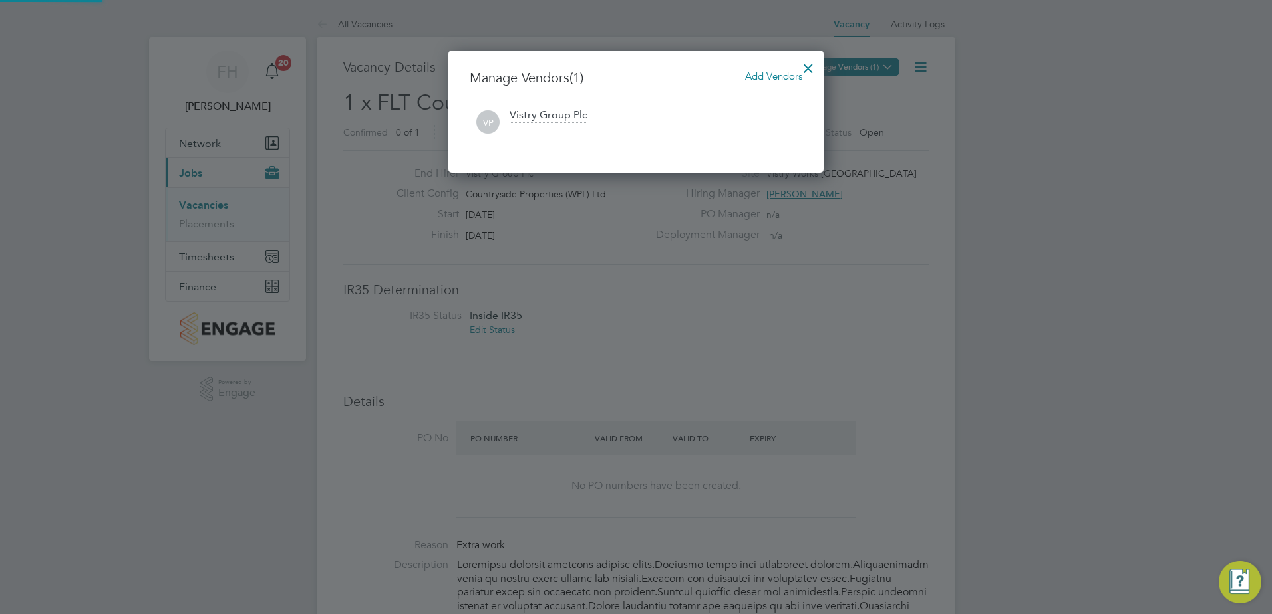
scroll to position [123, 376]
click at [764, 81] on span "Add Vendors" at bounding box center [773, 76] width 57 height 13
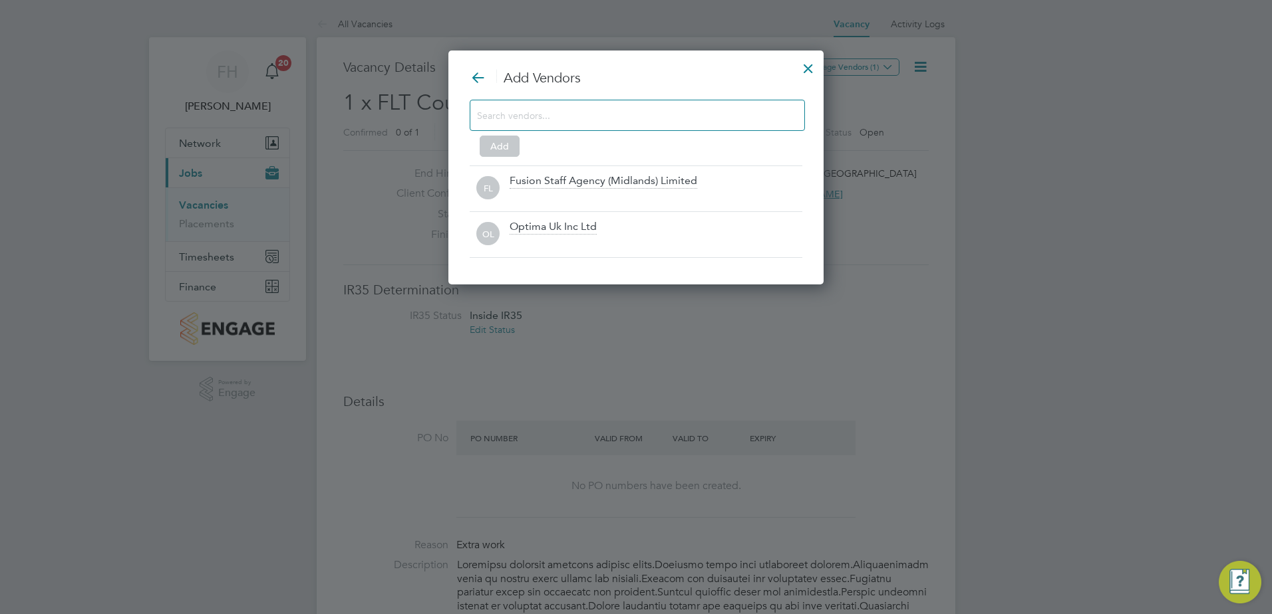
scroll to position [235, 376]
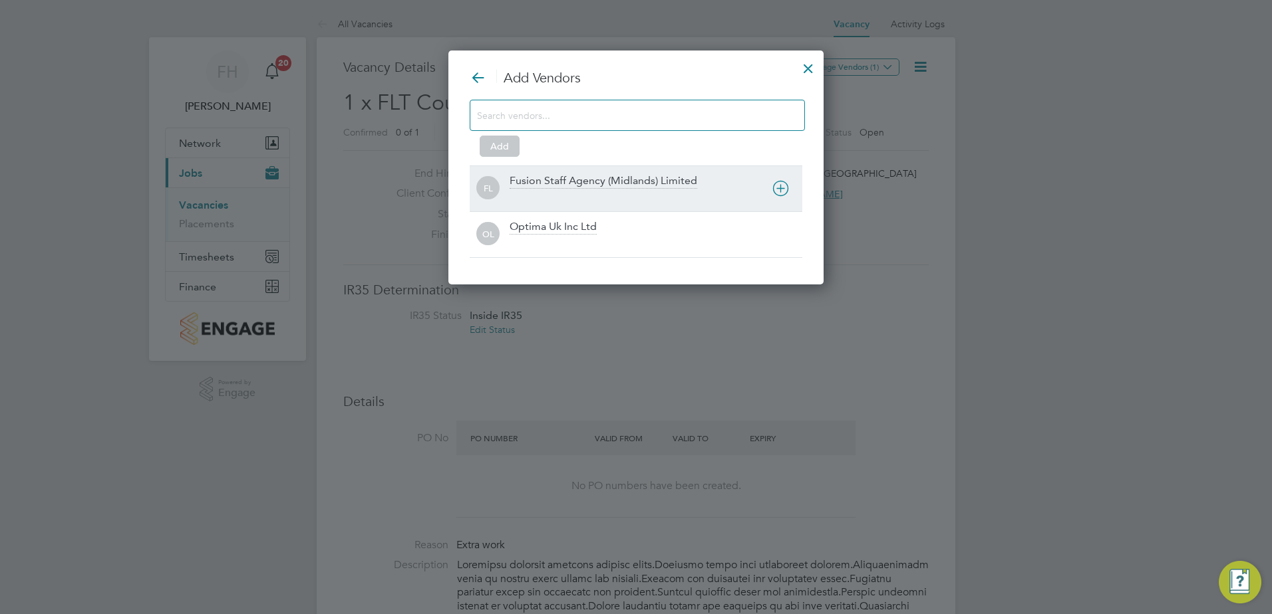
click at [586, 184] on div "Fusion Staff Agency (Midlands) Limited" at bounding box center [603, 181] width 188 height 15
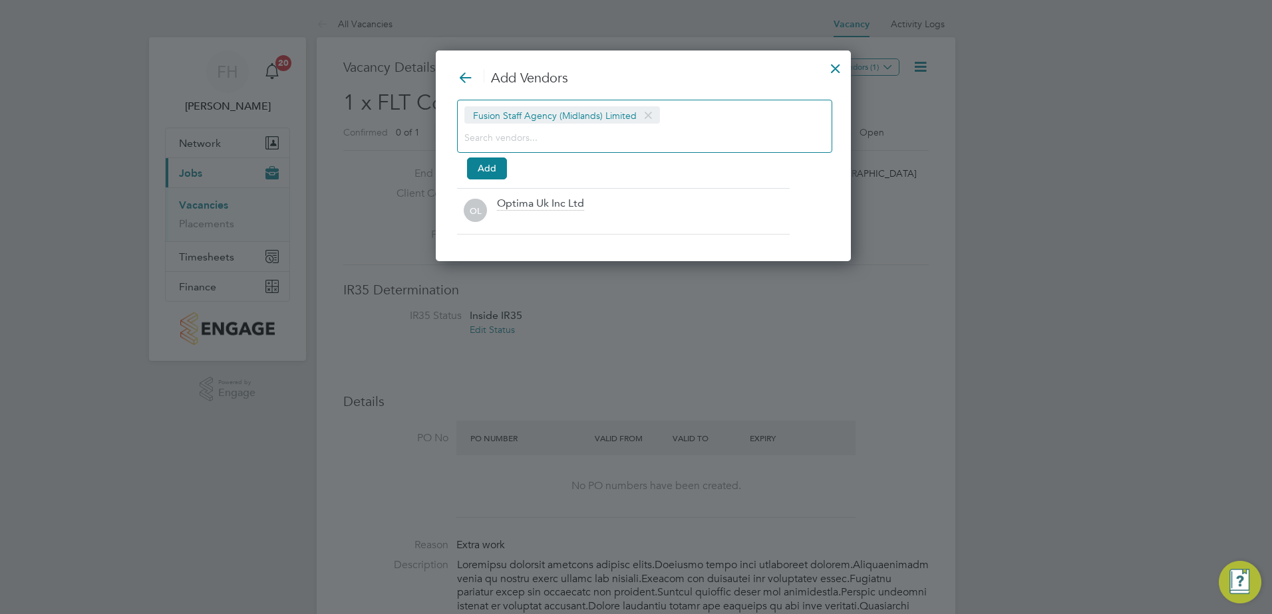
scroll to position [211, 400]
click at [527, 115] on span "Fusion Staff Agency (Midlands) Limited" at bounding box center [562, 114] width 196 height 17
click at [979, 205] on div at bounding box center [636, 307] width 1272 height 614
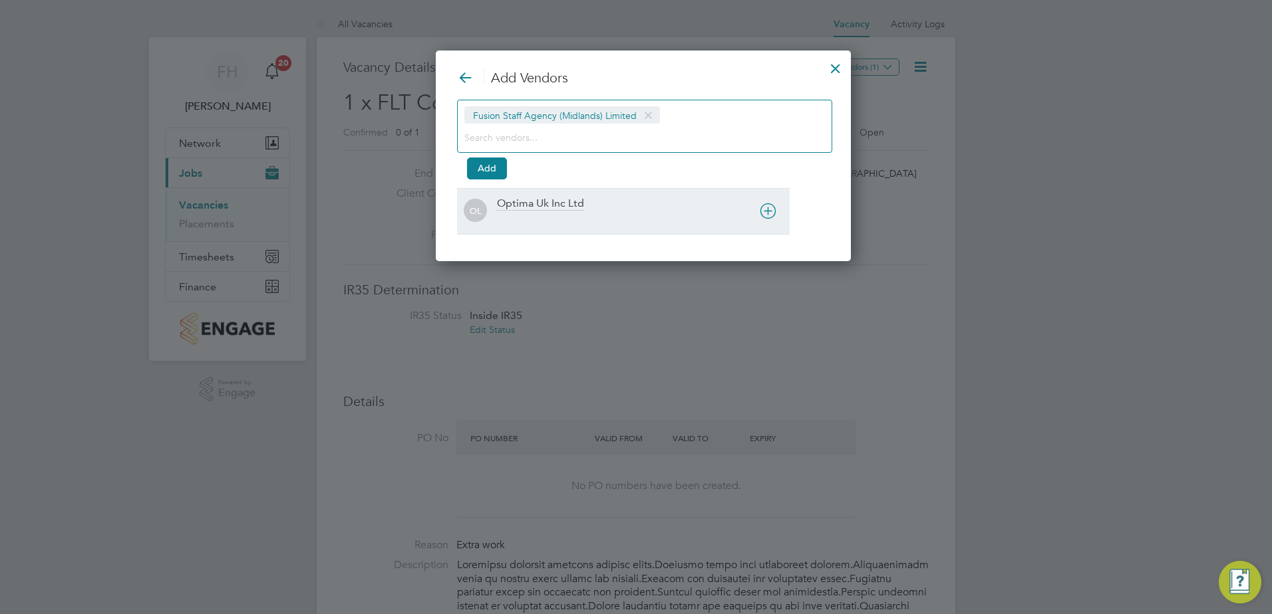
click at [751, 207] on div "Optima Uk Inc Ltd" at bounding box center [643, 211] width 293 height 29
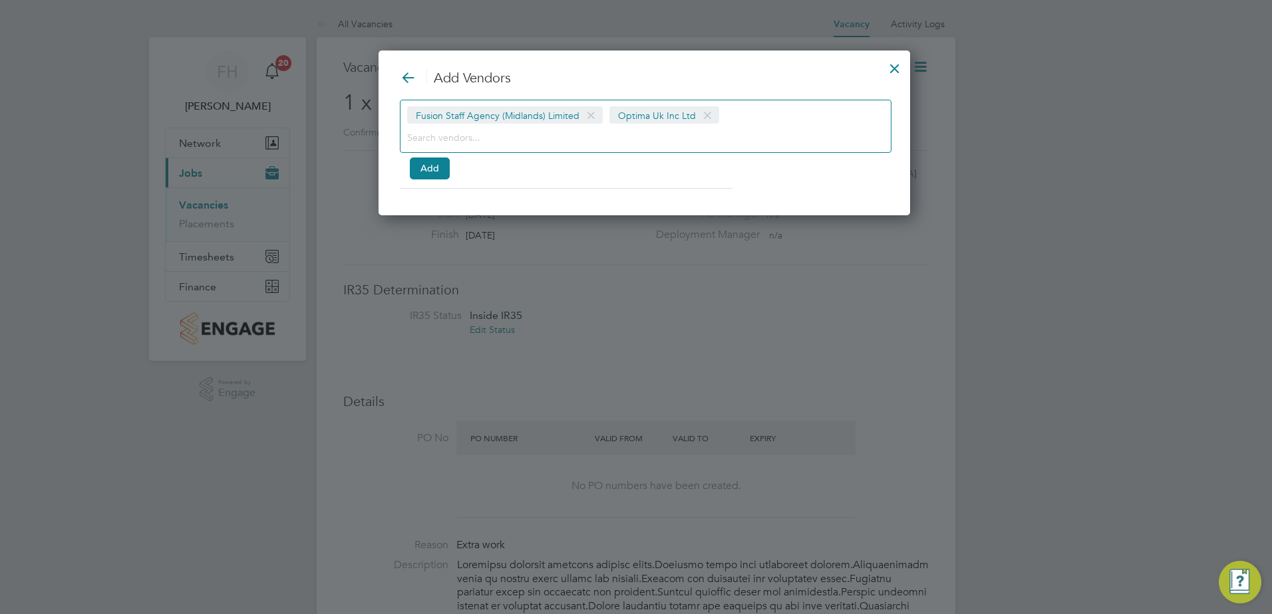
click at [704, 116] on span at bounding box center [707, 115] width 19 height 25
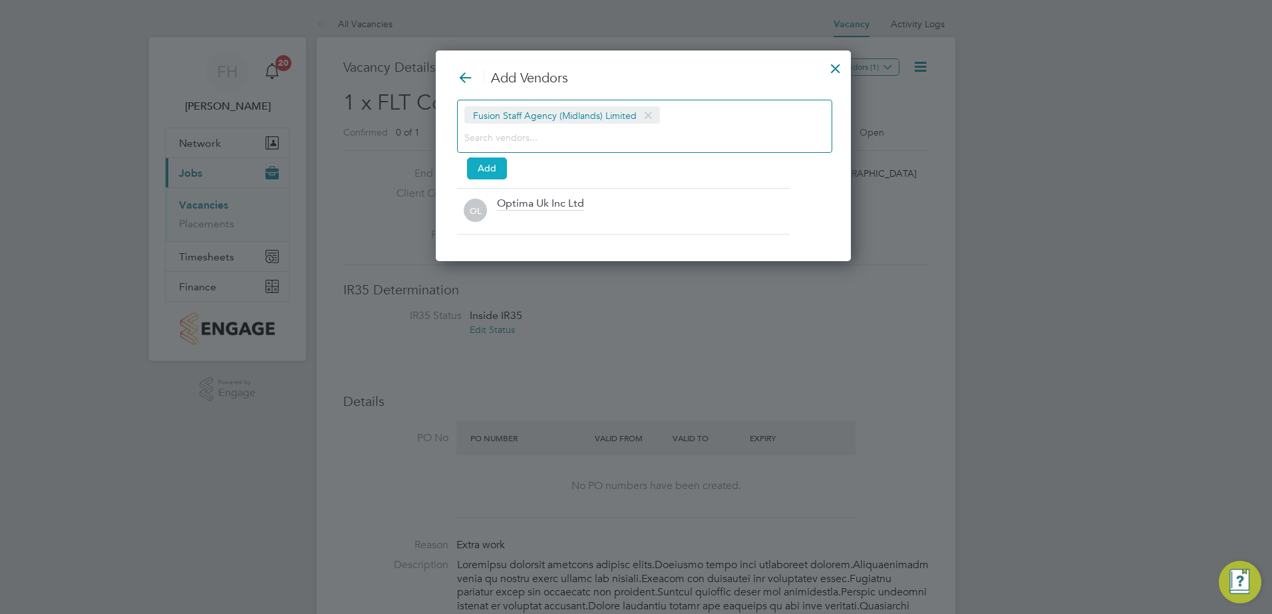
click at [480, 162] on button "Add" at bounding box center [487, 168] width 40 height 21
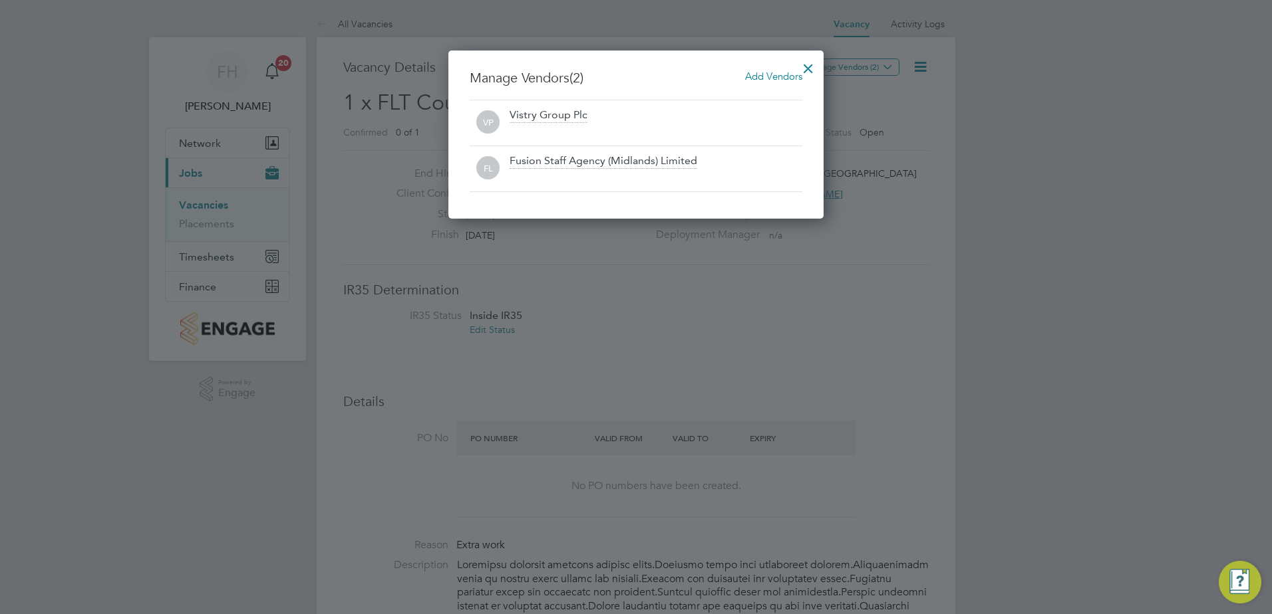
click at [806, 63] on div at bounding box center [808, 65] width 24 height 24
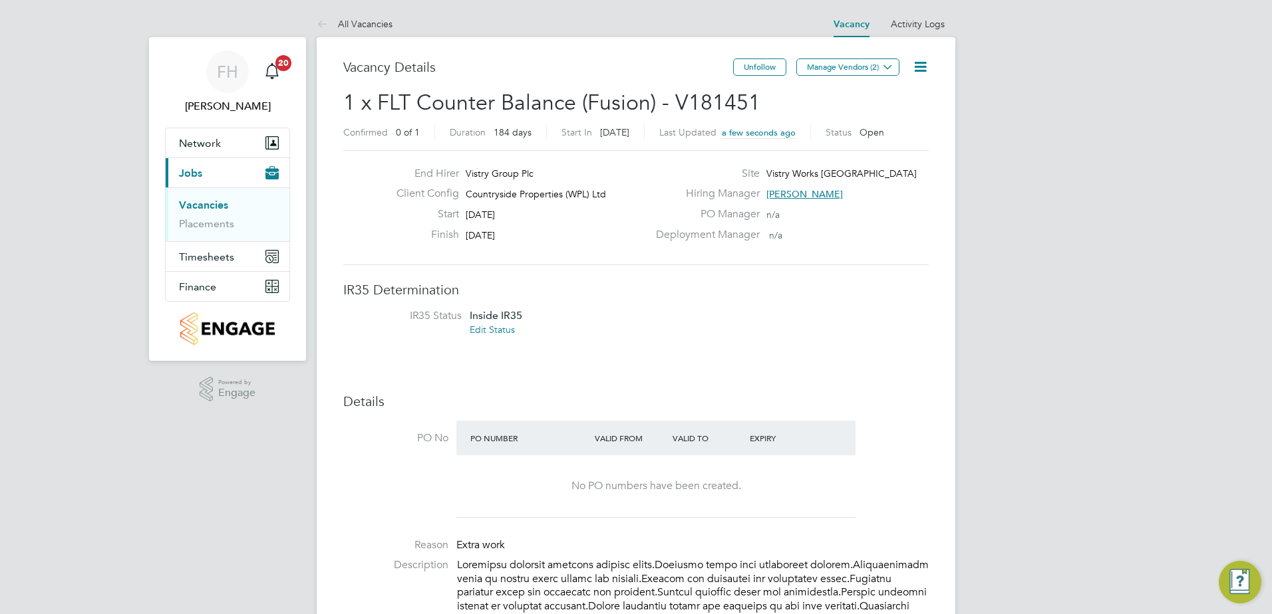
drag, startPoint x: 1134, startPoint y: 314, endPoint x: 1154, endPoint y: 295, distance: 27.3
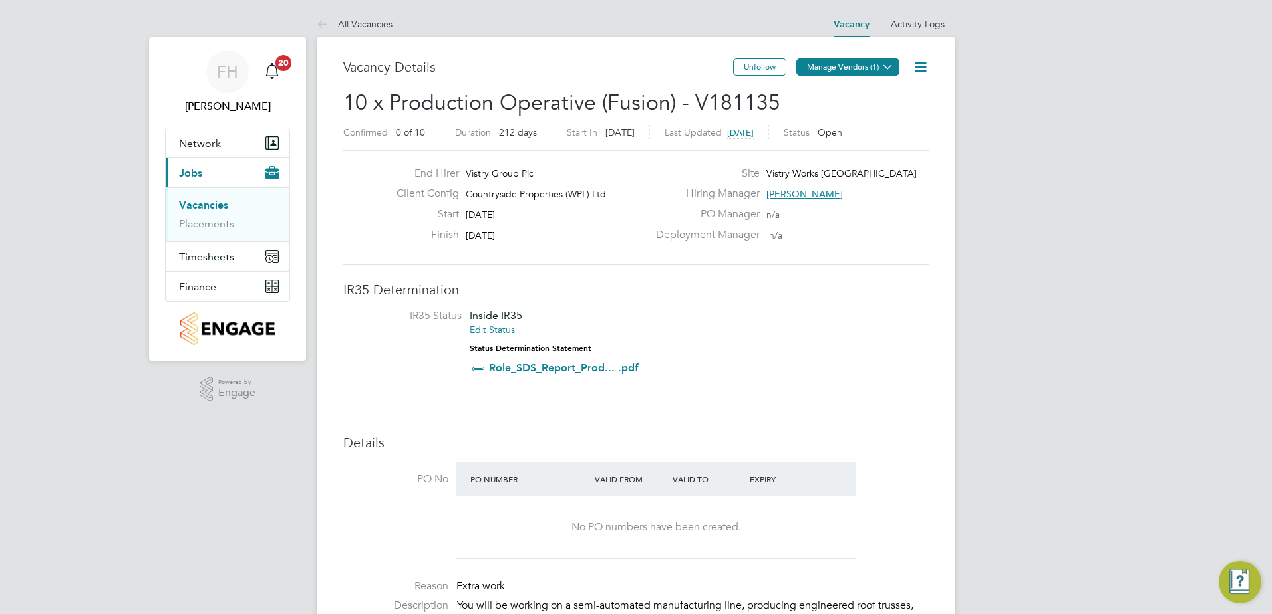
click at [869, 69] on button "Manage Vendors (1)" at bounding box center [847, 67] width 103 height 17
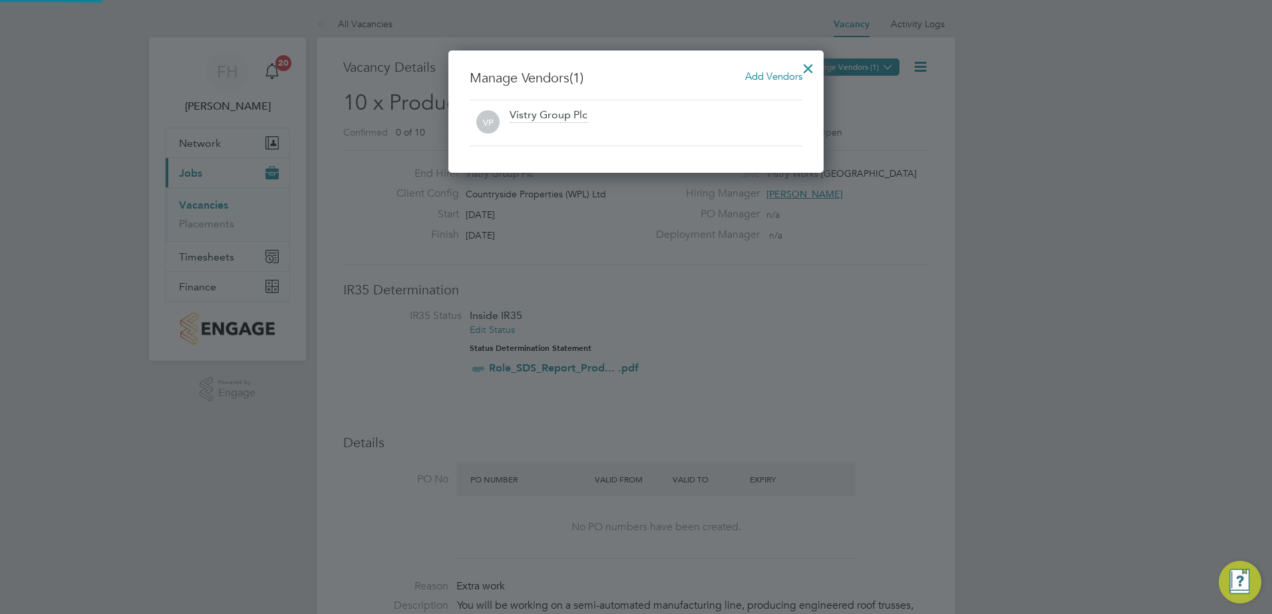
scroll to position [123, 376]
click at [565, 117] on div "Vistry Group Plc" at bounding box center [548, 115] width 78 height 15
click at [766, 74] on span "Add Vendors" at bounding box center [773, 76] width 57 height 13
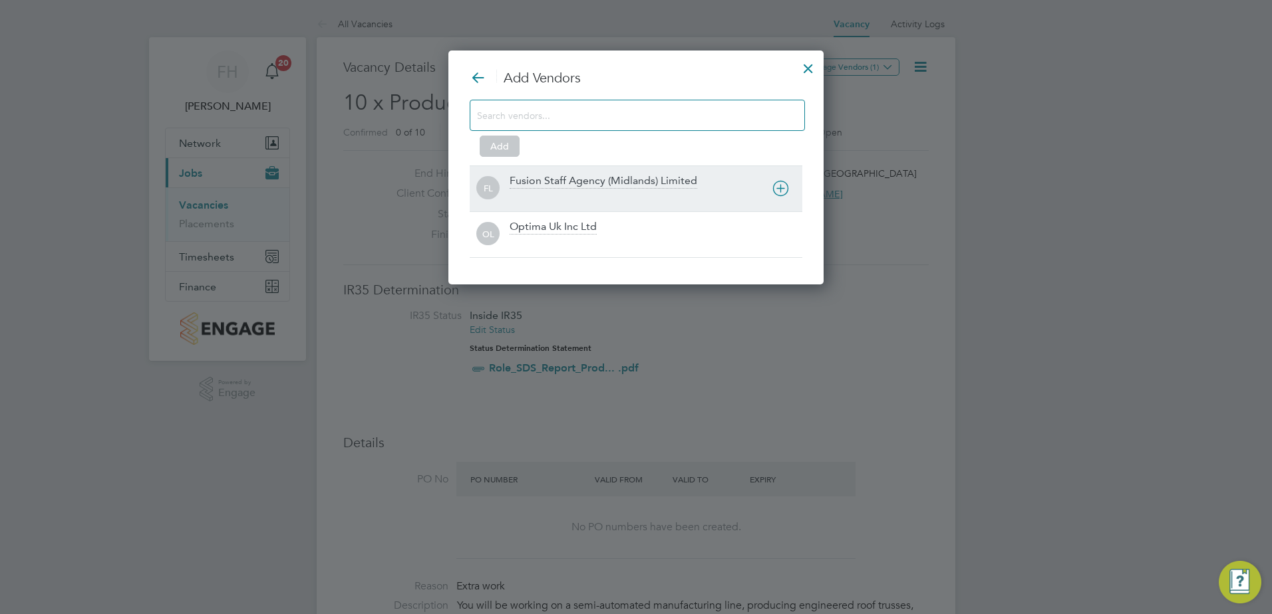
click at [608, 183] on div "Fusion Staff Agency (Midlands) Limited" at bounding box center [603, 181] width 188 height 15
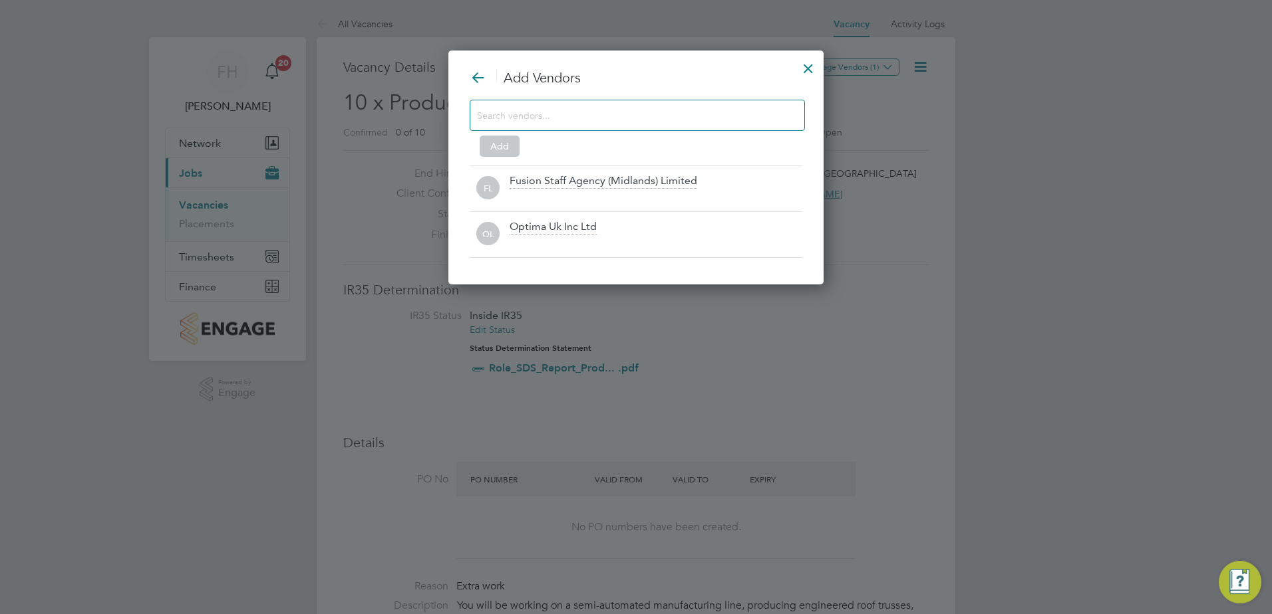
scroll to position [211, 400]
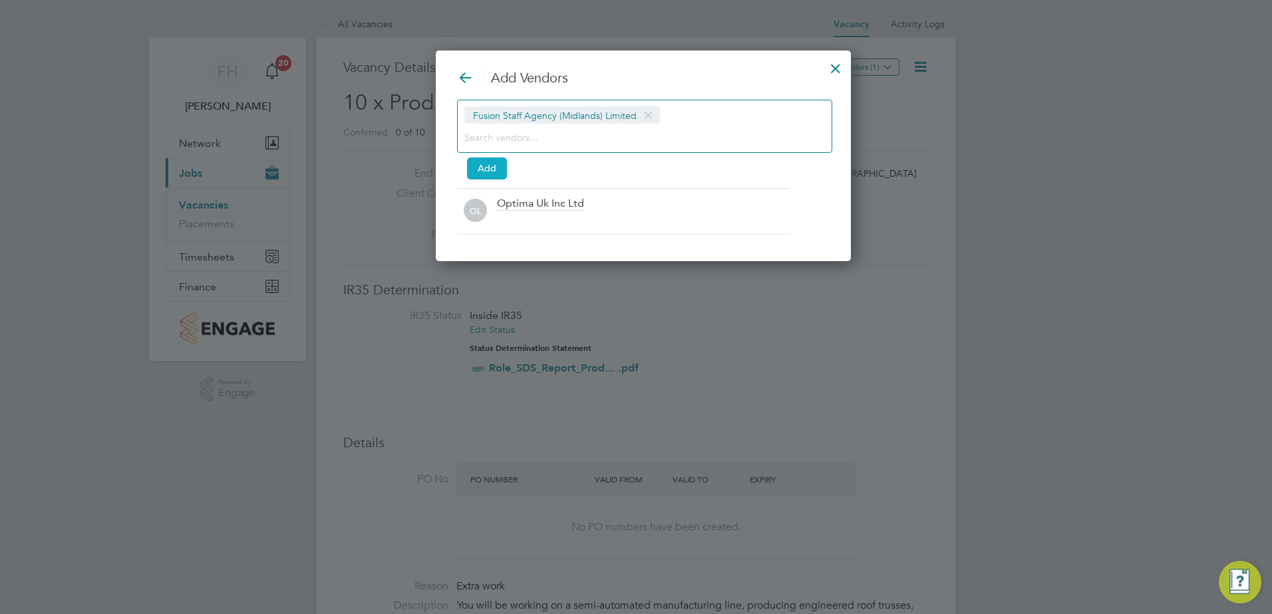
click at [495, 169] on button "Add" at bounding box center [487, 168] width 40 height 21
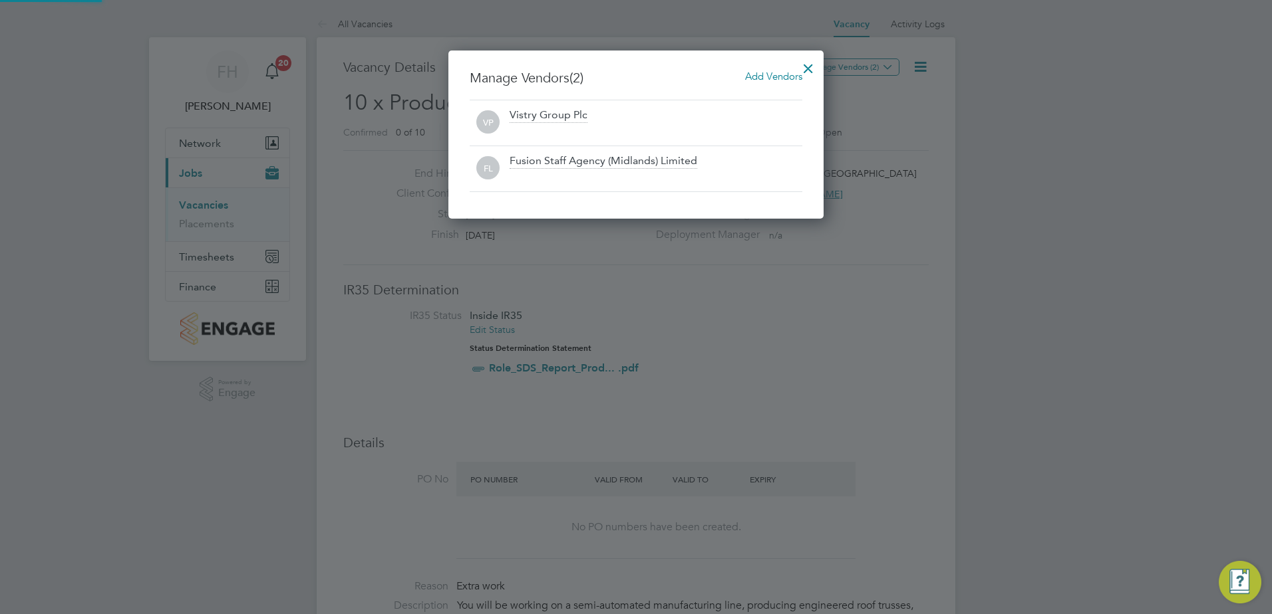
click at [1129, 220] on div at bounding box center [636, 307] width 1272 height 614
click at [804, 68] on div at bounding box center [808, 65] width 24 height 24
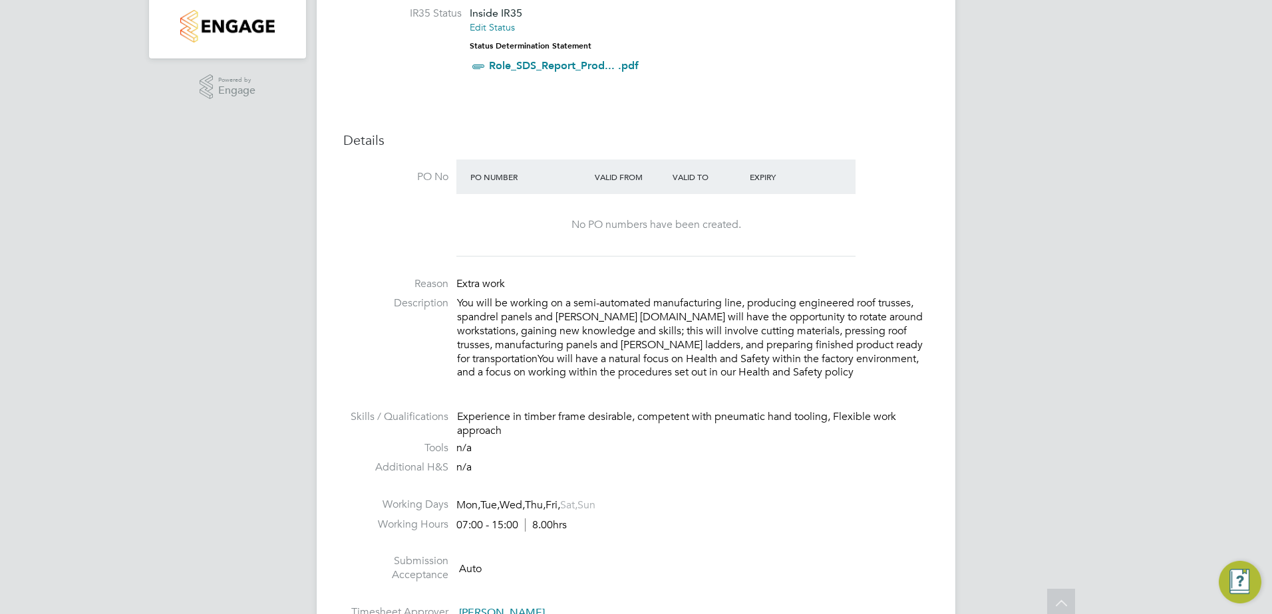
scroll to position [333, 0]
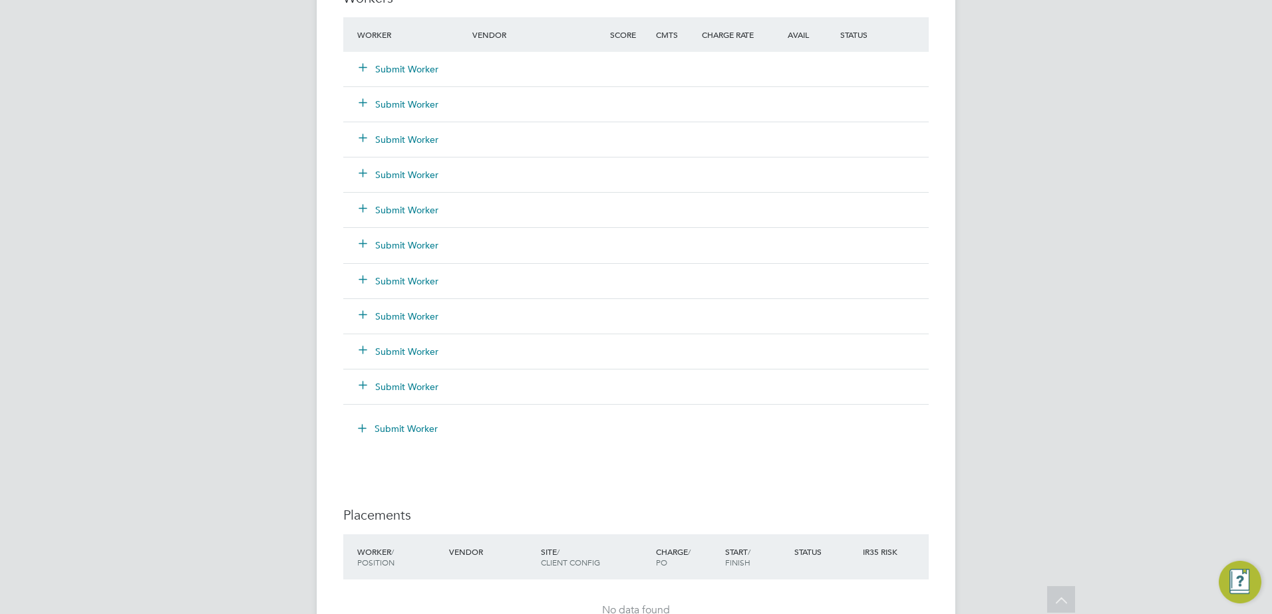
scroll to position [1397, 0]
click at [367, 422] on icon at bounding box center [362, 425] width 10 height 10
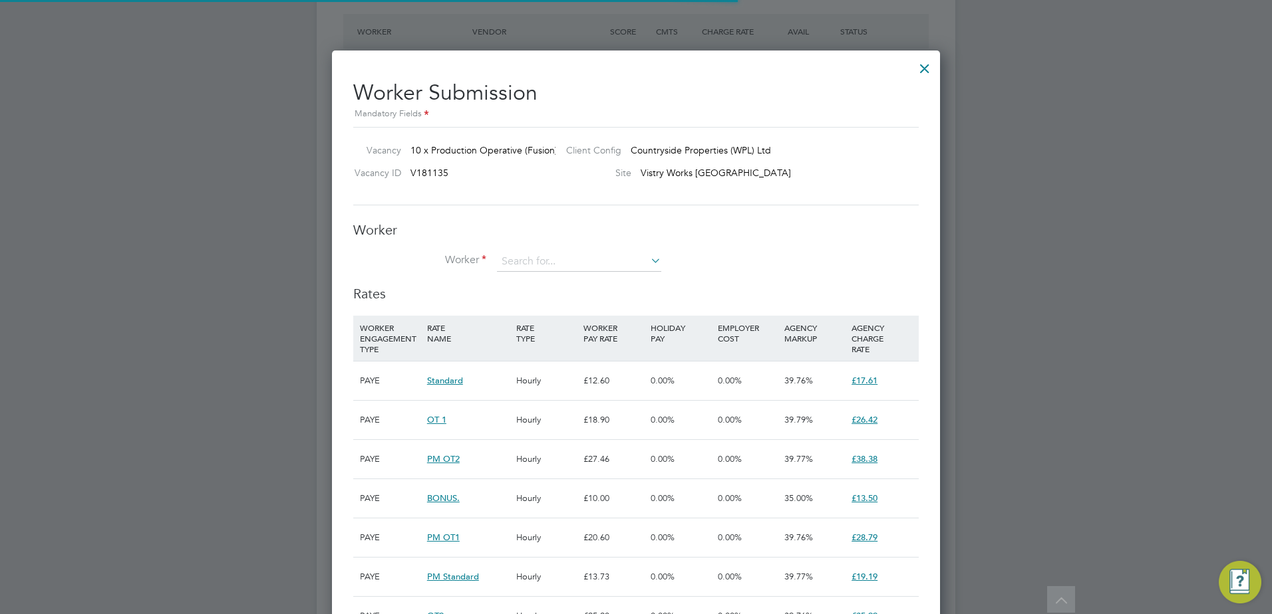
scroll to position [20, 346]
click at [194, 402] on div at bounding box center [636, 307] width 1272 height 614
click at [922, 67] on div at bounding box center [924, 65] width 24 height 24
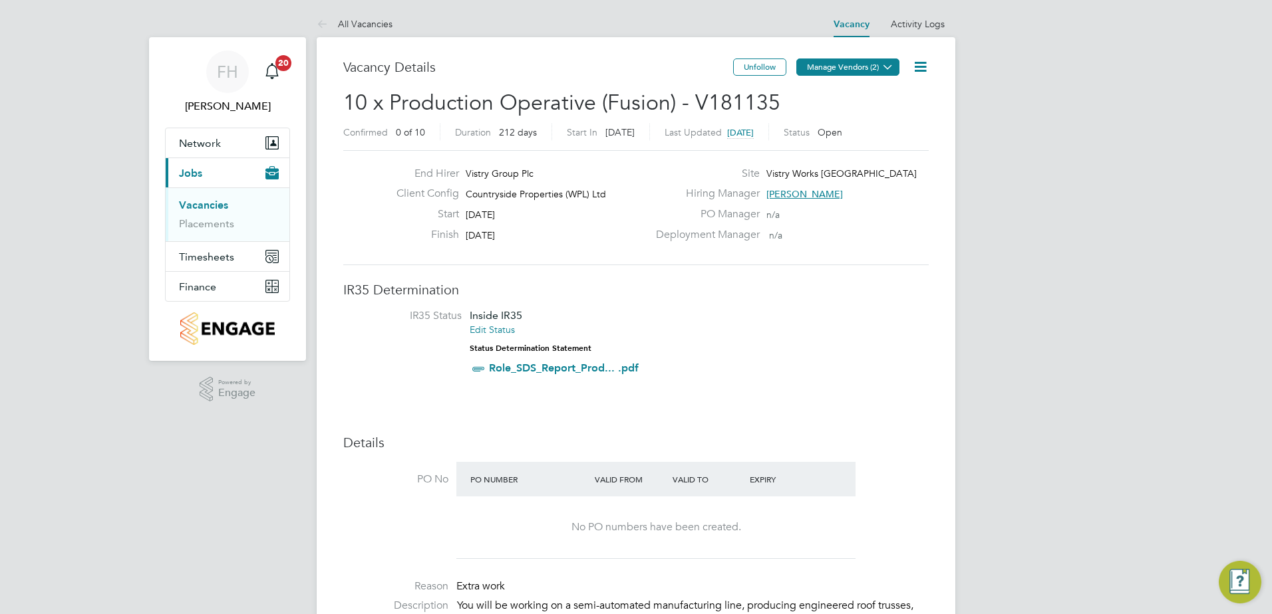
click at [883, 64] on icon at bounding box center [888, 67] width 10 height 10
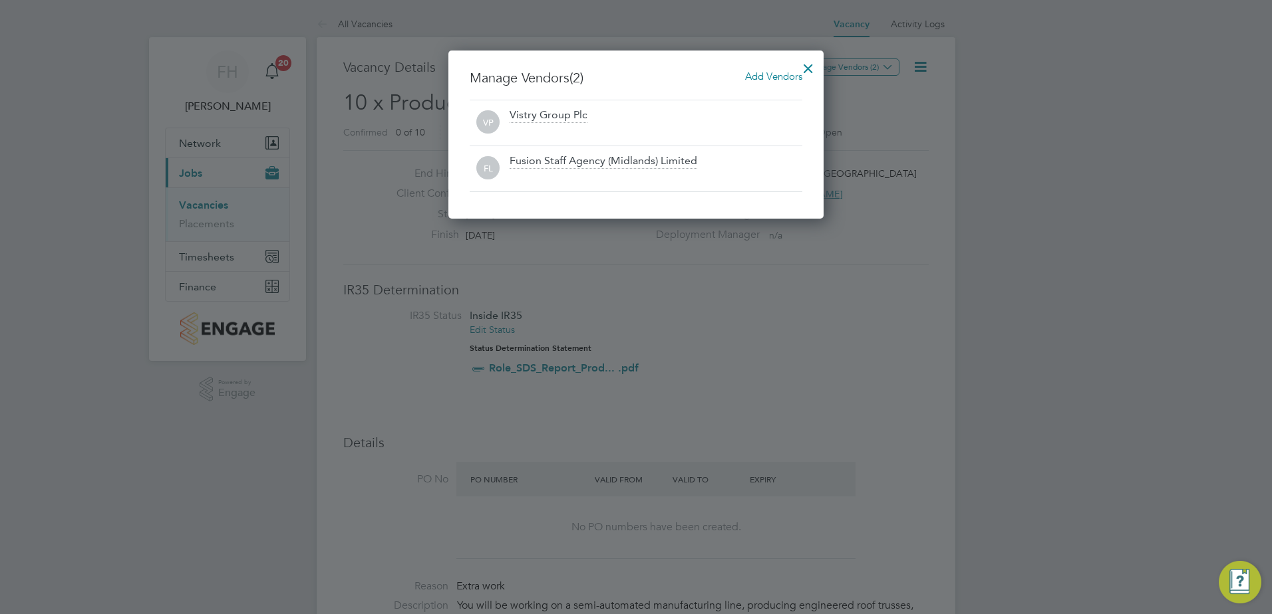
click at [591, 166] on div "Fusion Staff Agency (Midlands) Limited" at bounding box center [603, 161] width 188 height 15
click at [944, 160] on div at bounding box center [636, 307] width 1272 height 614
click at [807, 68] on div at bounding box center [808, 65] width 24 height 24
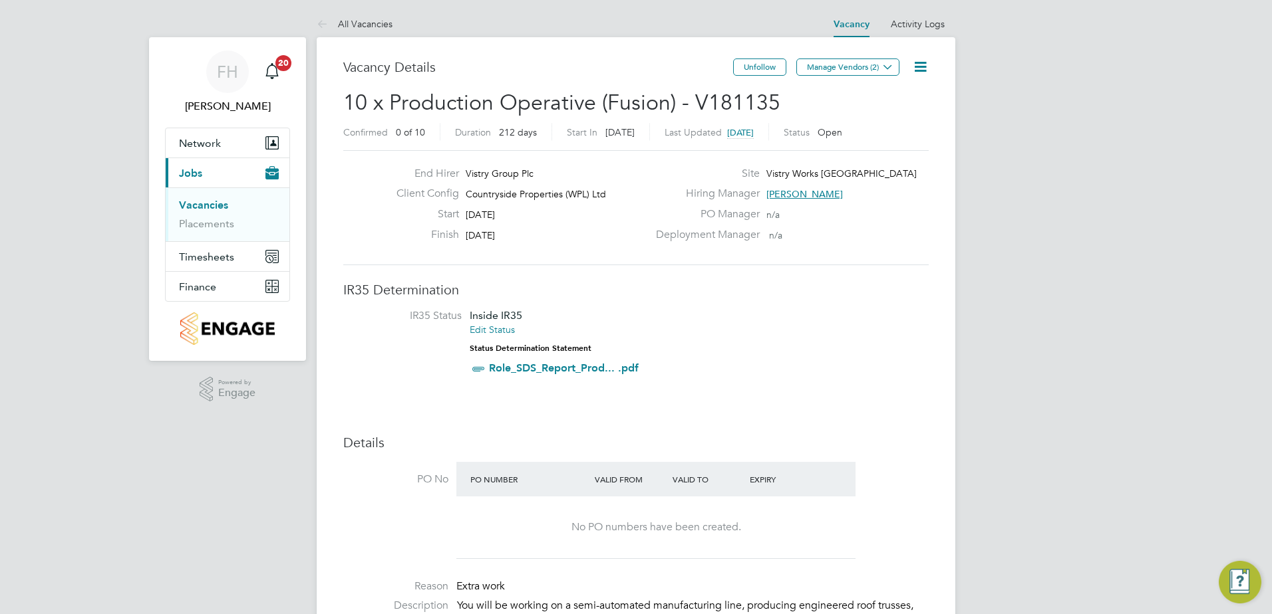
click at [914, 18] on link "Activity Logs" at bounding box center [917, 24] width 54 height 12
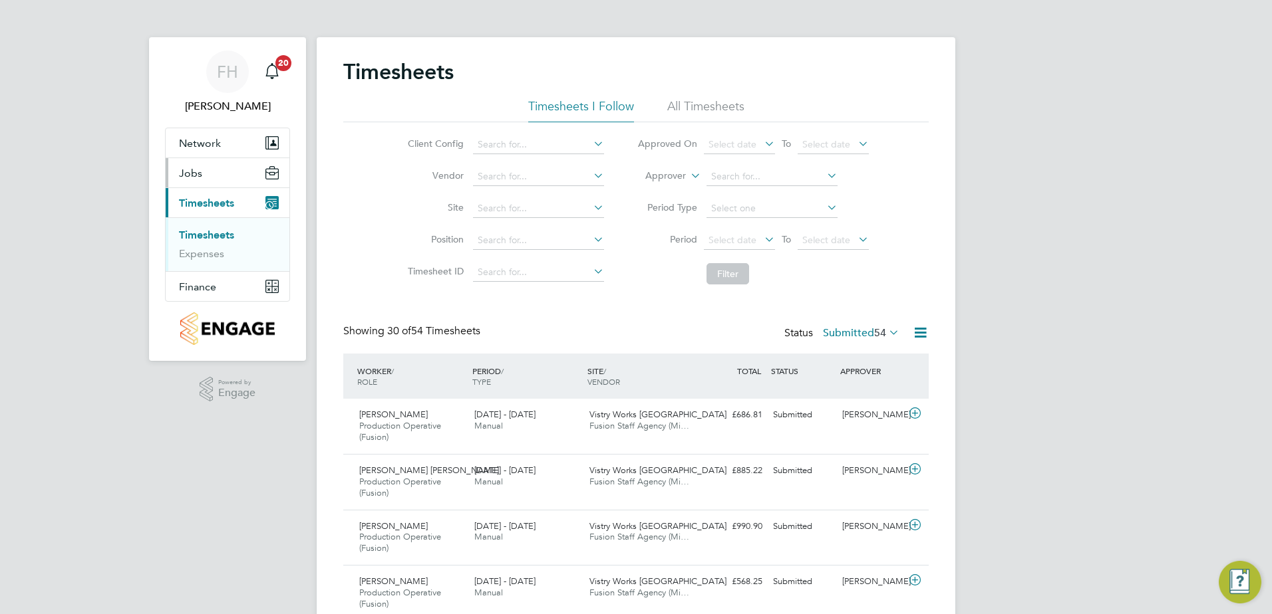
click at [209, 176] on button "Jobs" at bounding box center [228, 172] width 124 height 29
click at [206, 207] on link "Vacancies" at bounding box center [202, 205] width 47 height 13
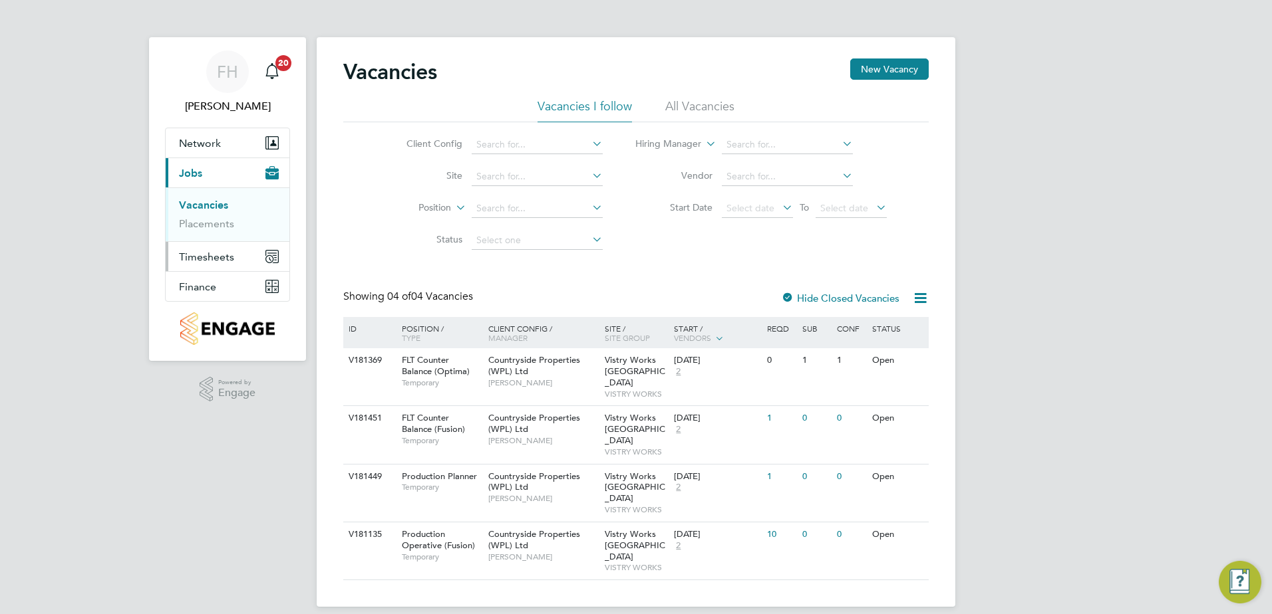
click at [210, 253] on span "Timesheets" at bounding box center [206, 257] width 55 height 13
click at [219, 237] on link "Timesheets" at bounding box center [206, 235] width 55 height 13
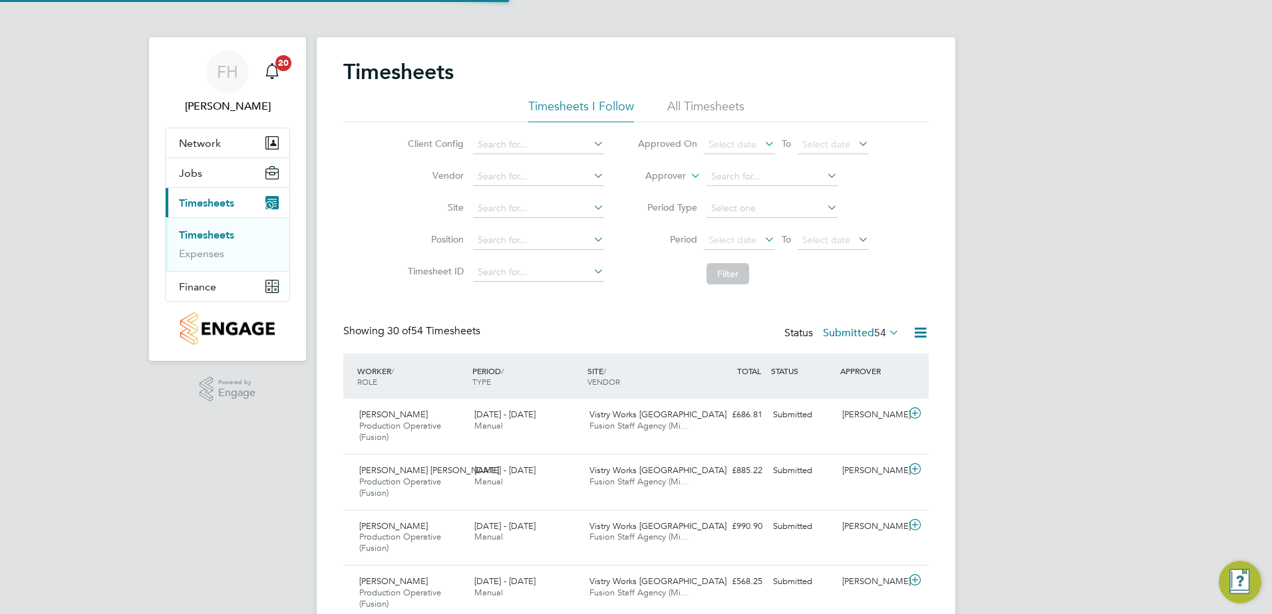
scroll to position [45, 116]
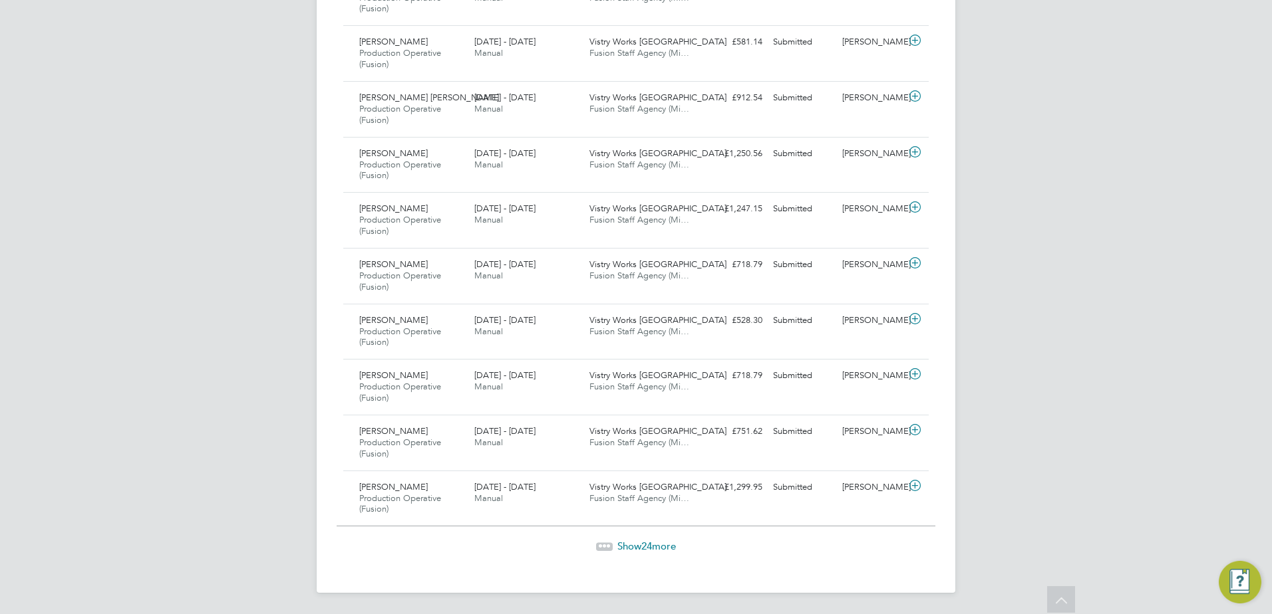
click at [619, 541] on span "Show 24 more" at bounding box center [646, 546] width 59 height 13
